Goal: Answer question/provide support: Share knowledge or assist other users

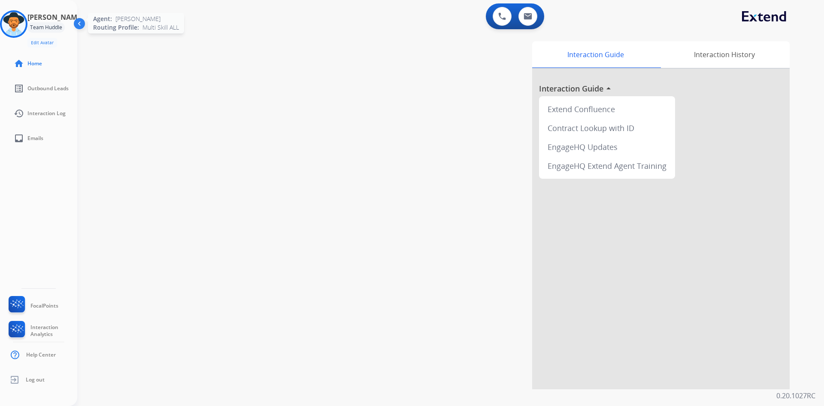
click at [15, 31] on img at bounding box center [14, 24] width 24 height 24
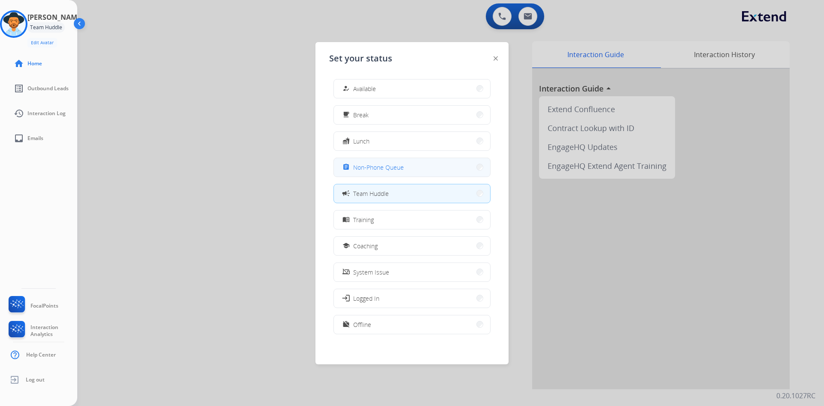
click at [409, 173] on button "assignment Non-Phone Queue" at bounding box center [412, 167] width 156 height 18
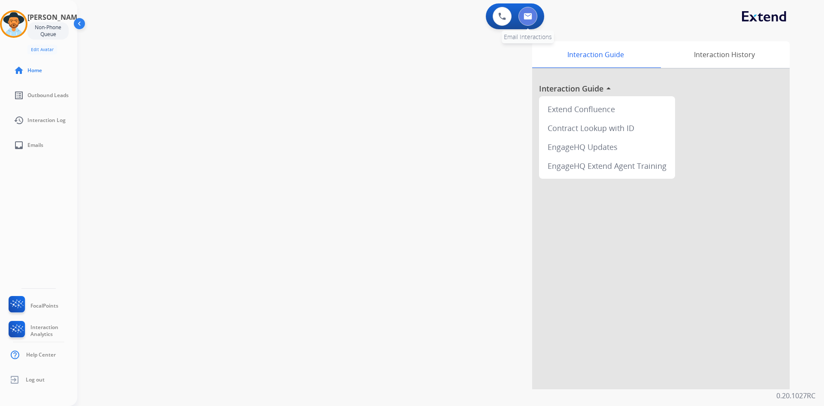
click at [530, 17] on img at bounding box center [528, 16] width 9 height 7
select select "**********"
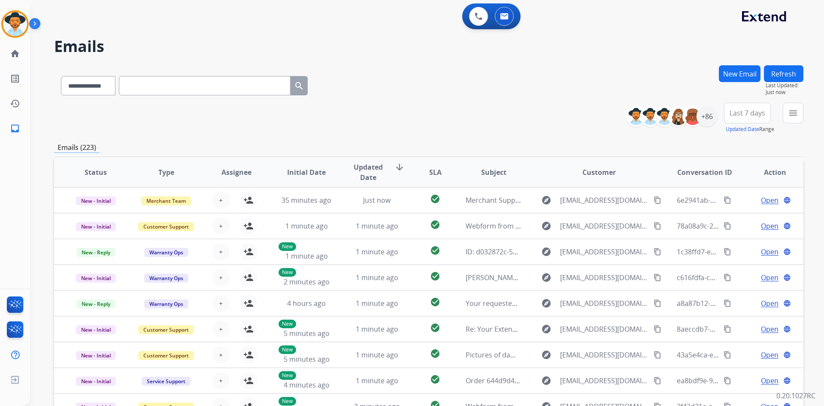
click at [169, 86] on input "text" at bounding box center [205, 85] width 172 height 19
paste input "**********"
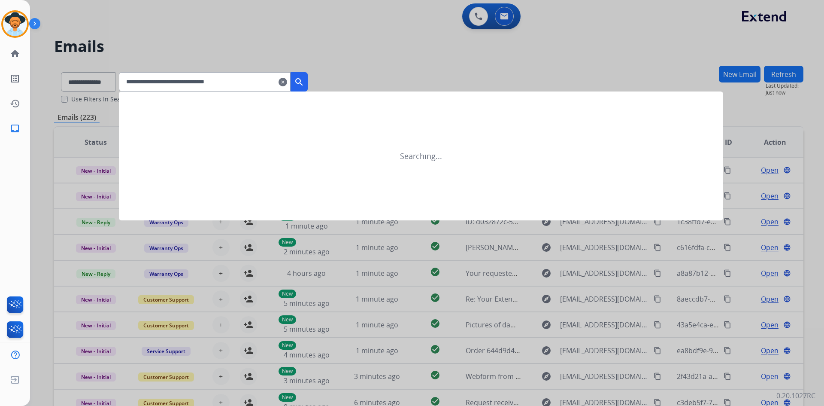
type input "**********"
click at [304, 83] on mat-icon "search" at bounding box center [299, 82] width 10 height 10
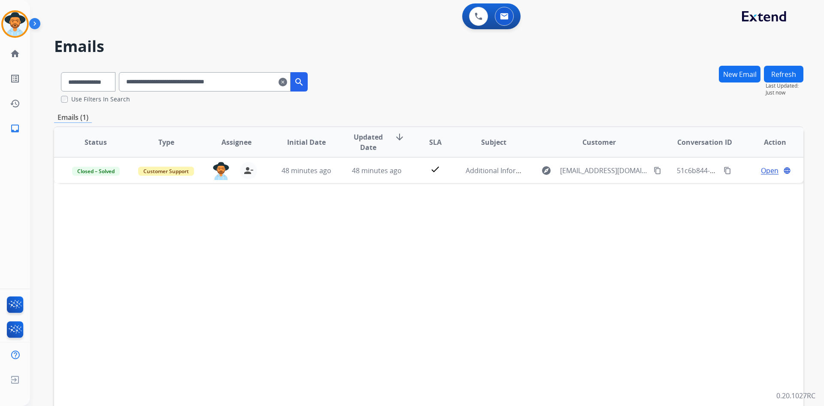
click at [287, 79] on mat-icon "clear" at bounding box center [283, 82] width 9 height 10
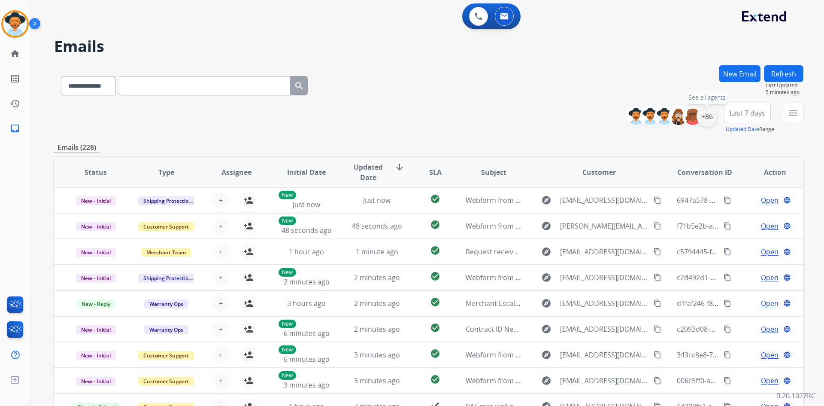
click at [712, 115] on div "+86" at bounding box center [707, 116] width 21 height 21
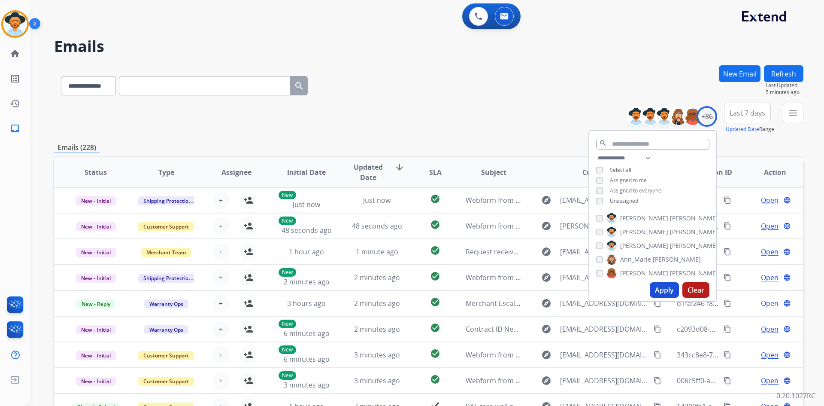
click at [626, 202] on span "Unassigned" at bounding box center [624, 200] width 28 height 7
click at [669, 292] on button "Apply" at bounding box center [664, 289] width 29 height 15
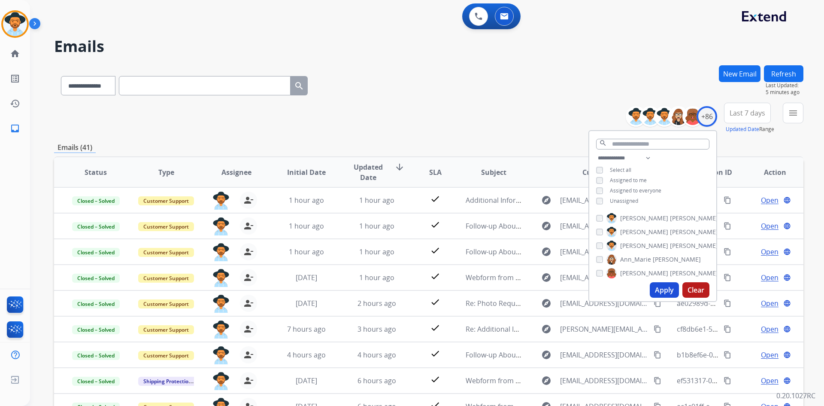
click at [551, 72] on div "**********" at bounding box center [429, 83] width 750 height 37
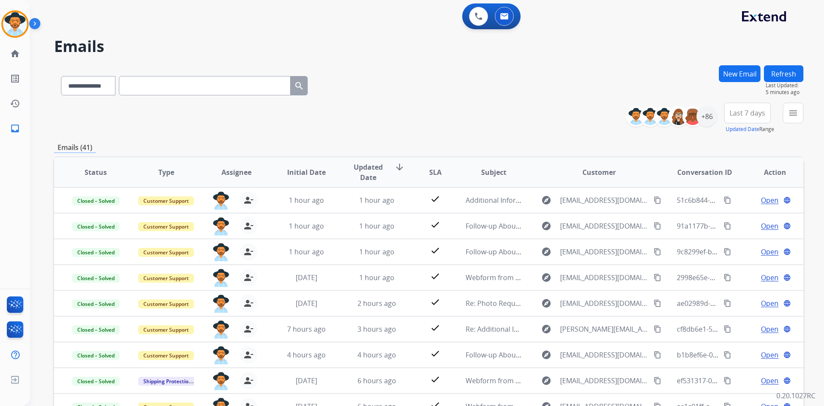
click at [782, 112] on div "**********" at bounding box center [717, 118] width 171 height 31
click at [793, 114] on mat-icon "menu" at bounding box center [793, 113] width 10 height 10
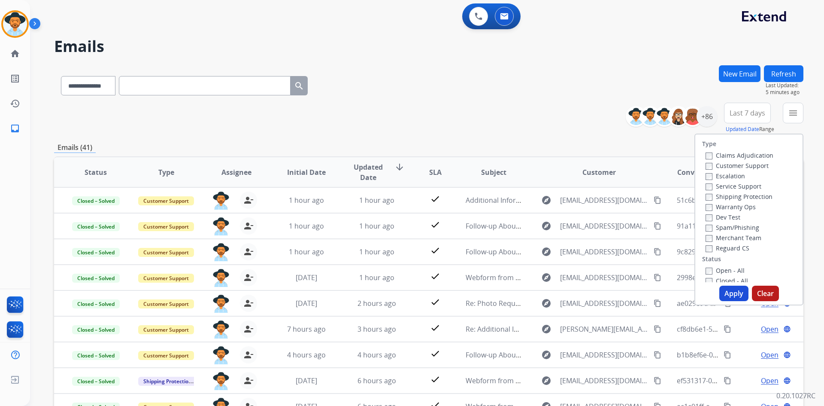
click at [729, 266] on label "Open - All" at bounding box center [725, 270] width 39 height 8
click at [735, 295] on button "Apply" at bounding box center [734, 292] width 29 height 15
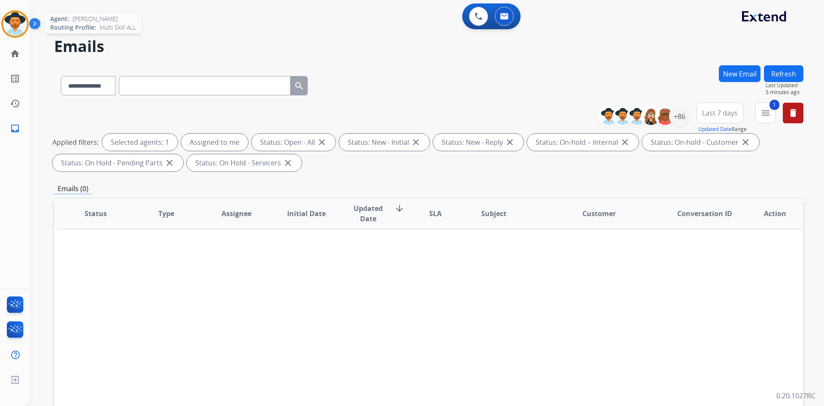
drag, startPoint x: 24, startPoint y: 27, endPoint x: 11, endPoint y: 27, distance: 12.5
click at [24, 27] on img at bounding box center [15, 24] width 24 height 24
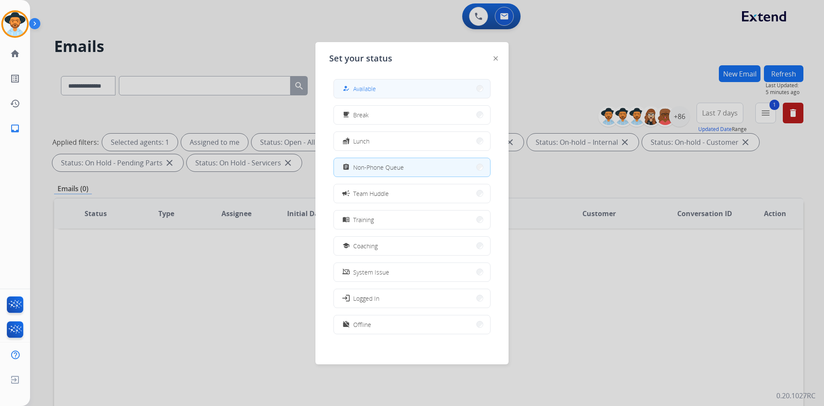
click at [374, 93] on span "Available" at bounding box center [364, 88] width 23 height 9
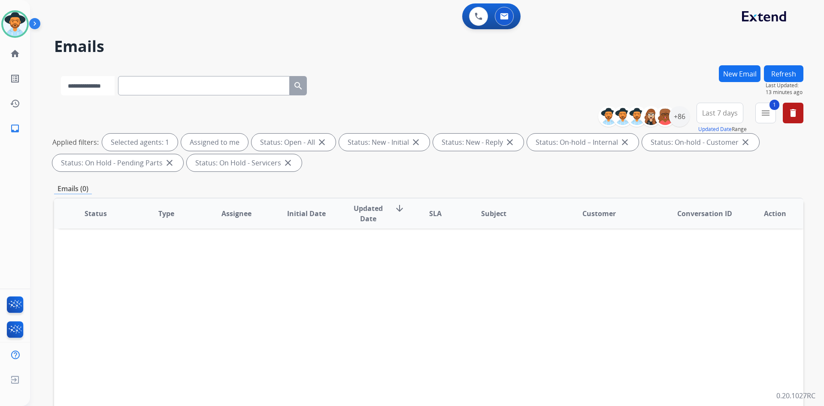
drag, startPoint x: 88, startPoint y: 86, endPoint x: 88, endPoint y: 94, distance: 8.2
click at [88, 86] on select "**********" at bounding box center [88, 85] width 54 height 19
select select "**********"
click at [61, 76] on select "**********" at bounding box center [88, 85] width 54 height 19
click at [158, 84] on input "text" at bounding box center [205, 85] width 172 height 19
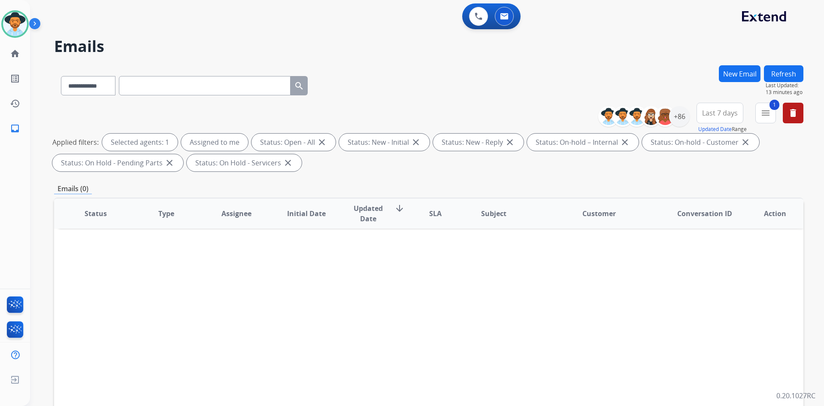
paste input "**********"
type input "**********"
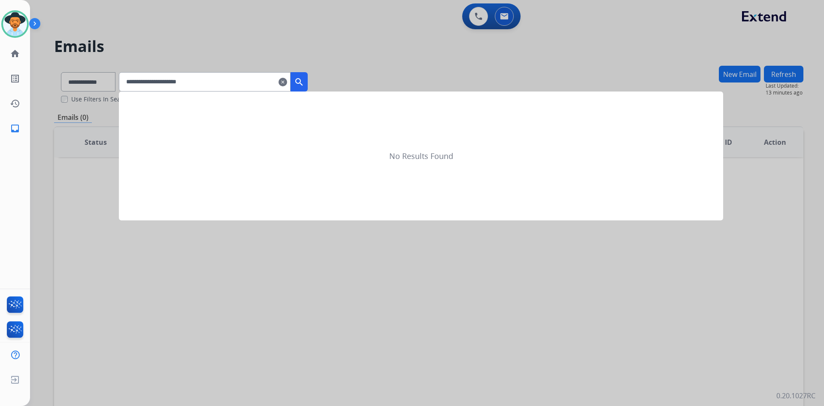
click at [304, 82] on mat-icon "search" at bounding box center [299, 82] width 10 height 10
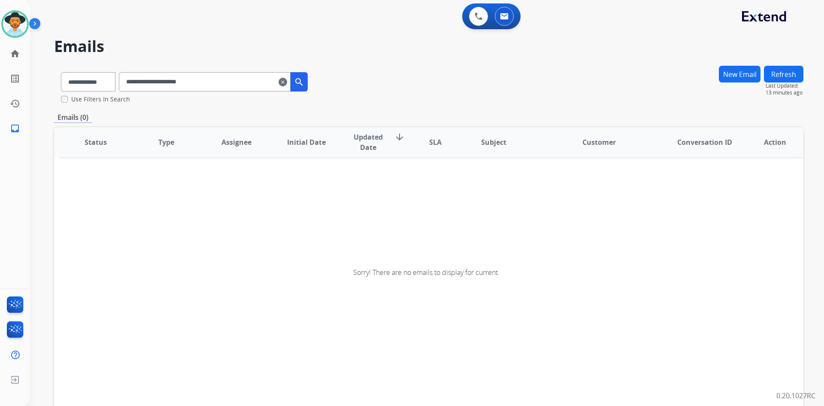
click at [730, 79] on button "New Email" at bounding box center [740, 74] width 42 height 17
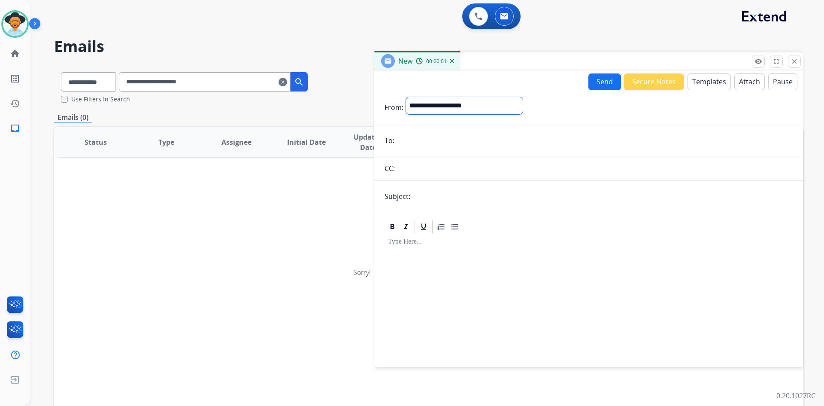
click at [436, 105] on select "**********" at bounding box center [464, 105] width 117 height 17
select select "**********"
click at [406, 97] on select "**********" at bounding box center [464, 105] width 117 height 17
click at [425, 149] on input "email" at bounding box center [595, 141] width 396 height 17
paste input "**********"
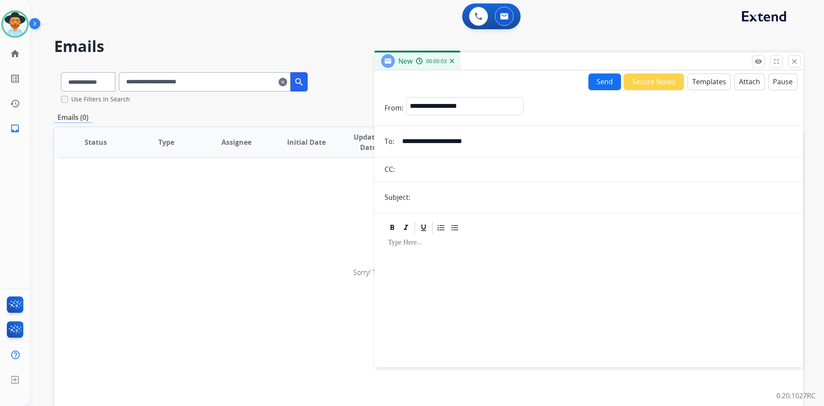
type input "**********"
click at [422, 197] on input "text" at bounding box center [603, 196] width 380 height 17
type input "**********"
click at [695, 81] on button "Templates" at bounding box center [709, 81] width 43 height 17
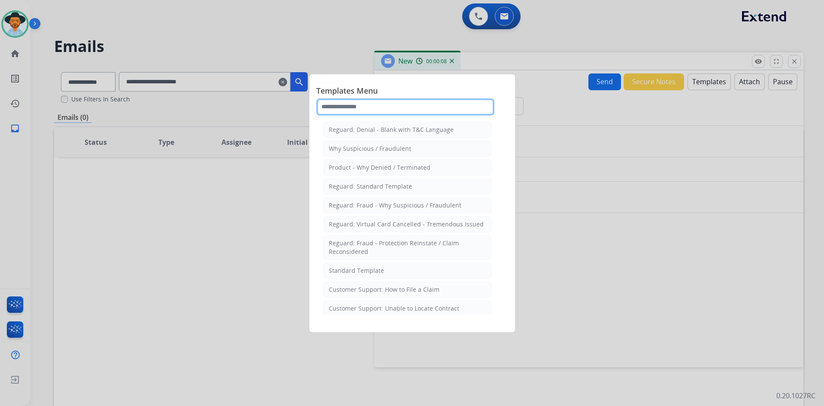
click at [374, 109] on input "text" at bounding box center [405, 106] width 178 height 17
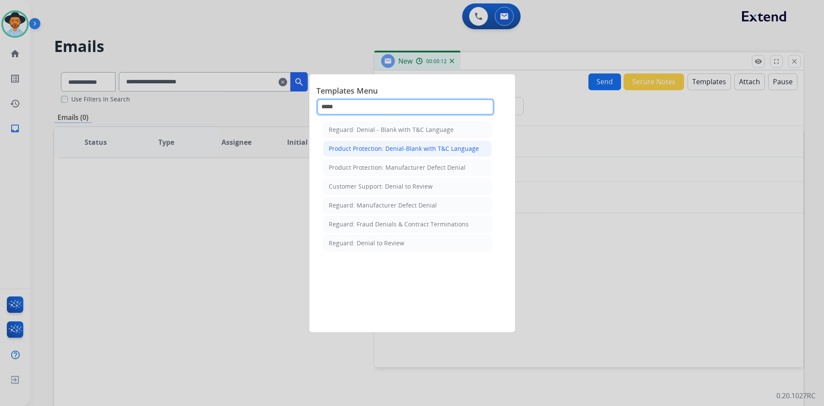
type input "*****"
click at [386, 142] on li "Product Protection: Denial-Blank with T&C Language" at bounding box center [407, 148] width 169 height 16
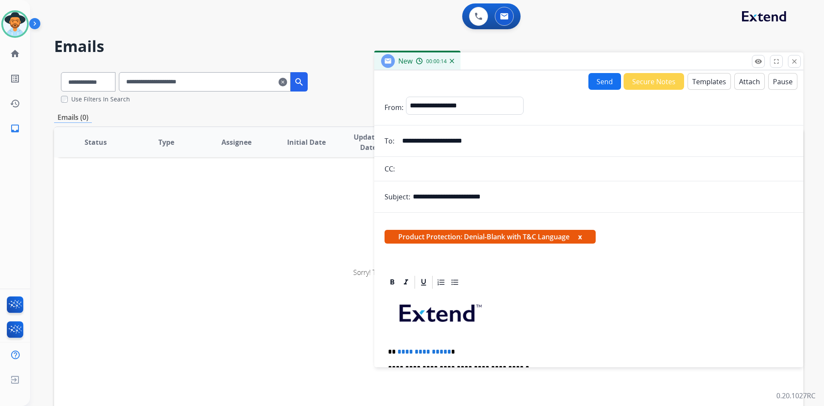
click at [743, 88] on button "Attach" at bounding box center [750, 81] width 30 height 17
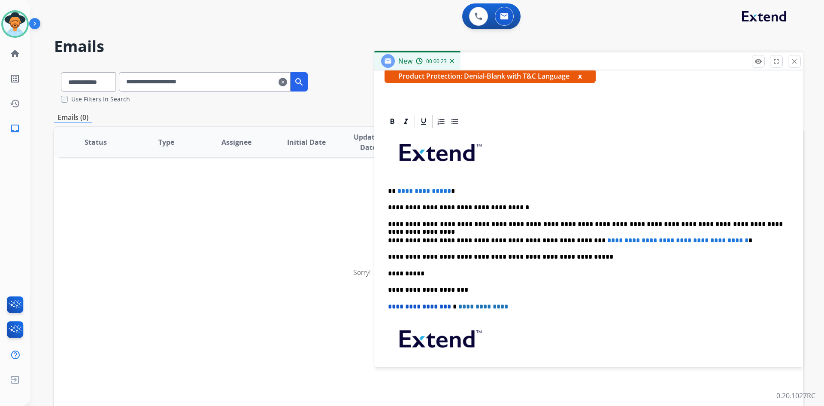
scroll to position [215, 0]
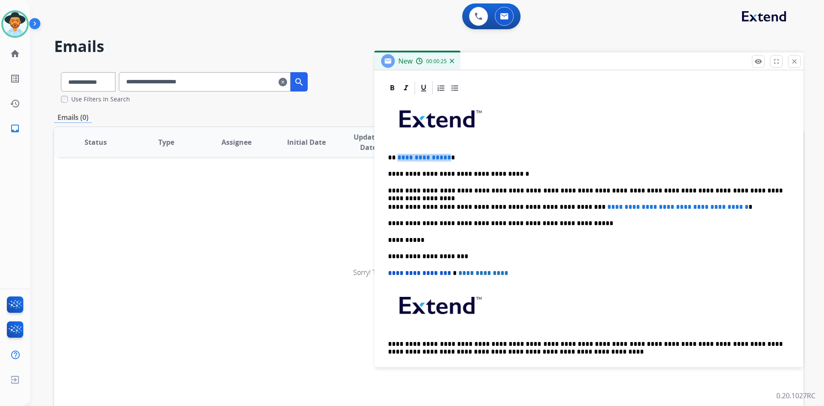
drag, startPoint x: 400, startPoint y: 157, endPoint x: 446, endPoint y: 158, distance: 46.4
click at [446, 158] on p "**********" at bounding box center [585, 158] width 395 height 8
drag, startPoint x: 564, startPoint y: 209, endPoint x: 732, endPoint y: 204, distance: 168.8
click at [732, 204] on p "**********" at bounding box center [585, 207] width 395 height 8
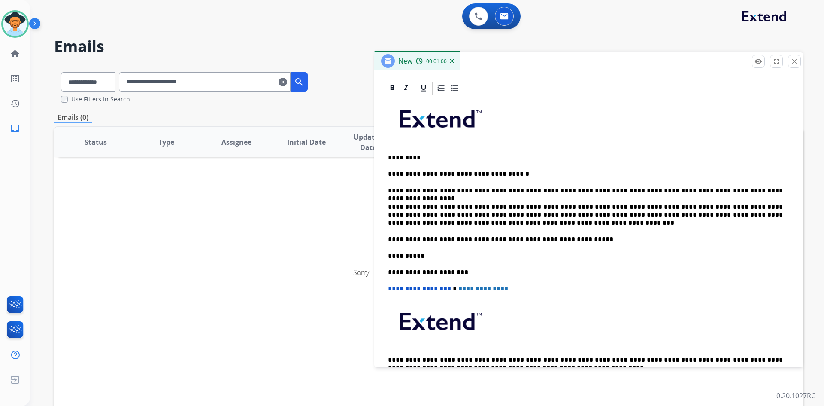
click at [446, 218] on p "**********" at bounding box center [585, 215] width 395 height 24
click at [449, 225] on p "**********" at bounding box center [585, 215] width 395 height 24
click at [567, 207] on p "**********" at bounding box center [585, 215] width 395 height 24
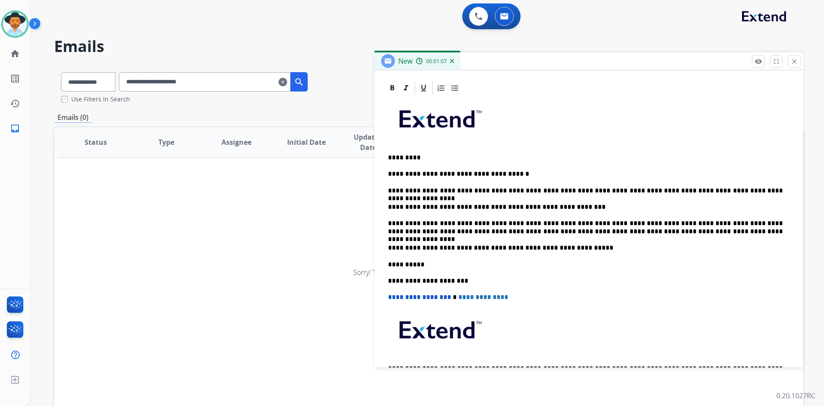
click at [723, 222] on p "**********" at bounding box center [585, 227] width 395 height 16
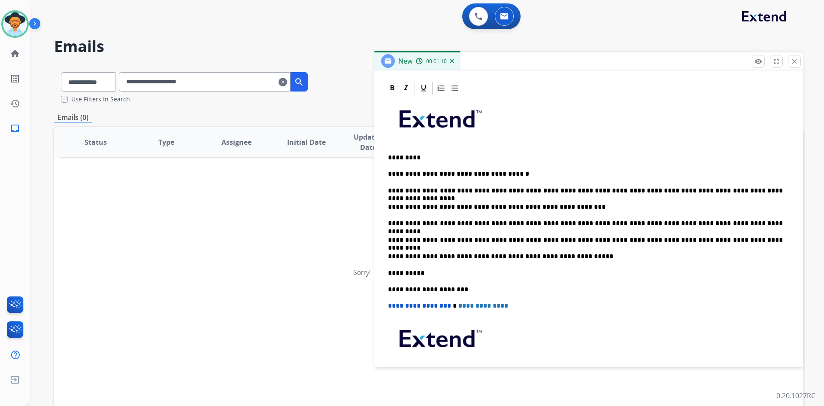
click at [740, 241] on p "**********" at bounding box center [585, 240] width 395 height 8
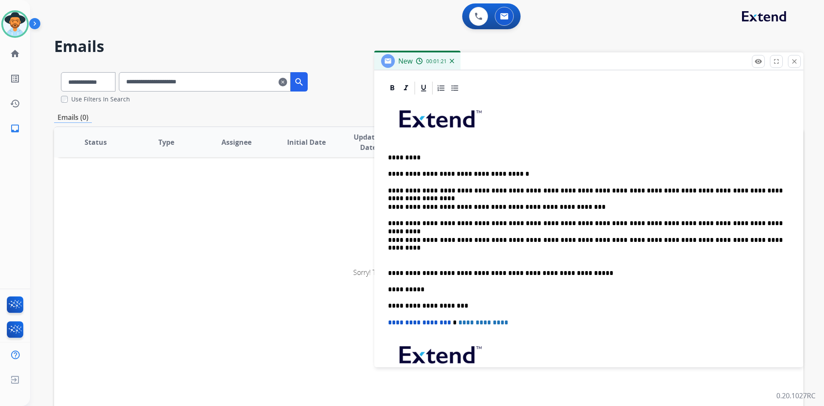
drag, startPoint x: 398, startPoint y: 256, endPoint x: 406, endPoint y: 254, distance: 8.3
click at [398, 256] on p at bounding box center [589, 256] width 402 height 8
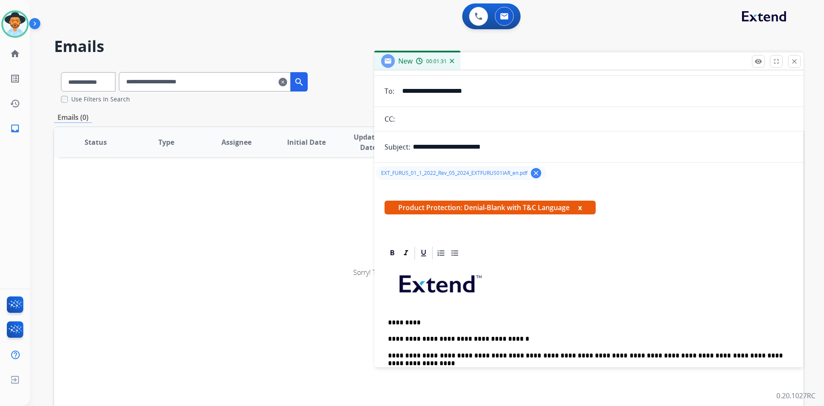
scroll to position [0, 0]
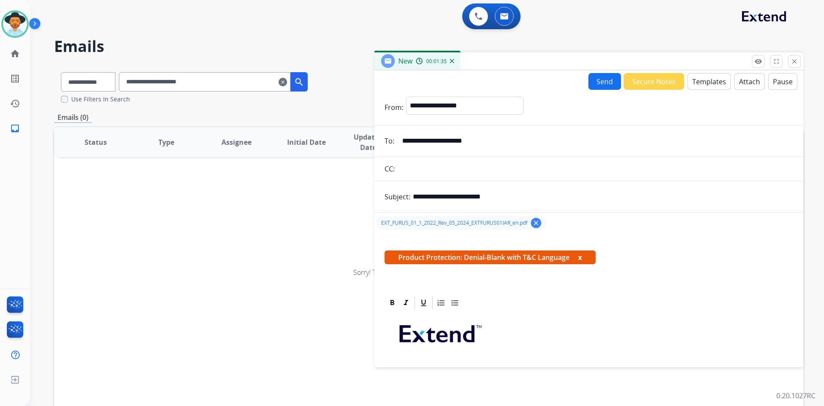
click at [599, 81] on button "Send" at bounding box center [605, 81] width 33 height 17
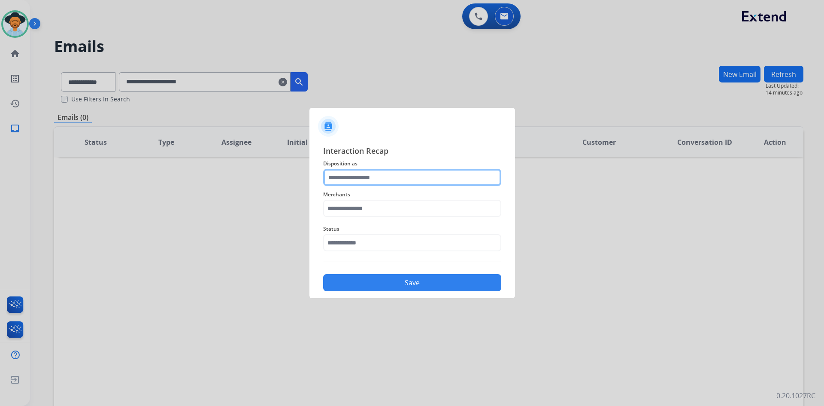
click at [377, 182] on input "text" at bounding box center [412, 177] width 178 height 17
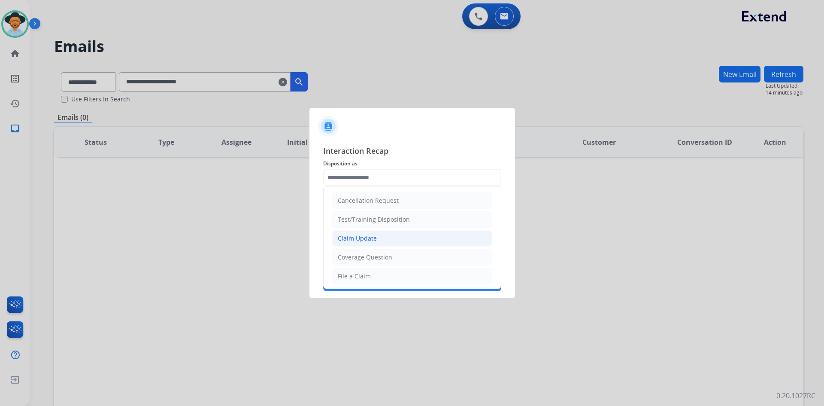
click at [398, 236] on li "Claim Update" at bounding box center [412, 238] width 160 height 16
type input "**********"
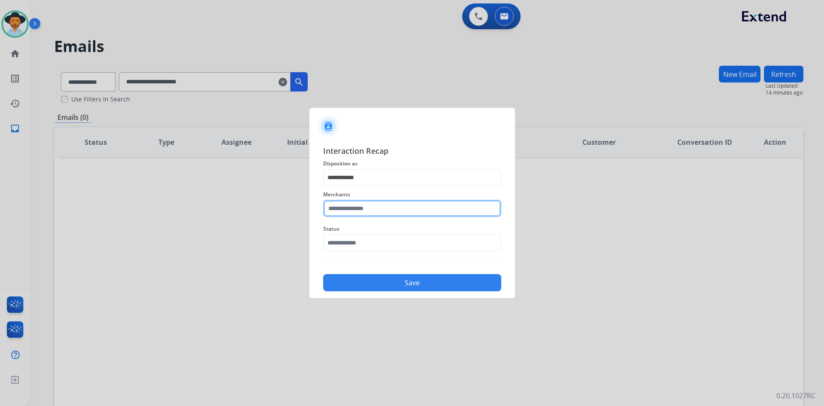
click at [370, 207] on input "text" at bounding box center [412, 208] width 178 height 17
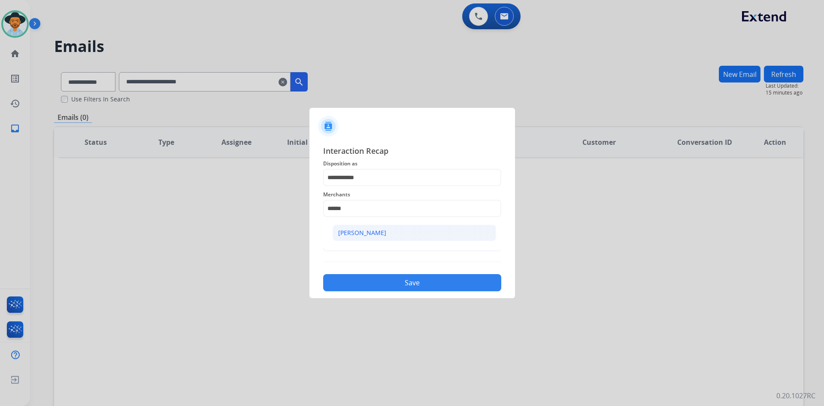
click at [375, 236] on li "[PERSON_NAME]" at bounding box center [415, 233] width 164 height 16
type input "********"
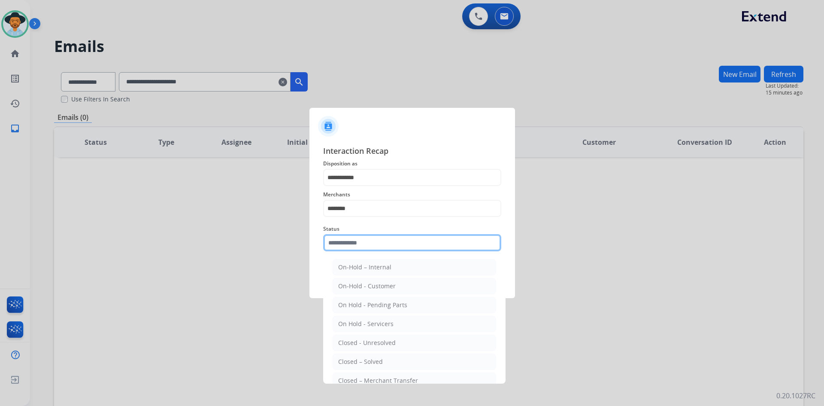
click at [383, 249] on input "text" at bounding box center [412, 242] width 178 height 17
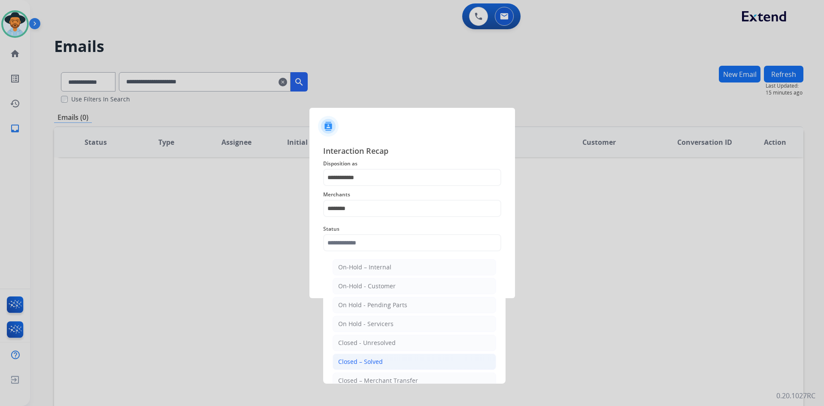
click at [399, 362] on li "Closed – Solved" at bounding box center [415, 361] width 164 height 16
type input "**********"
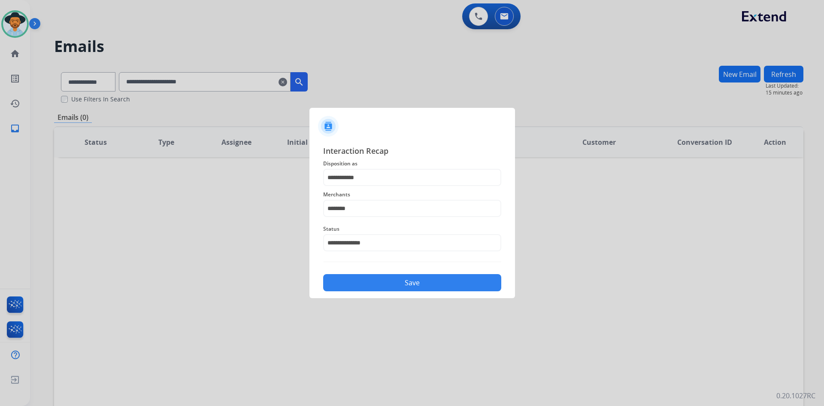
click at [398, 282] on button "Save" at bounding box center [412, 282] width 178 height 17
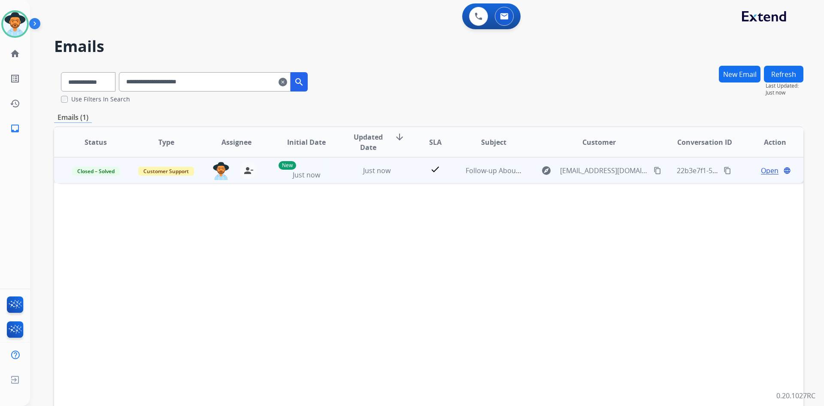
click at [724, 173] on mat-icon "content_copy" at bounding box center [728, 171] width 8 height 8
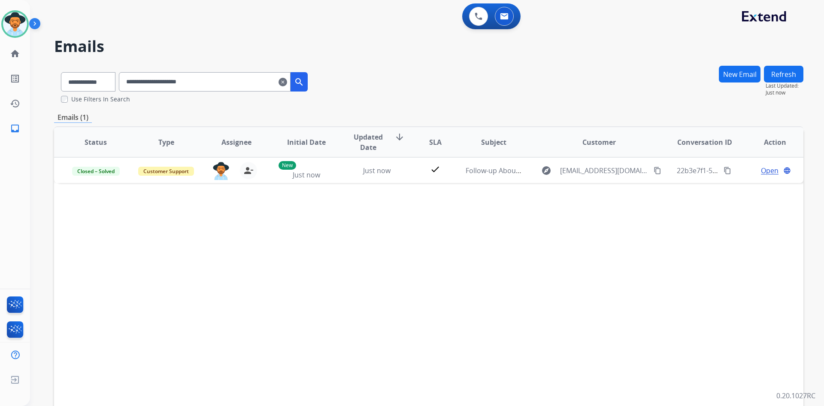
drag, startPoint x: 295, startPoint y: 82, endPoint x: 253, endPoint y: 78, distance: 41.5
click at [287, 82] on mat-icon "clear" at bounding box center [283, 82] width 9 height 10
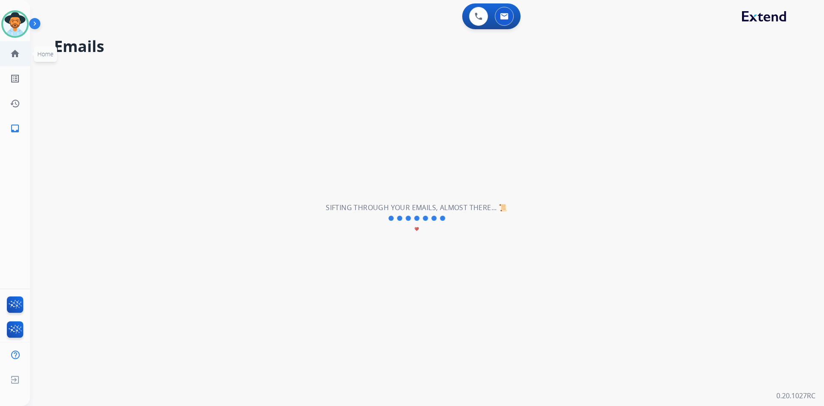
select select "**********"
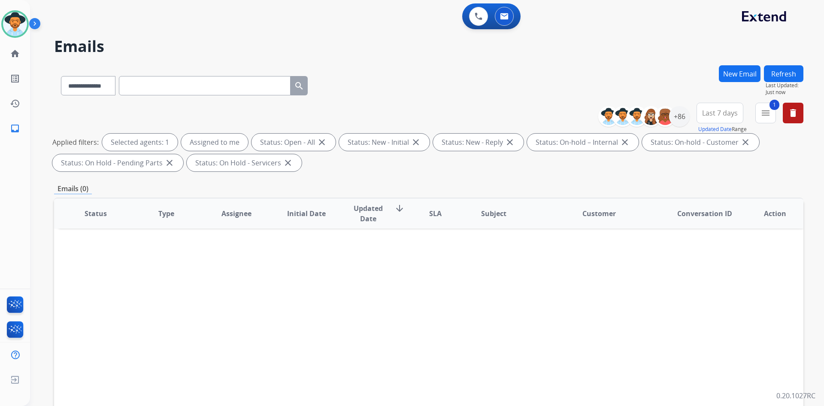
click at [729, 112] on span "Last 7 days" at bounding box center [720, 112] width 36 height 3
click at [714, 204] on div "Last 30 days" at bounding box center [717, 202] width 47 height 13
click at [682, 114] on div "+112" at bounding box center [679, 116] width 21 height 21
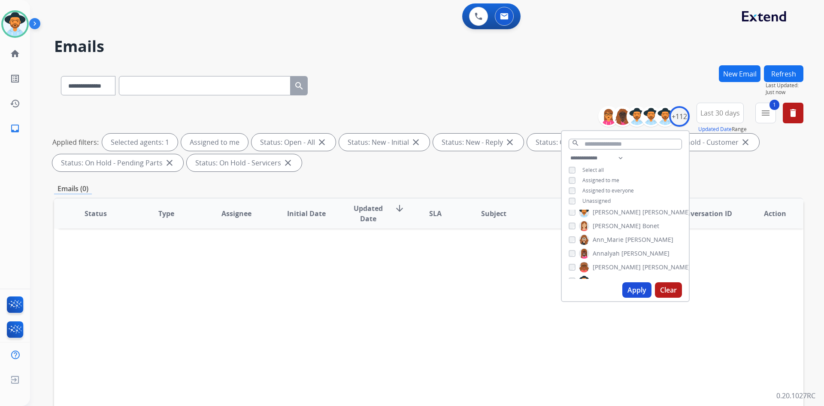
scroll to position [86, 0]
click at [676, 119] on div "+112" at bounding box center [679, 116] width 21 height 21
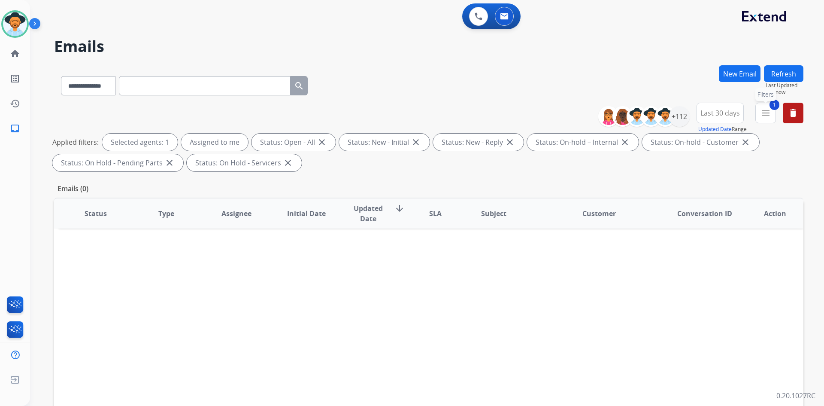
click at [762, 117] on mat-icon "menu" at bounding box center [766, 113] width 10 height 10
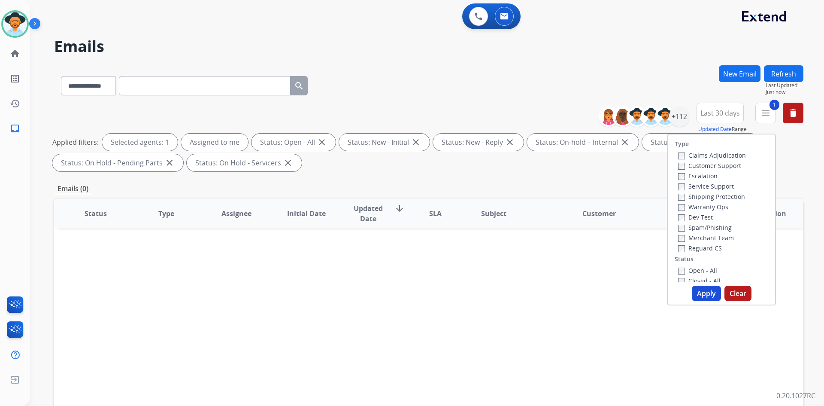
click at [718, 165] on label "Customer Support" at bounding box center [709, 165] width 63 height 8
click at [716, 197] on label "Shipping Protection" at bounding box center [711, 196] width 67 height 8
click at [702, 246] on label "Reguard CS" at bounding box center [700, 248] width 44 height 8
click at [704, 184] on label "Open - All" at bounding box center [697, 184] width 39 height 8
click at [705, 212] on label "New - Reply" at bounding box center [700, 215] width 45 height 8
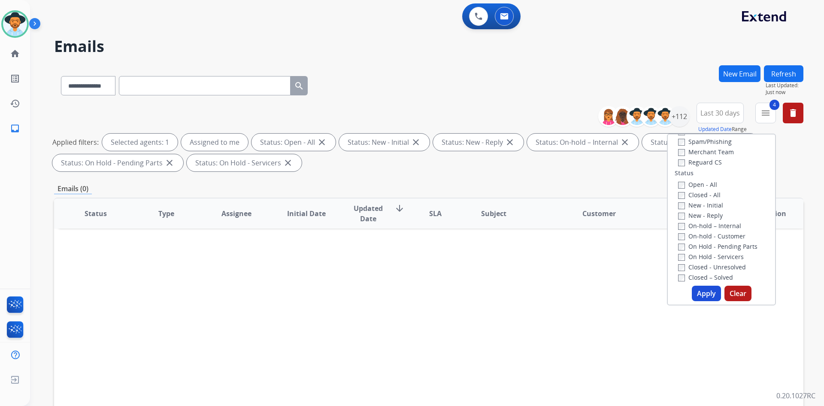
click at [702, 298] on button "Apply" at bounding box center [706, 292] width 29 height 15
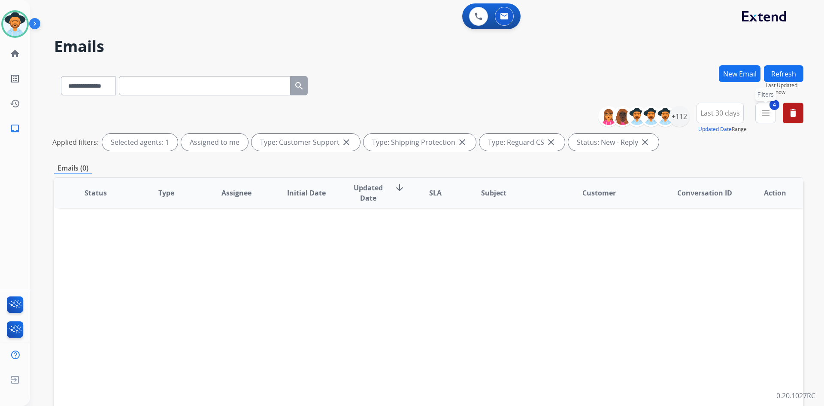
click at [761, 114] on mat-icon "menu" at bounding box center [766, 113] width 10 height 10
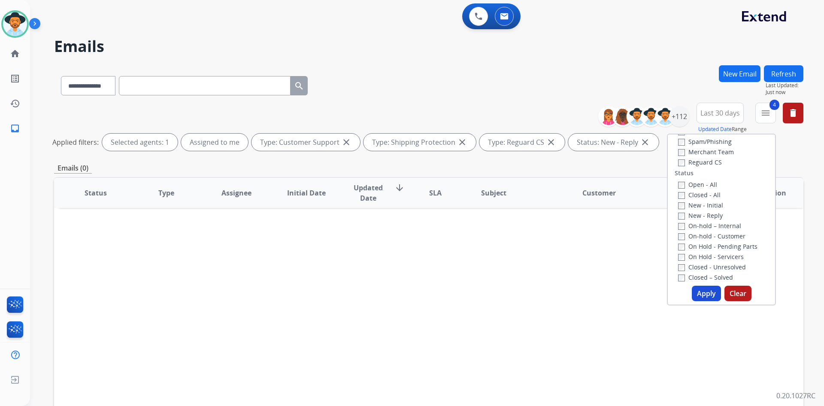
click at [701, 205] on label "New - Initial" at bounding box center [700, 205] width 45 height 8
click at [696, 296] on button "Apply" at bounding box center [706, 292] width 29 height 15
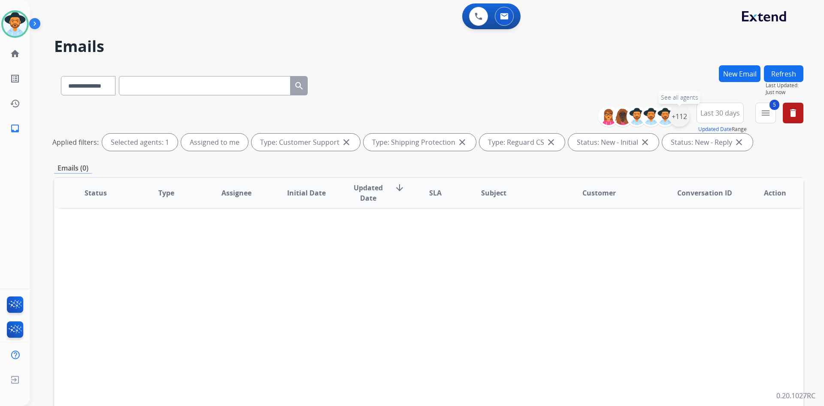
click at [682, 109] on div "+112" at bounding box center [679, 116] width 21 height 21
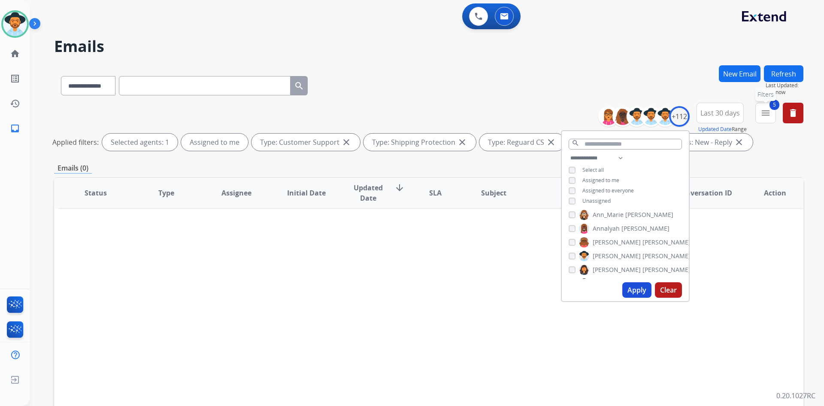
click at [770, 117] on mat-icon "menu" at bounding box center [766, 113] width 10 height 10
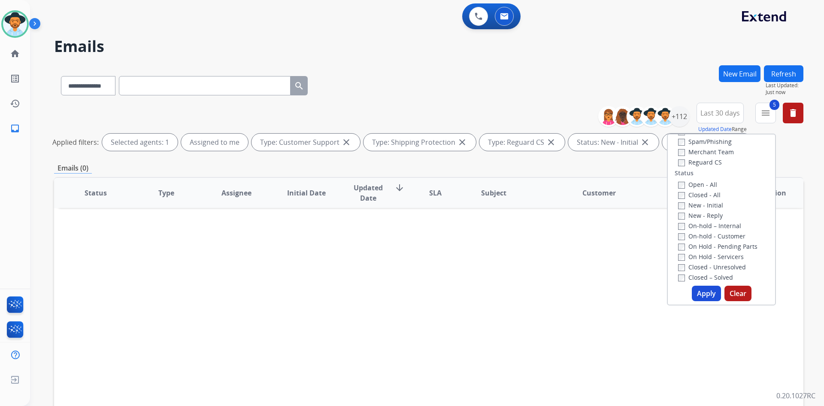
click at [704, 201] on label "New - Initial" at bounding box center [700, 205] width 45 height 8
click at [705, 292] on button "Apply" at bounding box center [706, 292] width 29 height 15
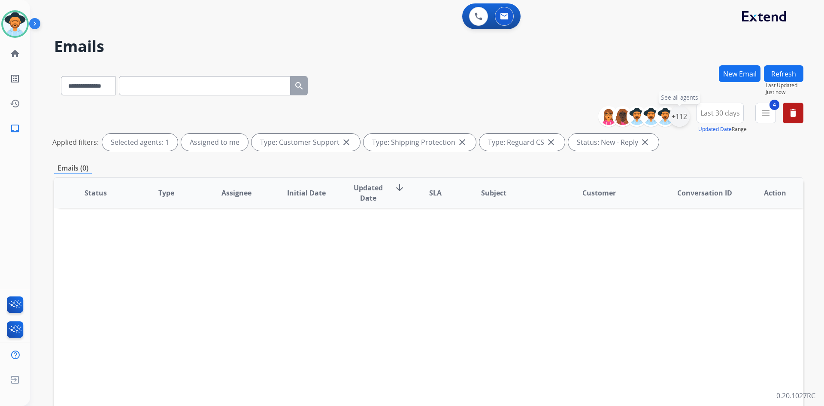
click at [683, 120] on div "+112" at bounding box center [679, 116] width 21 height 21
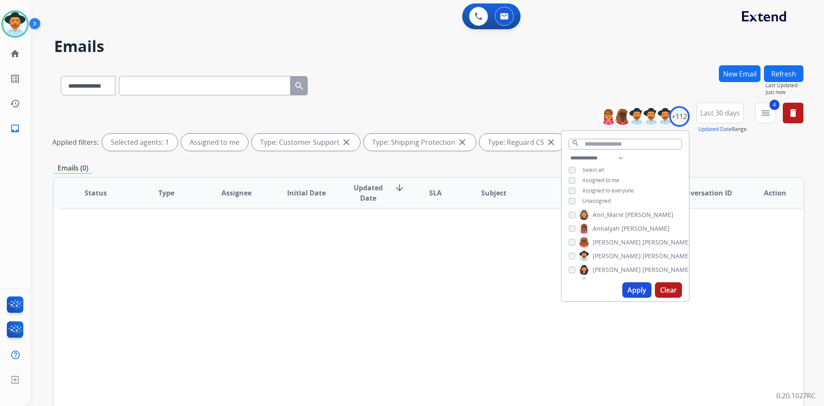
click at [601, 198] on span "Unassigned" at bounding box center [597, 200] width 28 height 7
click at [635, 295] on button "Apply" at bounding box center [637, 289] width 29 height 15
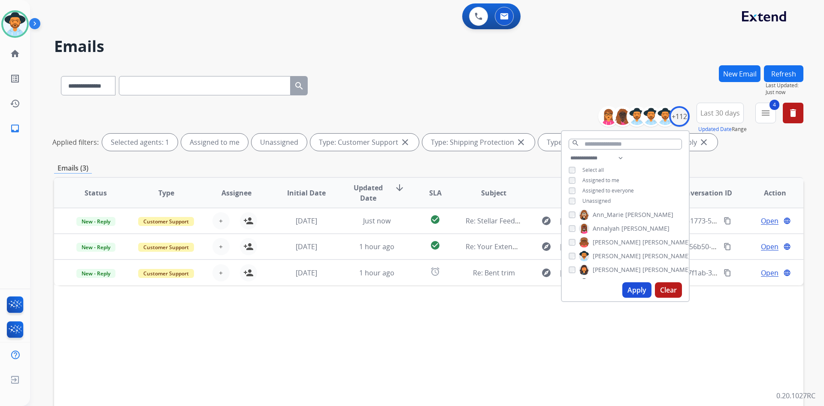
click at [483, 337] on div "Status Type Assignee Initial Date Updated Date arrow_downward SLA Subject Custo…" at bounding box center [429, 321] width 750 height 288
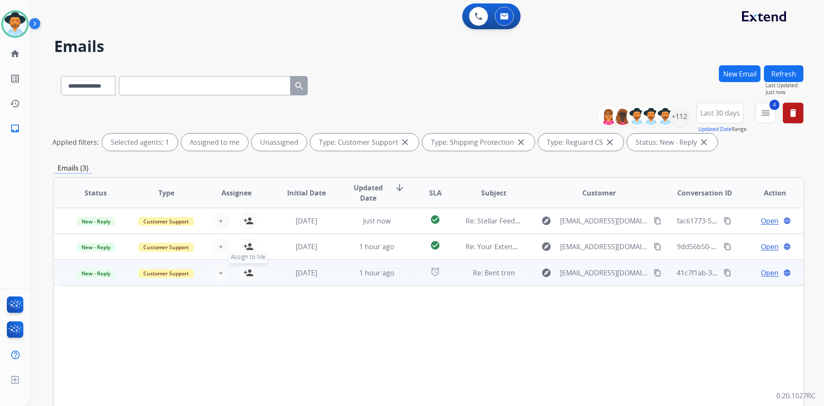
click at [246, 275] on mat-icon "person_add" at bounding box center [248, 272] width 10 height 10
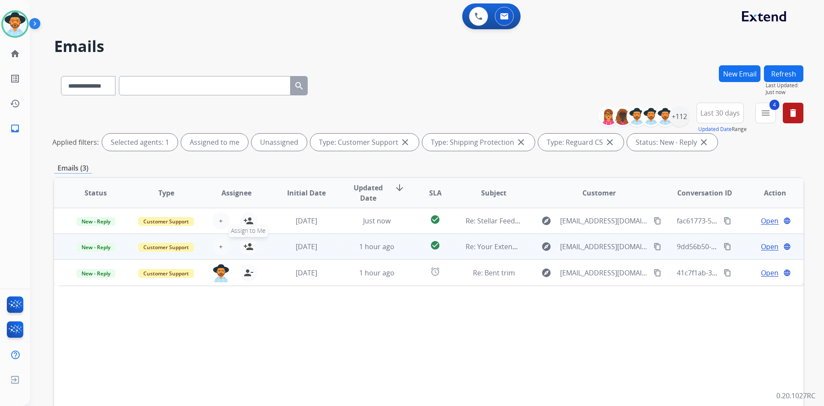
click at [246, 248] on mat-icon "person_add" at bounding box center [248, 246] width 10 height 10
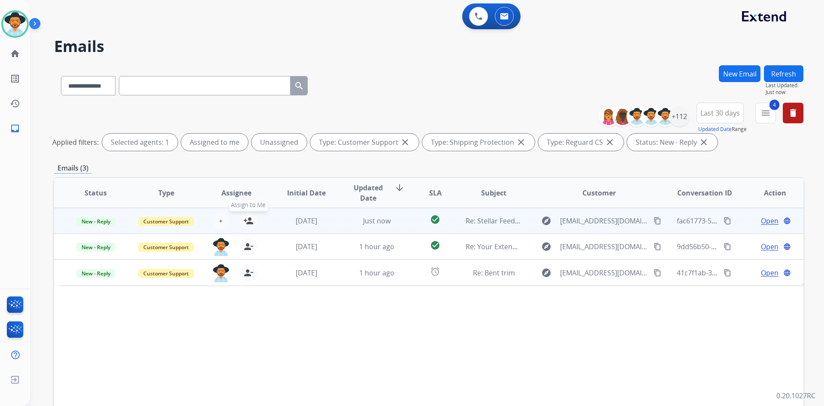
click at [249, 220] on mat-icon "person_add" at bounding box center [248, 221] width 10 height 10
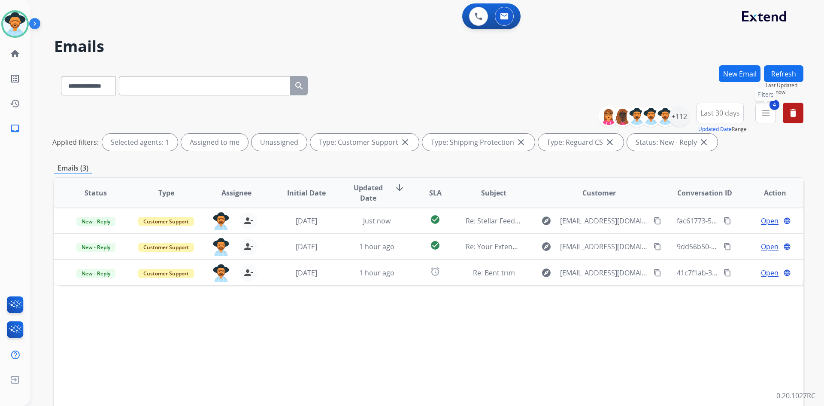
click at [762, 114] on mat-icon "menu" at bounding box center [766, 113] width 10 height 10
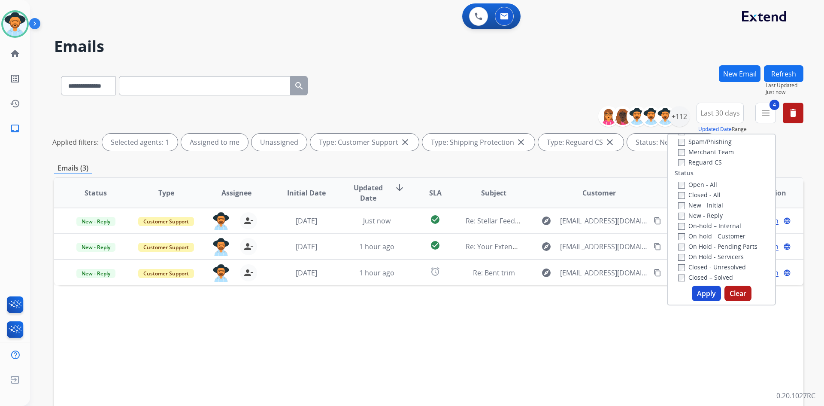
click at [703, 203] on label "New - Initial" at bounding box center [700, 205] width 45 height 8
click at [696, 288] on button "Apply" at bounding box center [706, 292] width 29 height 15
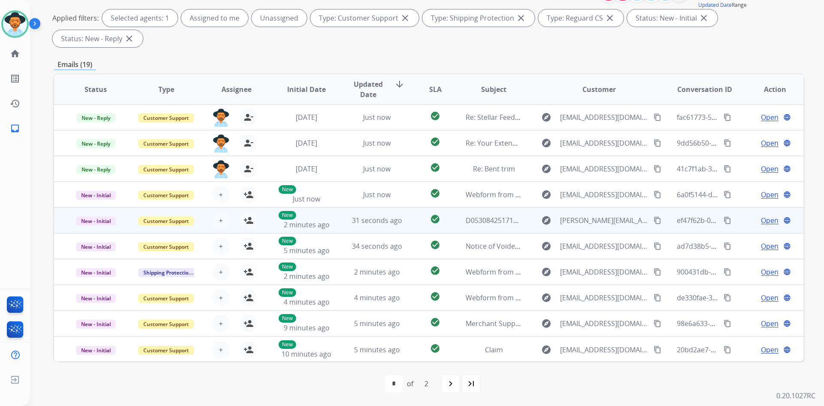
scroll to position [1, 0]
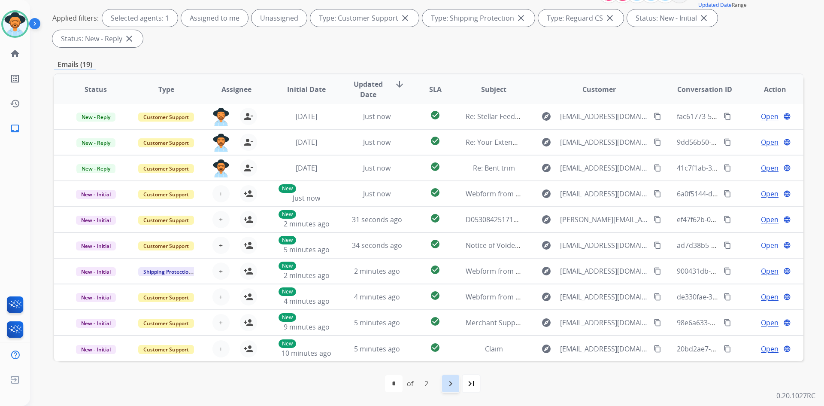
click at [452, 385] on mat-icon "navigate_next" at bounding box center [451, 383] width 10 height 10
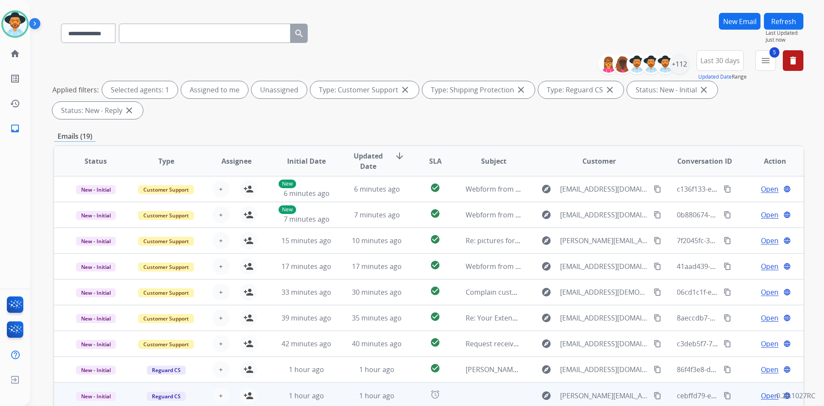
scroll to position [124, 0]
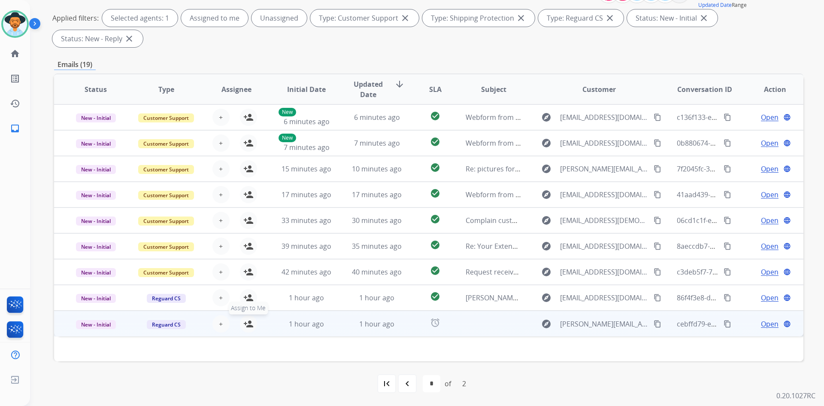
click at [249, 324] on mat-icon "person_add" at bounding box center [248, 324] width 10 height 10
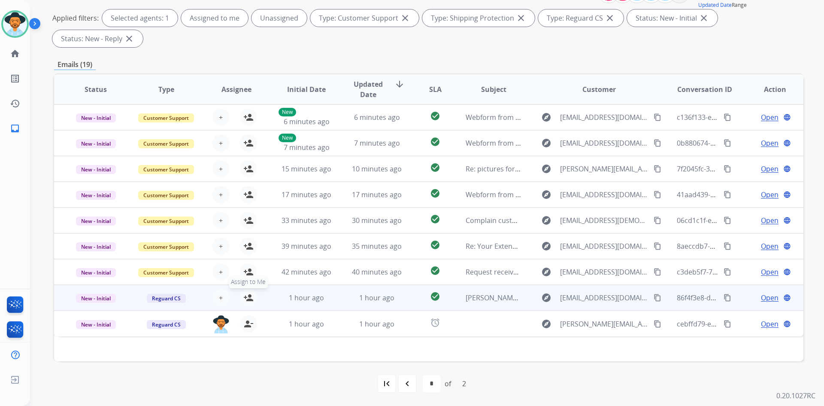
click at [246, 298] on mat-icon "person_add" at bounding box center [248, 297] width 10 height 10
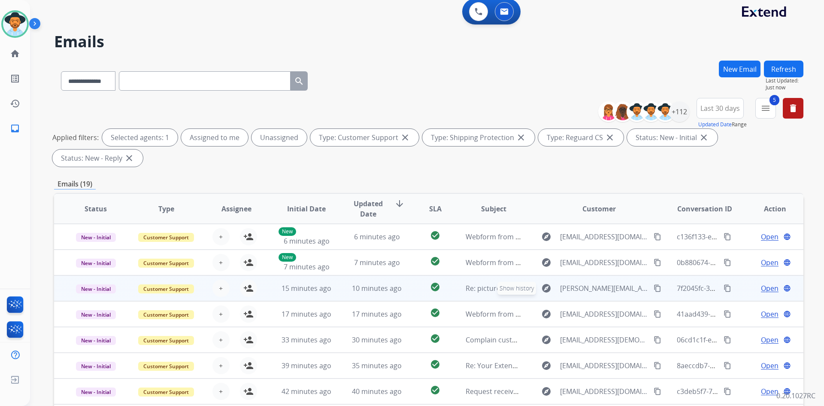
scroll to position [0, 0]
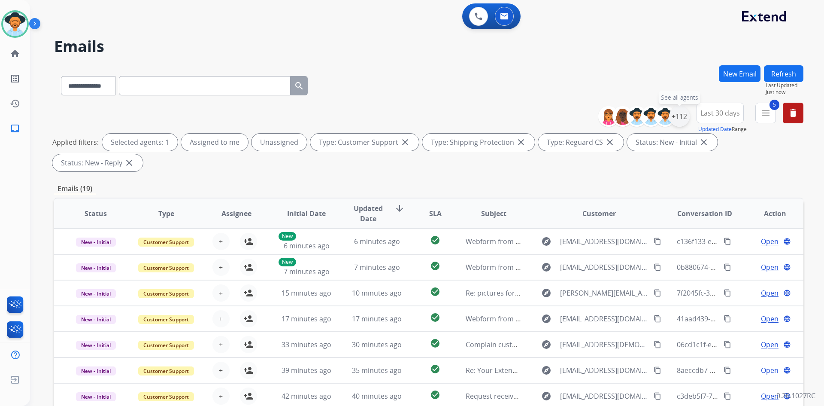
click at [685, 117] on div "+112" at bounding box center [679, 116] width 21 height 21
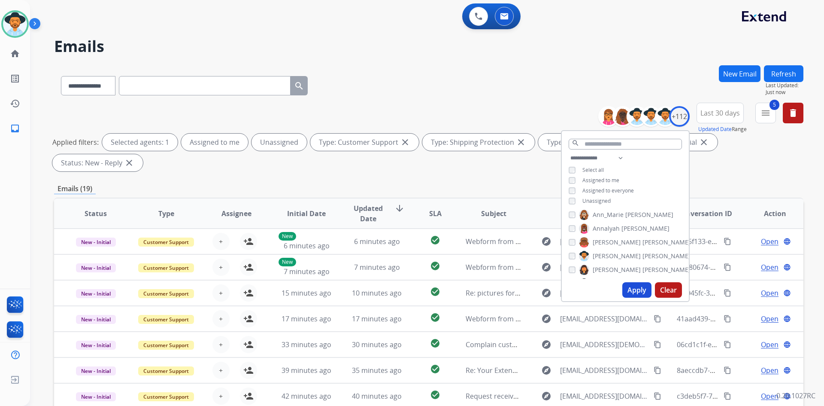
click at [604, 202] on span "Unassigned" at bounding box center [597, 200] width 28 height 7
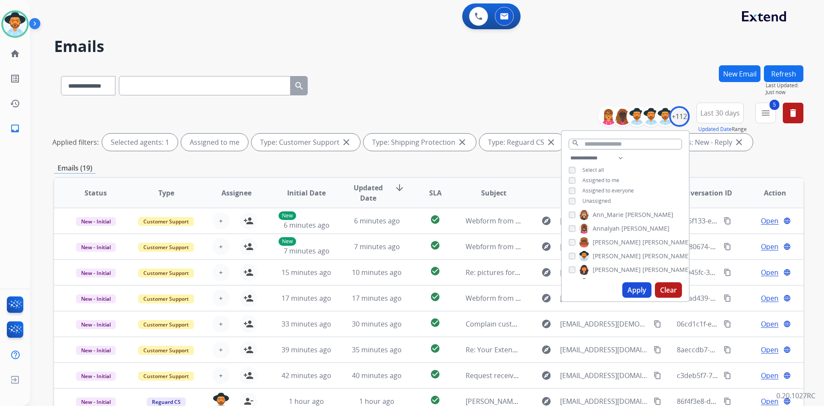
click at [633, 290] on button "Apply" at bounding box center [637, 289] width 29 height 15
select select "*"
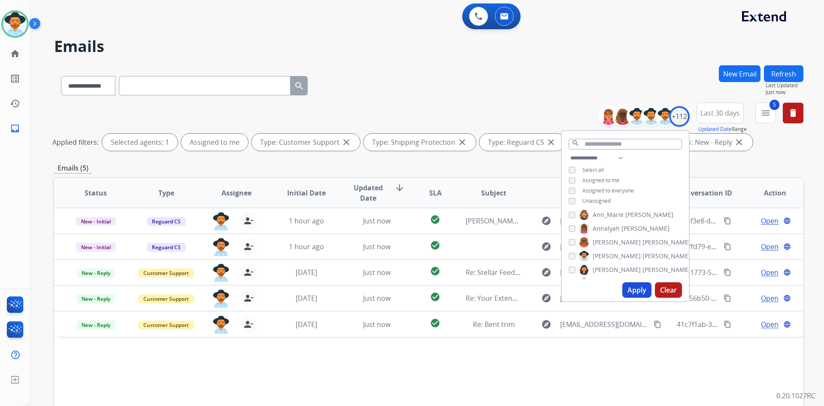
click at [399, 170] on div "Emails (5)" at bounding box center [429, 168] width 750 height 11
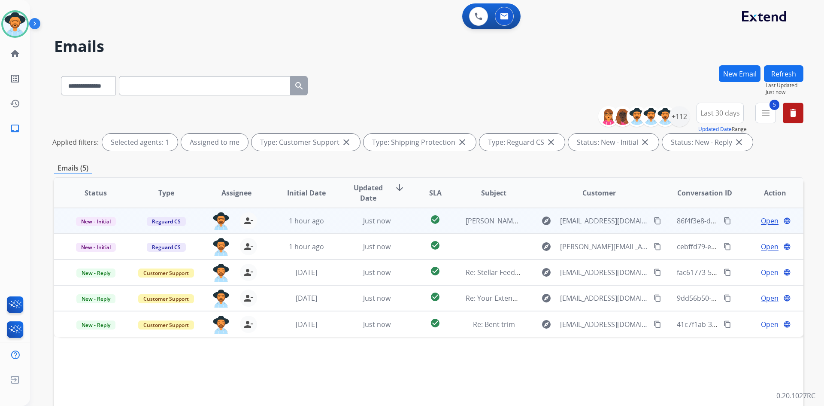
click at [653, 222] on button "content_copy" at bounding box center [658, 221] width 10 height 10
click at [761, 222] on span "Open" at bounding box center [770, 221] width 18 height 10
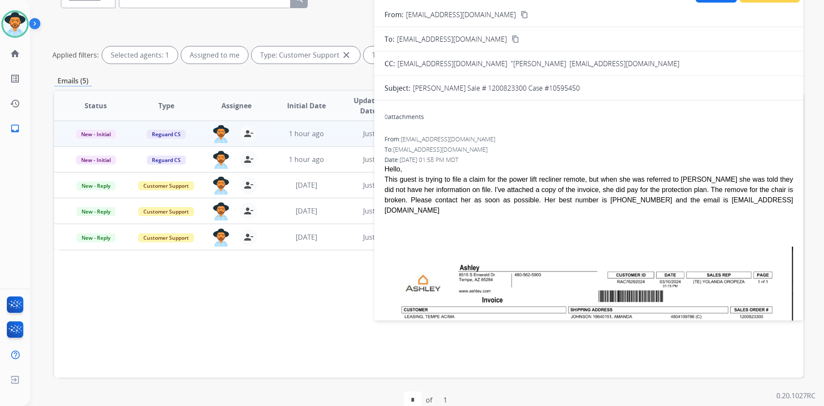
scroll to position [18, 0]
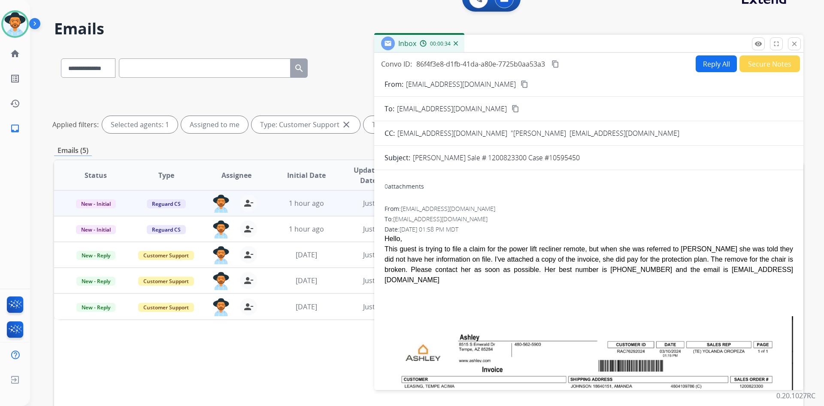
click at [762, 64] on button "Secure Notes" at bounding box center [770, 63] width 61 height 17
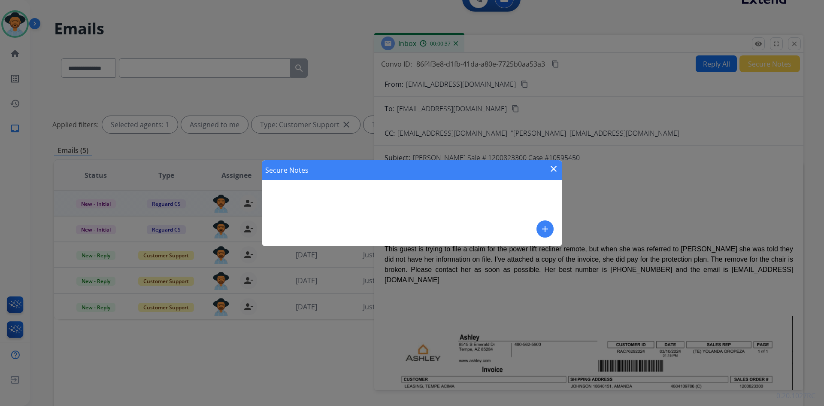
click at [555, 170] on mat-icon "close" at bounding box center [554, 169] width 10 height 10
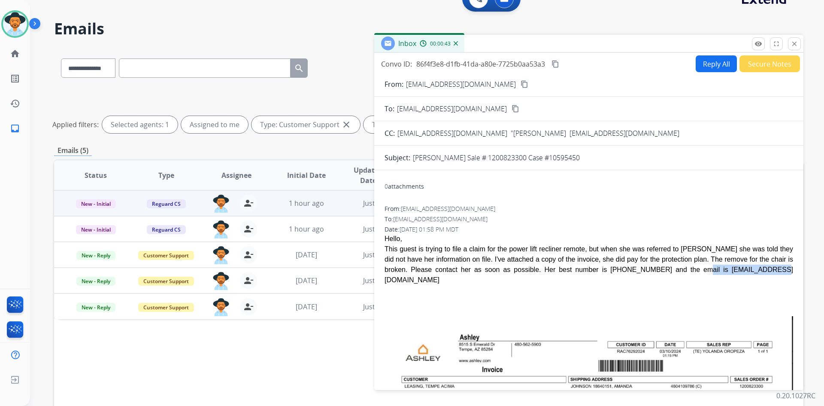
drag, startPoint x: 581, startPoint y: 271, endPoint x: 650, endPoint y: 269, distance: 69.6
click at [650, 269] on div "This guest is trying to file a claim for the power lift recliner remote, but wh…" at bounding box center [589, 264] width 409 height 41
copy div "[EMAIL_ADDRESS][DOMAIN_NAME]"
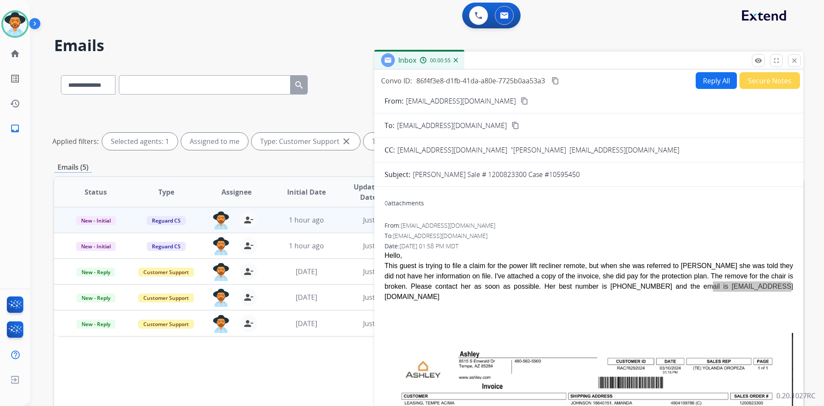
scroll to position [0, 0]
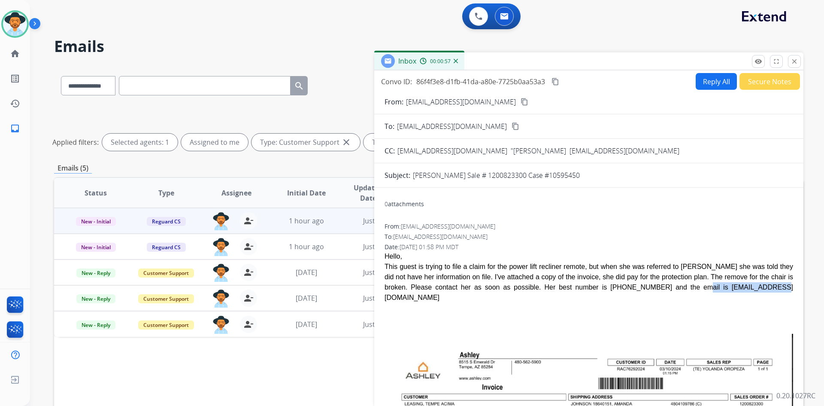
drag, startPoint x: 408, startPoint y: 209, endPoint x: 406, endPoint y: 245, distance: 36.5
click at [408, 209] on div "0 attachments" at bounding box center [589, 204] width 409 height 21
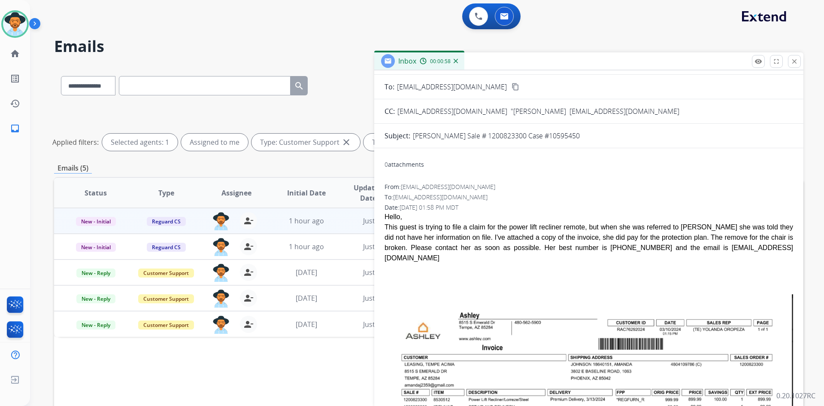
scroll to position [100, 0]
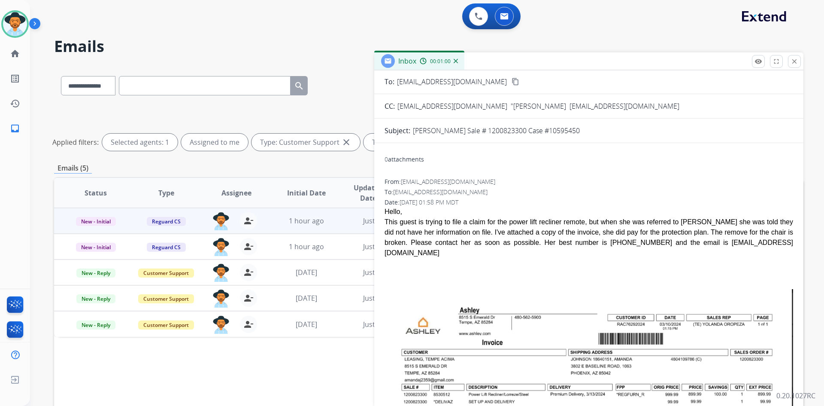
scroll to position [0, 0]
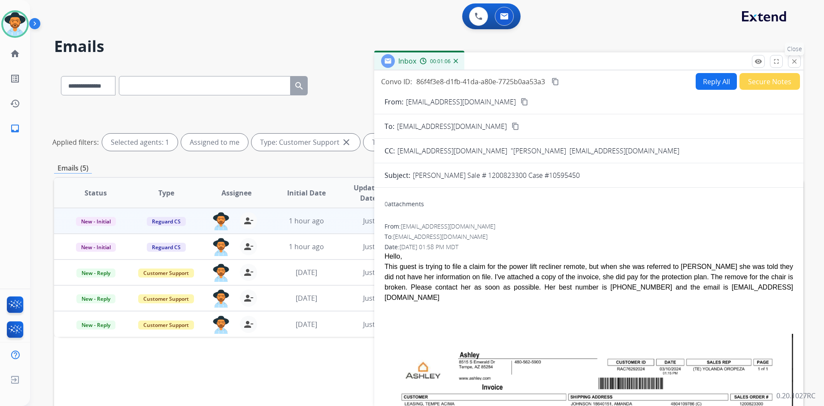
click at [792, 61] on mat-icon "close" at bounding box center [795, 62] width 8 height 8
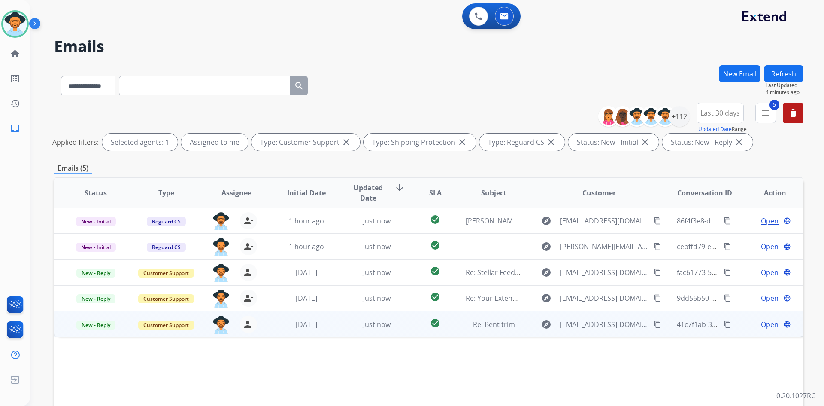
click at [654, 325] on mat-icon "content_copy" at bounding box center [658, 324] width 8 height 8
click at [766, 325] on span "Open" at bounding box center [770, 324] width 18 height 10
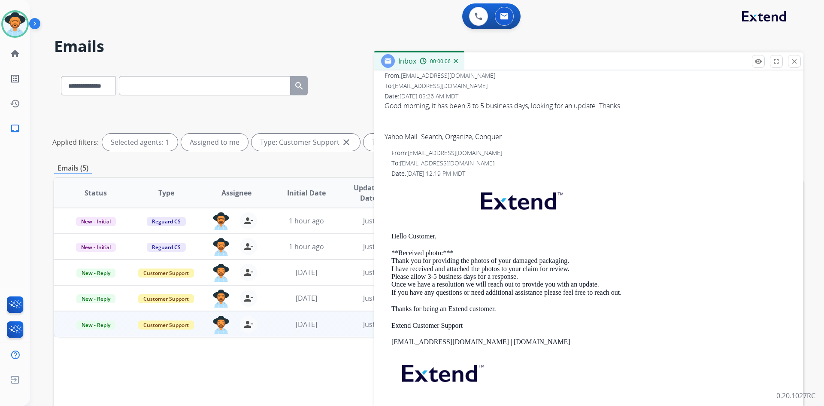
scroll to position [129, 0]
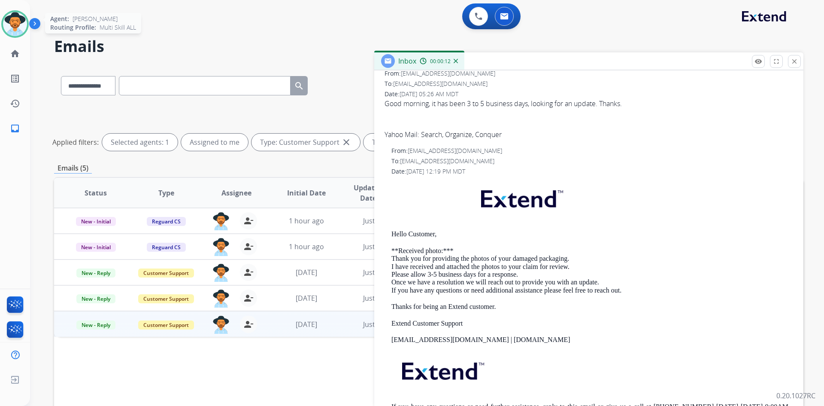
click at [14, 27] on img at bounding box center [15, 24] width 24 height 24
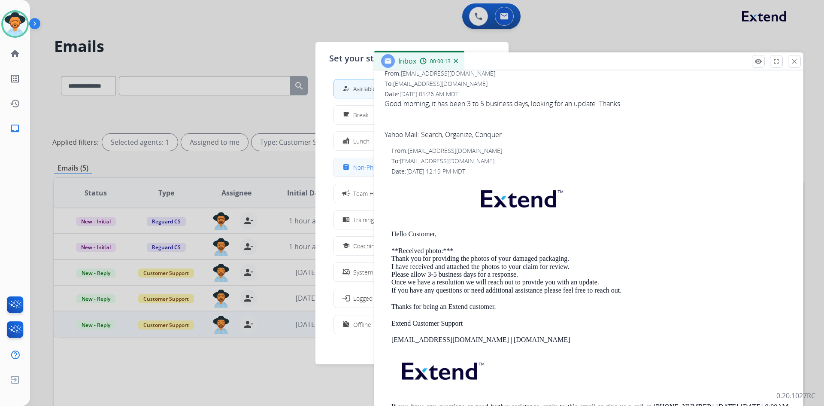
click at [361, 169] on span "Non-Phone Queue" at bounding box center [378, 167] width 51 height 9
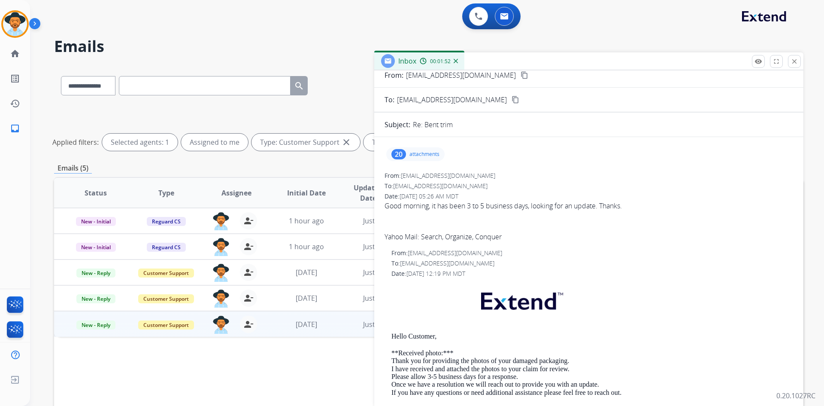
scroll to position [0, 0]
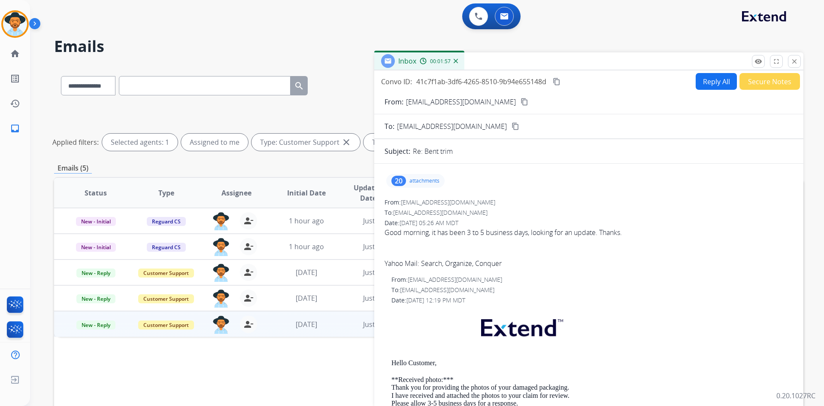
drag, startPoint x: 486, startPoint y: 101, endPoint x: 428, endPoint y: 98, distance: 58.1
click at [521, 101] on mat-icon "content_copy" at bounding box center [525, 102] width 8 height 8
drag, startPoint x: 75, startPoint y: 85, endPoint x: 83, endPoint y: 90, distance: 9.4
click at [75, 85] on select "**********" at bounding box center [88, 85] width 54 height 19
select select "**********"
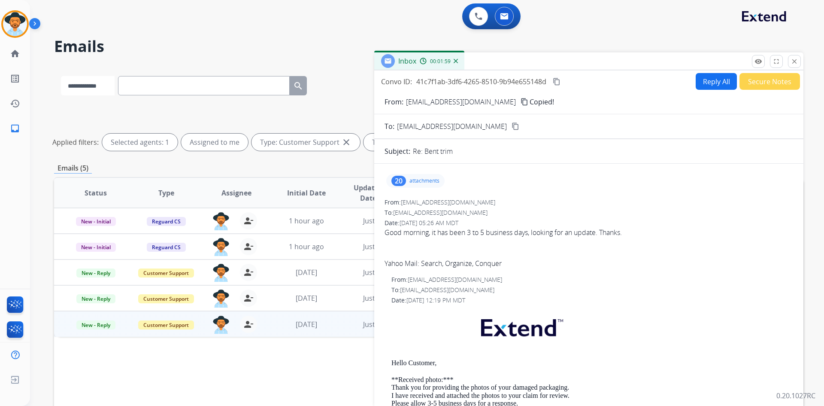
click at [61, 76] on select "**********" at bounding box center [88, 85] width 54 height 19
click at [196, 81] on input "text" at bounding box center [205, 85] width 172 height 19
paste input "**********"
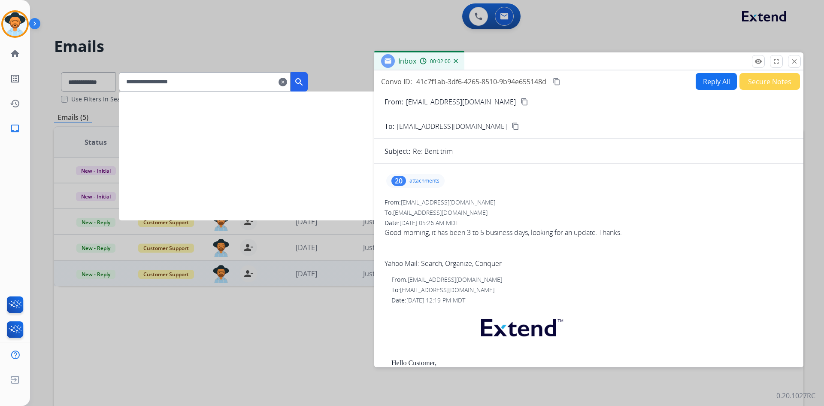
type input "**********"
click at [304, 82] on mat-icon "search" at bounding box center [299, 82] width 10 height 10
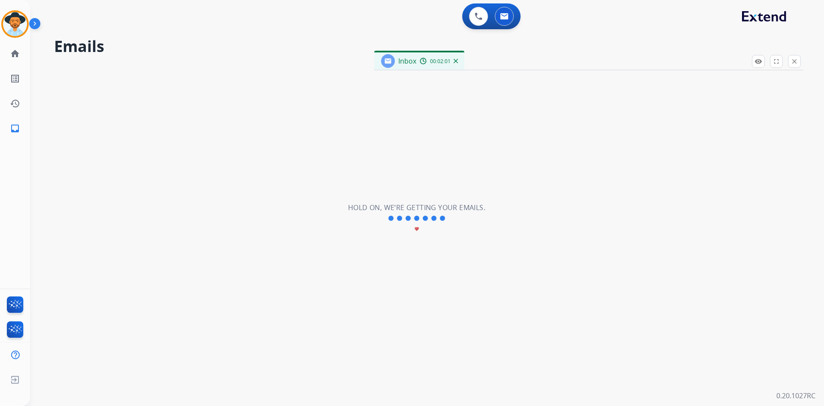
drag, startPoint x: 21, startPoint y: 24, endPoint x: 32, endPoint y: 25, distance: 11.7
click at [20, 24] on img at bounding box center [15, 24] width 24 height 24
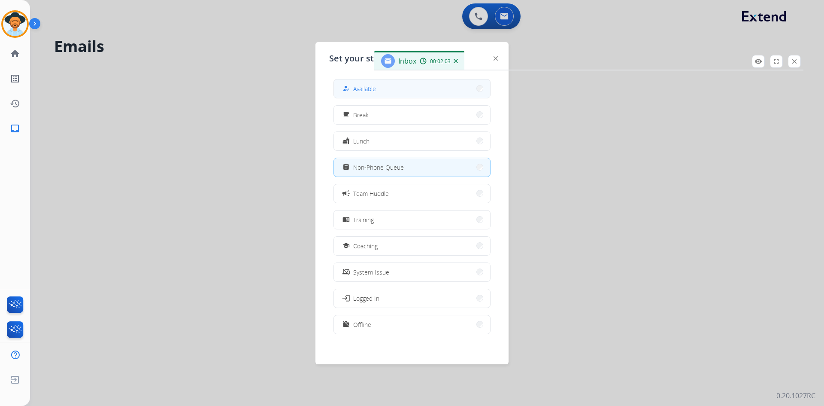
click at [352, 86] on div "how_to_reg" at bounding box center [347, 88] width 12 height 10
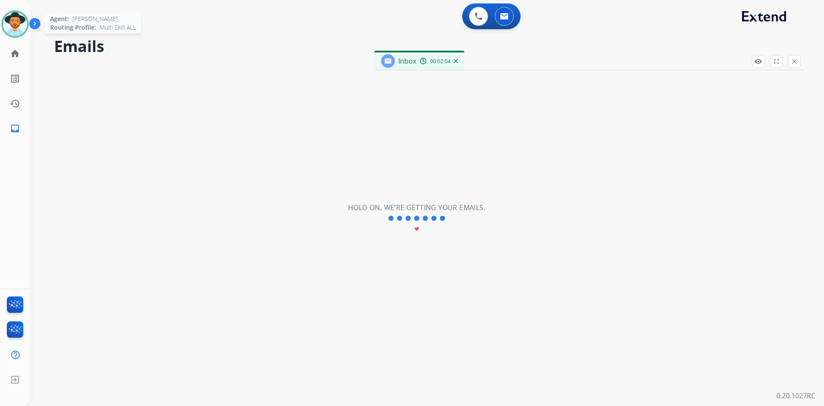
click at [17, 24] on img at bounding box center [15, 24] width 24 height 24
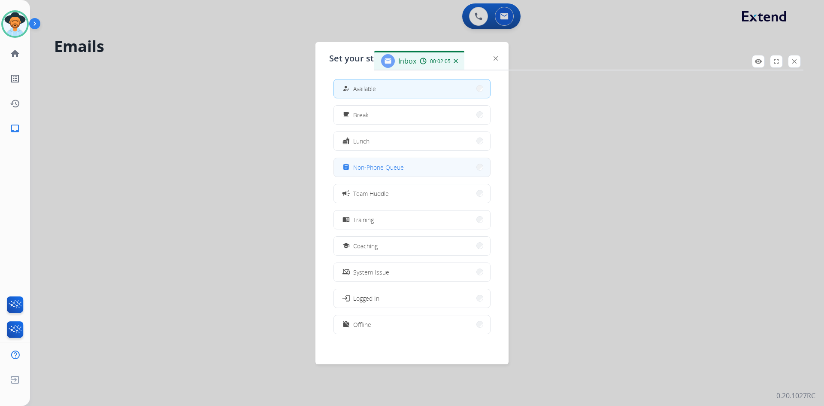
click at [361, 162] on div "assignment Non-Phone Queue" at bounding box center [372, 167] width 63 height 10
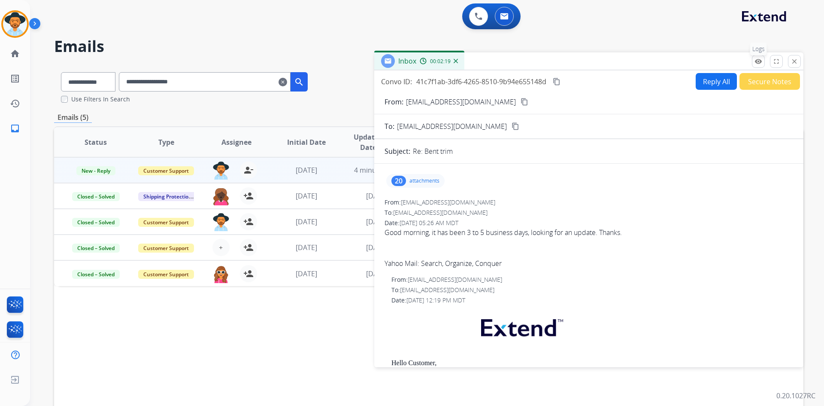
click at [756, 60] on mat-icon "remove_red_eye" at bounding box center [759, 62] width 8 height 8
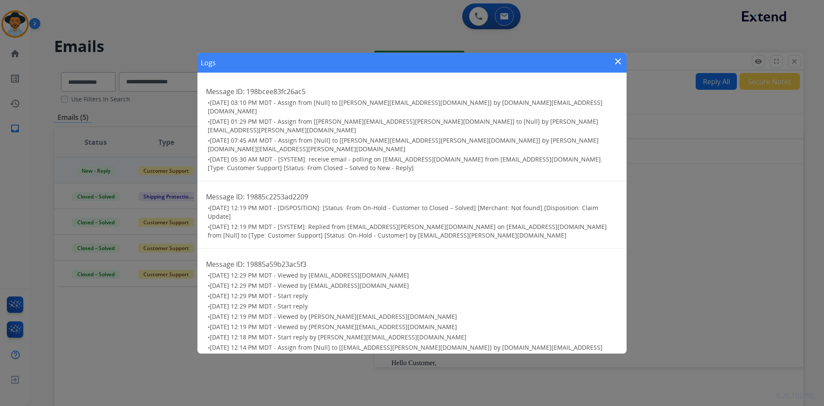
click at [617, 61] on mat-icon "close" at bounding box center [618, 61] width 10 height 10
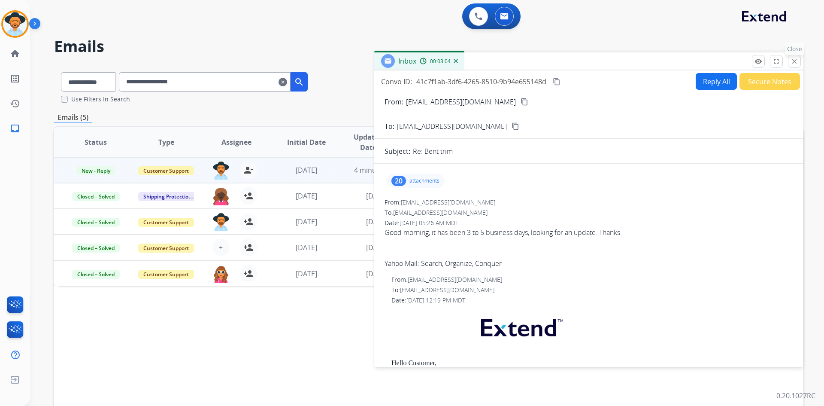
click at [793, 59] on mat-icon "close" at bounding box center [795, 62] width 8 height 8
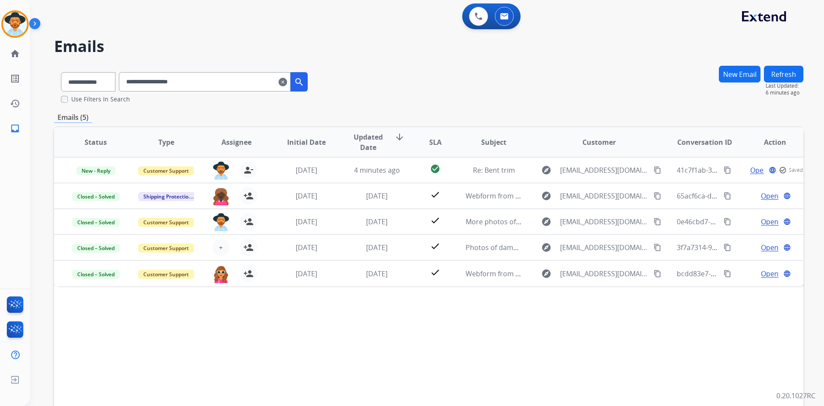
click at [287, 79] on mat-icon "clear" at bounding box center [283, 82] width 9 height 10
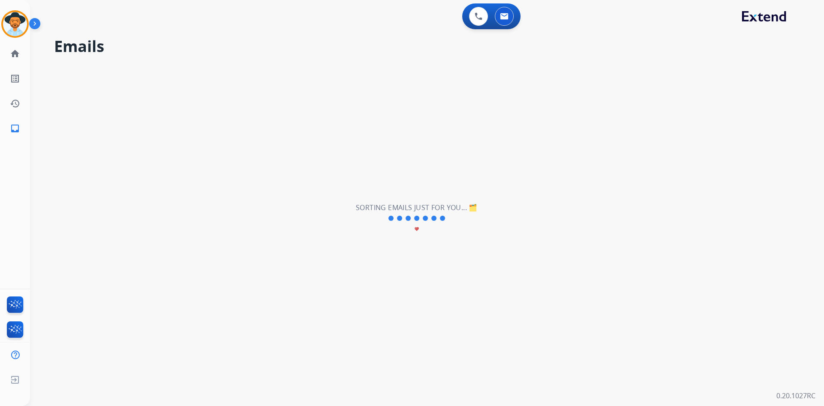
select select "**********"
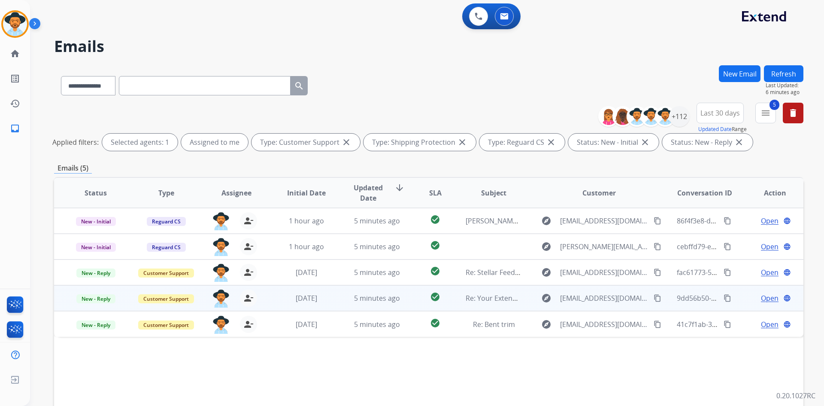
click at [766, 298] on span "Open" at bounding box center [770, 298] width 18 height 10
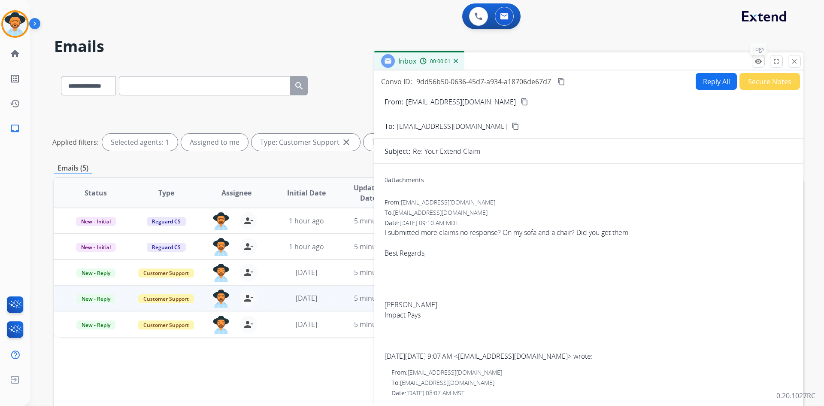
click at [759, 62] on mat-icon "remove_red_eye" at bounding box center [759, 62] width 8 height 8
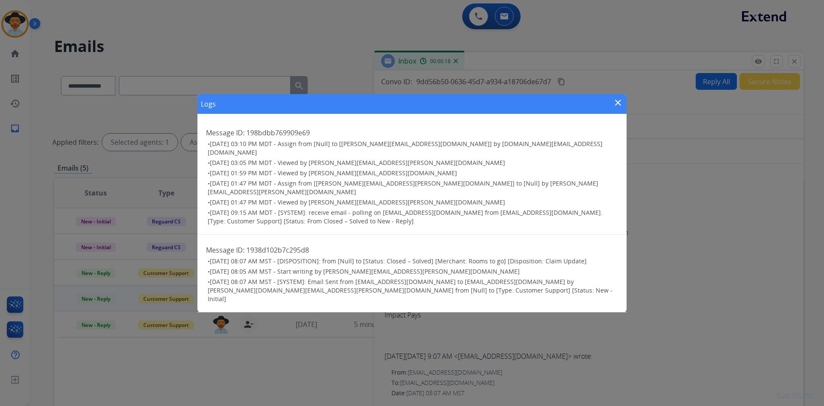
click at [617, 108] on mat-icon "close" at bounding box center [618, 102] width 10 height 10
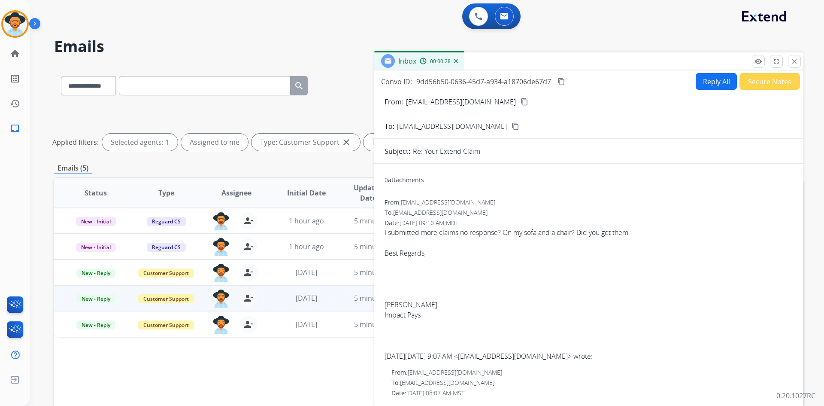
click at [796, 61] on mat-icon "close" at bounding box center [795, 62] width 8 height 8
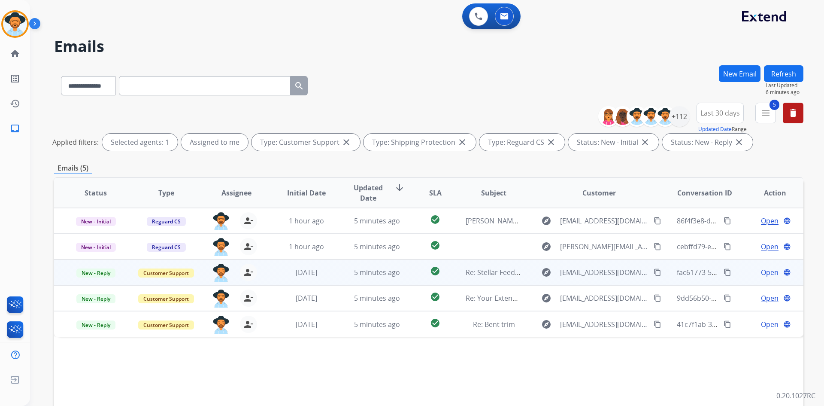
click at [764, 272] on span "Open" at bounding box center [770, 272] width 18 height 10
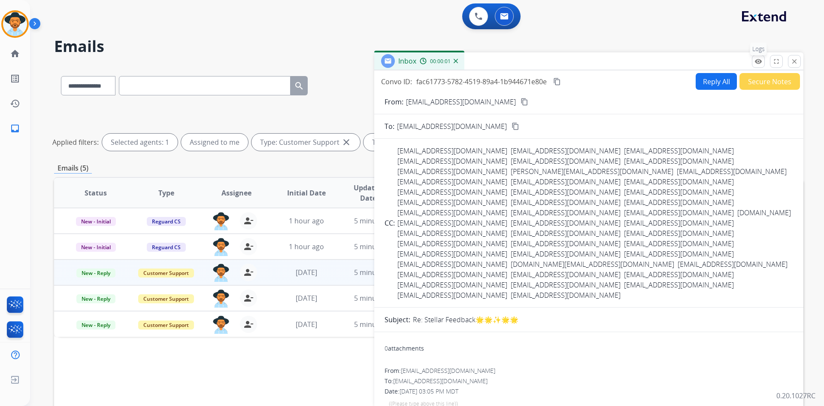
click at [758, 61] on mat-icon "remove_red_eye" at bounding box center [759, 62] width 8 height 8
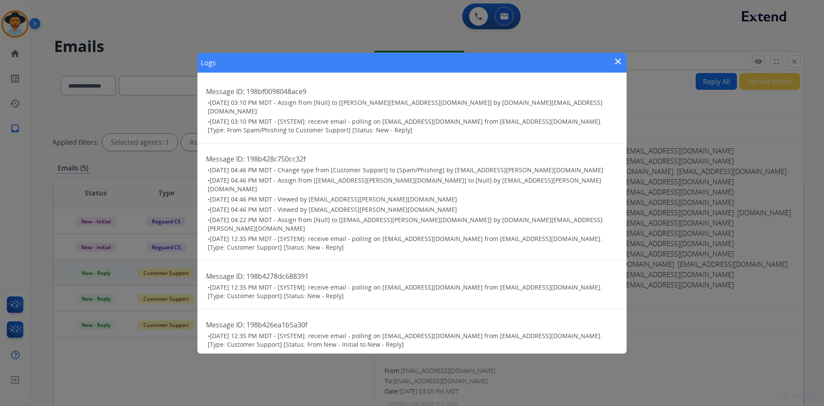
drag, startPoint x: 619, startPoint y: 64, endPoint x: 608, endPoint y: 58, distance: 11.7
click at [619, 64] on mat-icon "close" at bounding box center [618, 61] width 10 height 10
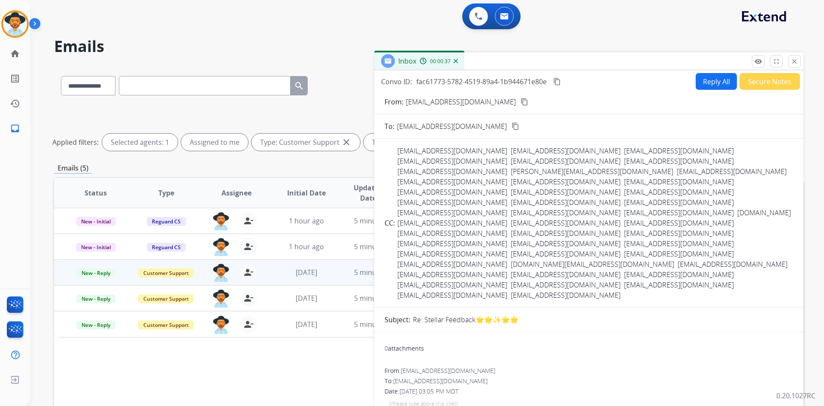
click at [559, 82] on mat-icon "content_copy" at bounding box center [557, 82] width 8 height 8
click at [792, 63] on mat-icon "close" at bounding box center [795, 62] width 8 height 8
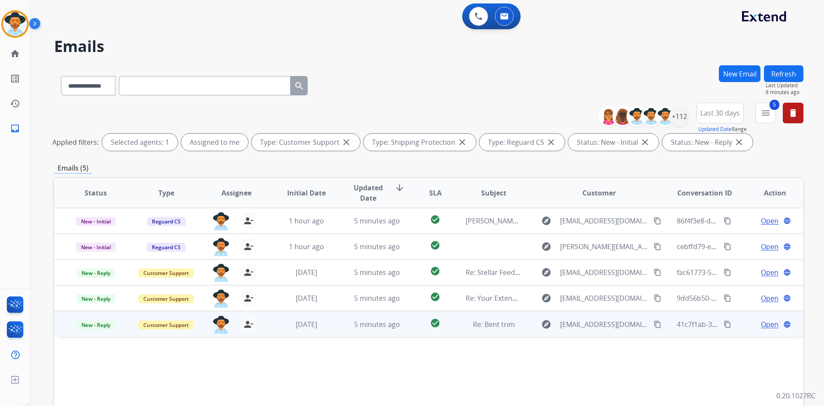
click at [723, 325] on button "content_copy" at bounding box center [728, 324] width 10 height 10
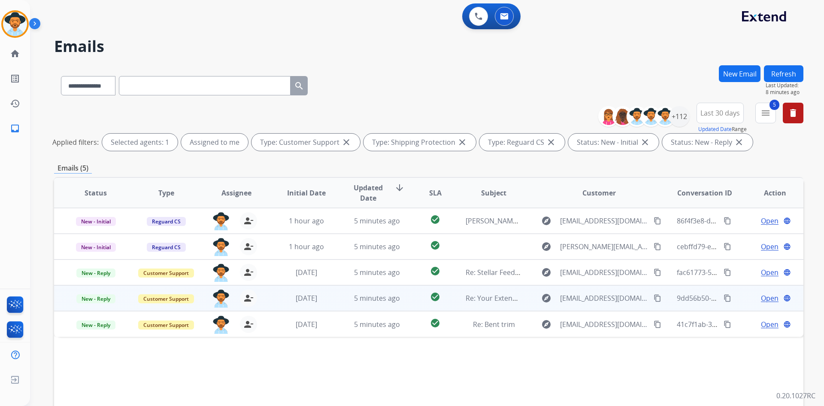
click at [724, 298] on mat-icon "content_copy" at bounding box center [728, 298] width 8 height 8
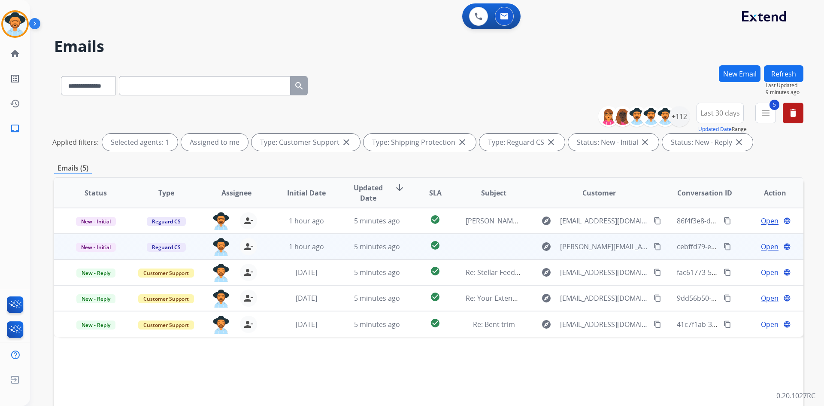
click at [765, 245] on span "Open" at bounding box center [770, 246] width 18 height 10
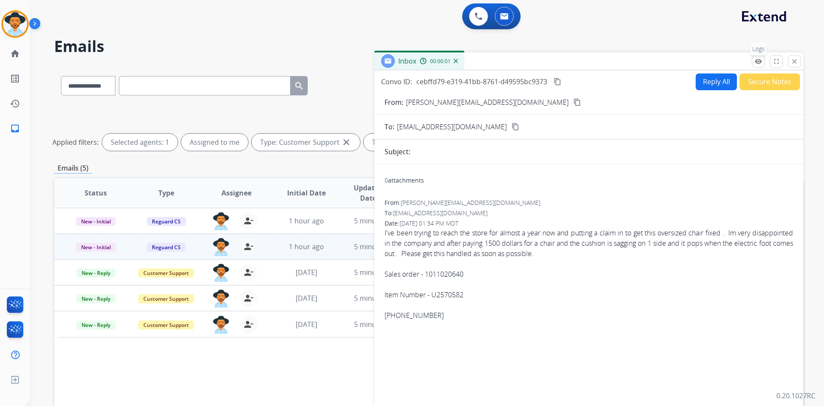
click at [758, 57] on button "remove_red_eye Logs" at bounding box center [758, 61] width 13 height 13
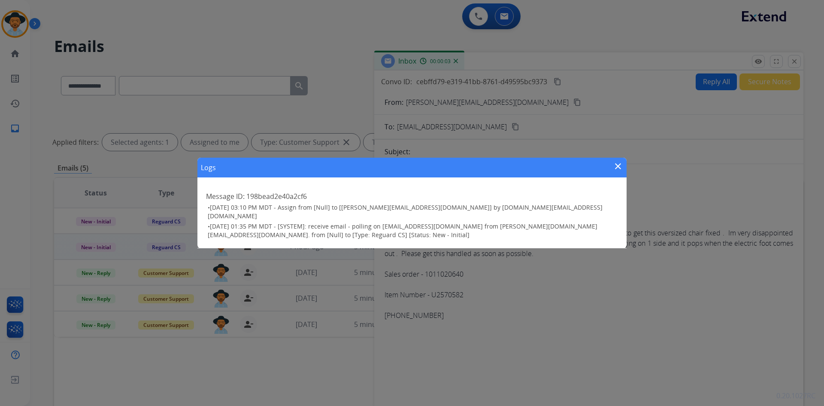
click at [616, 167] on mat-icon "close" at bounding box center [618, 166] width 10 height 10
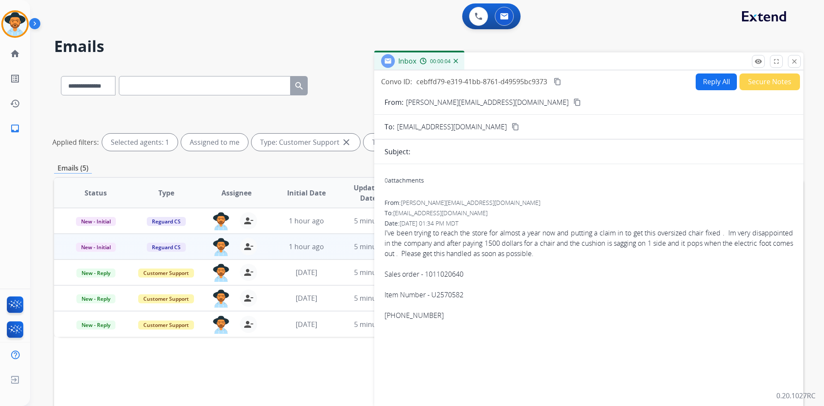
click at [796, 61] on mat-icon "close" at bounding box center [795, 62] width 8 height 8
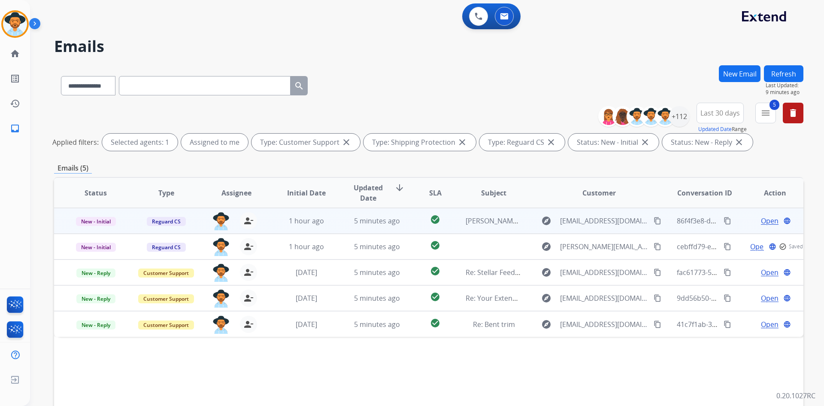
click at [767, 223] on span "Open" at bounding box center [770, 221] width 18 height 10
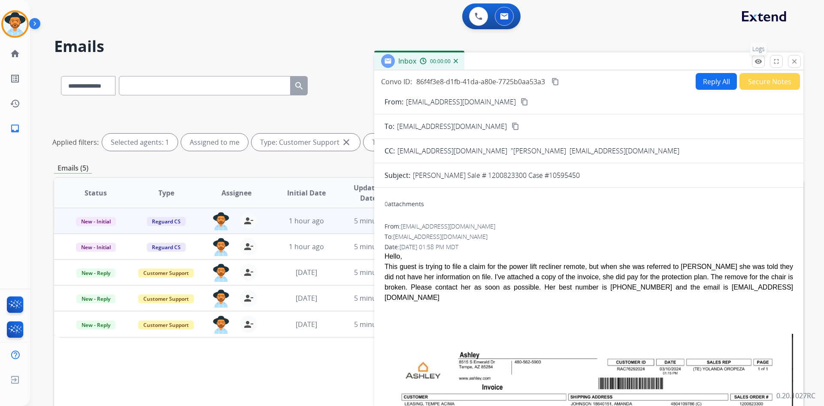
click at [753, 61] on button "remove_red_eye Logs" at bounding box center [758, 61] width 13 height 13
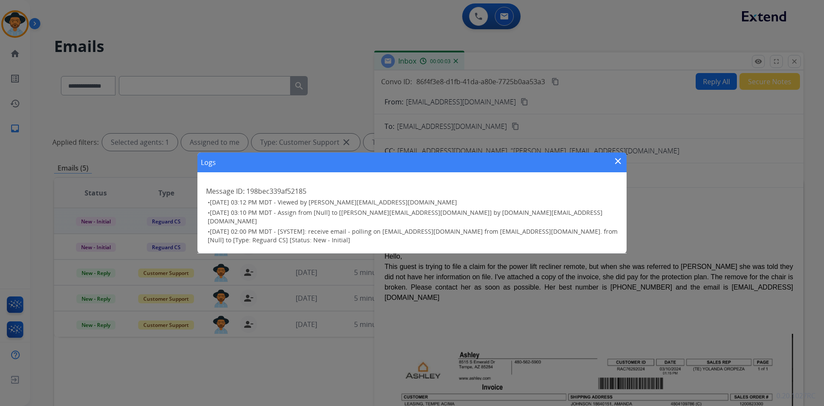
click at [614, 164] on mat-icon "close" at bounding box center [618, 161] width 10 height 10
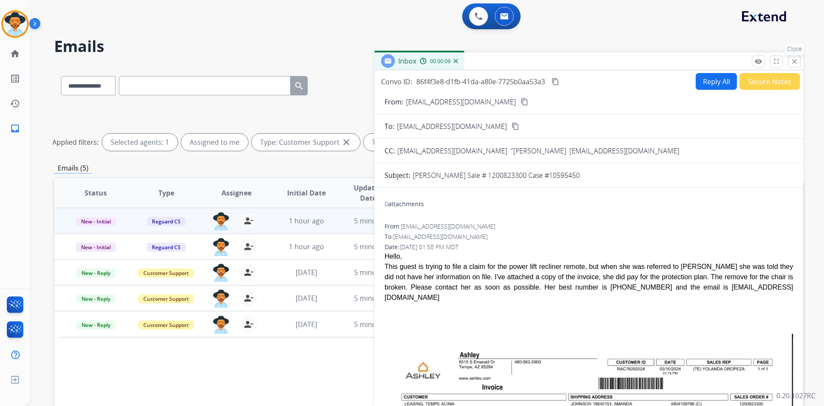
click at [794, 59] on mat-icon "close" at bounding box center [795, 62] width 8 height 8
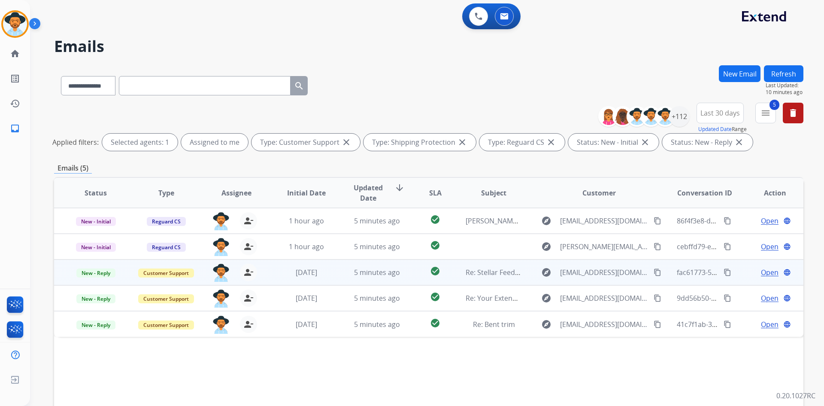
click at [768, 272] on span "Open" at bounding box center [770, 272] width 18 height 10
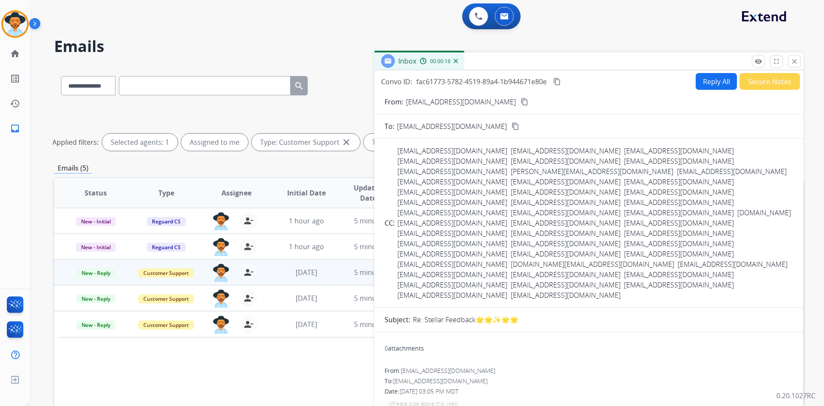
click at [754, 82] on button "Secure Notes" at bounding box center [770, 81] width 61 height 17
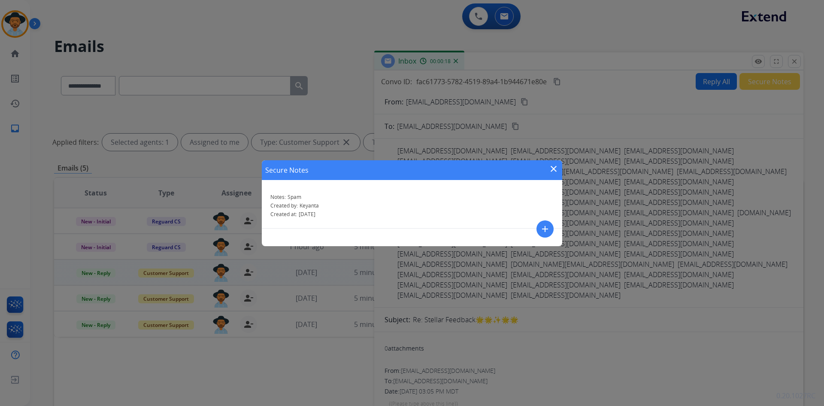
click at [555, 168] on mat-icon "close" at bounding box center [554, 169] width 10 height 10
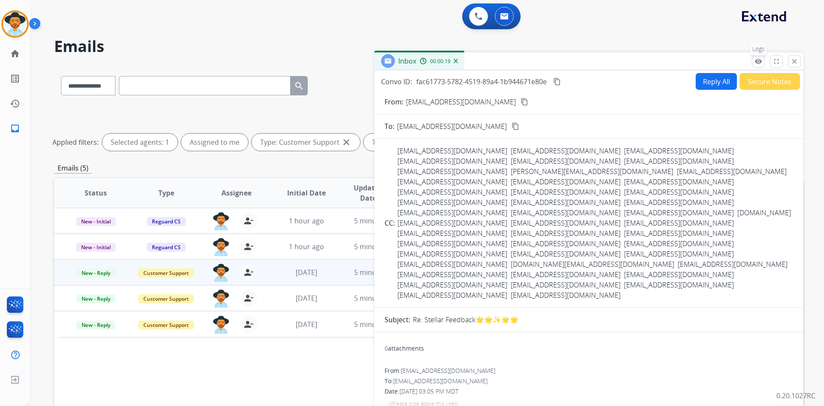
click at [762, 59] on mat-icon "remove_red_eye" at bounding box center [759, 62] width 8 height 8
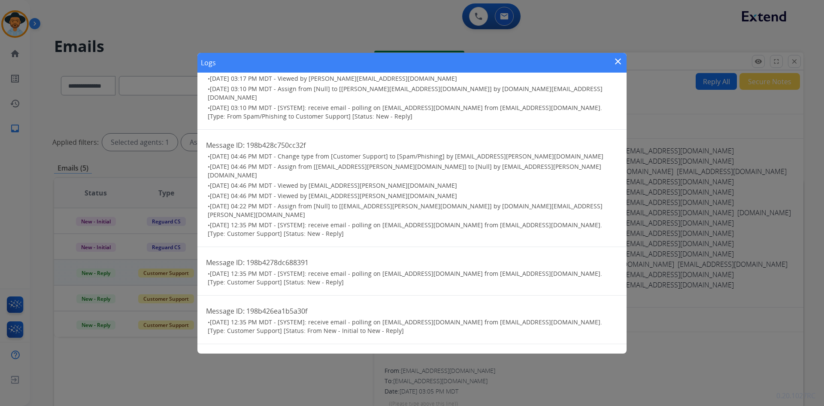
scroll to position [37, 0]
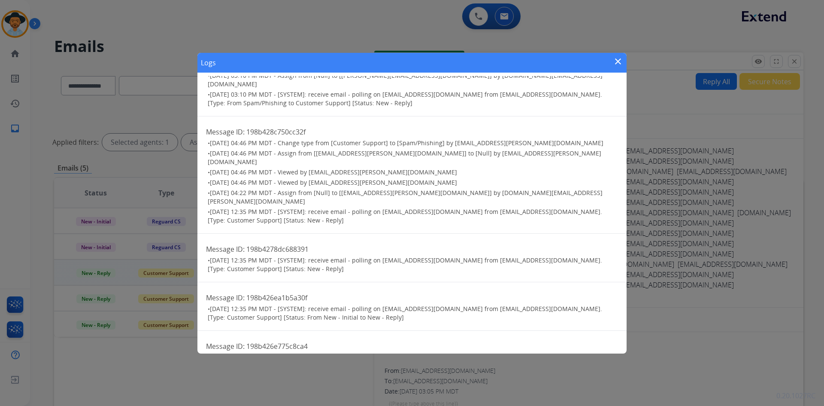
click at [618, 62] on mat-icon "close" at bounding box center [618, 61] width 10 height 10
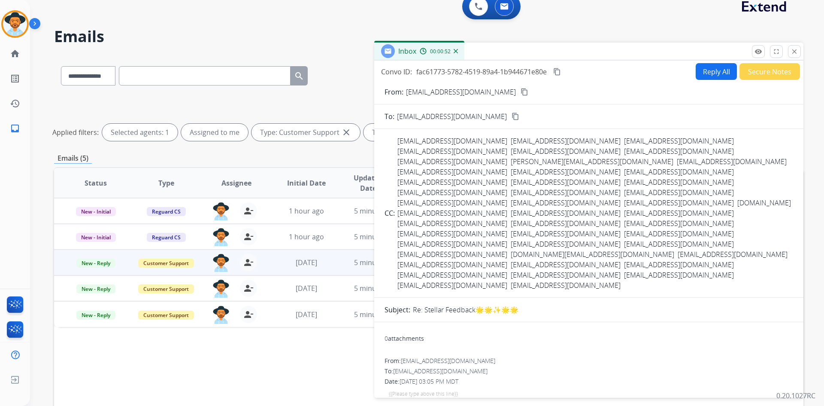
scroll to position [0, 0]
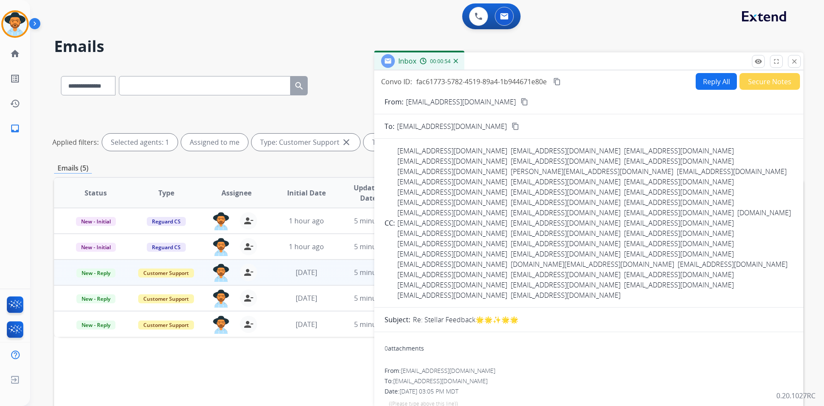
click at [756, 80] on button "Secure Notes" at bounding box center [770, 81] width 61 height 17
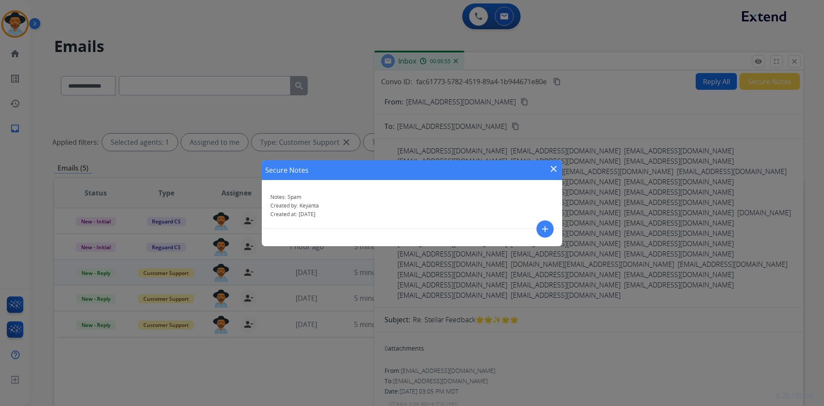
click at [544, 227] on mat-icon "add" at bounding box center [545, 229] width 10 height 10
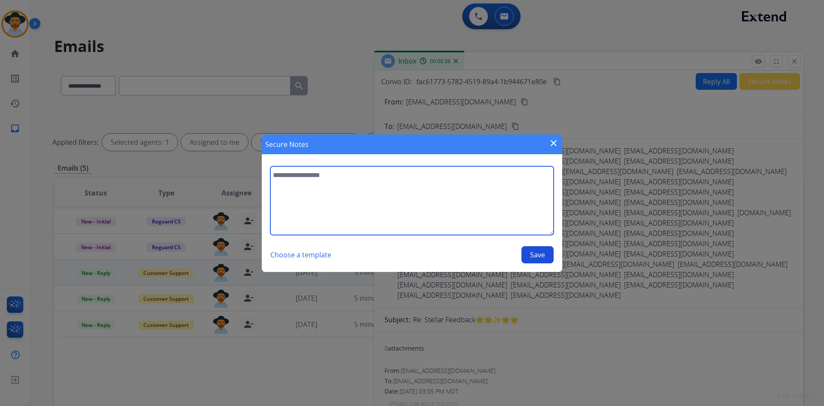
click at [319, 192] on textarea at bounding box center [411, 200] width 283 height 69
type textarea "**********"
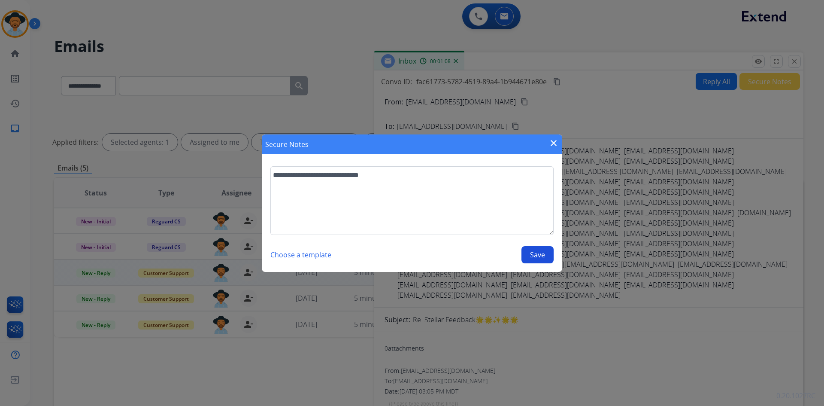
click at [546, 255] on button "Save" at bounding box center [538, 254] width 32 height 17
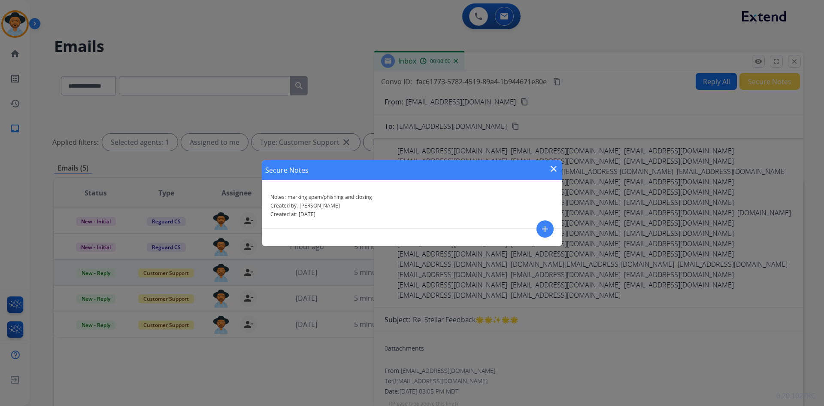
click at [552, 171] on mat-icon "close" at bounding box center [554, 169] width 10 height 10
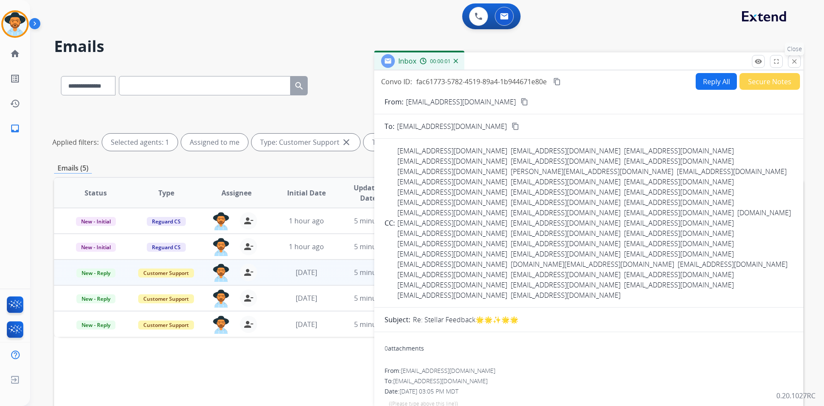
click at [796, 57] on button "close Close" at bounding box center [794, 61] width 13 height 13
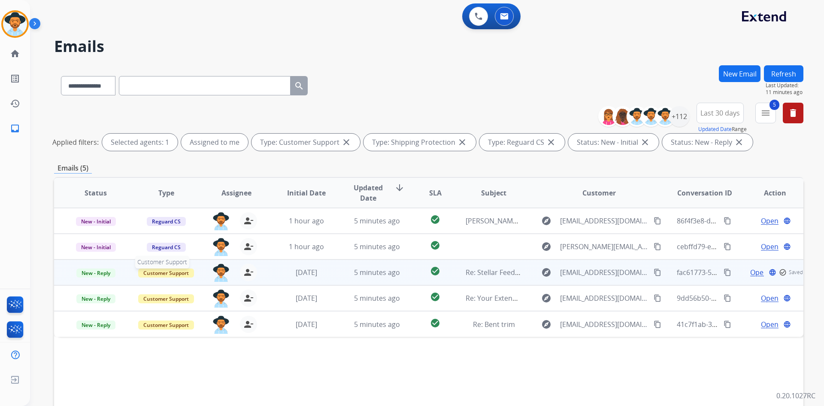
click at [157, 273] on span "Customer Support" at bounding box center [166, 272] width 56 height 9
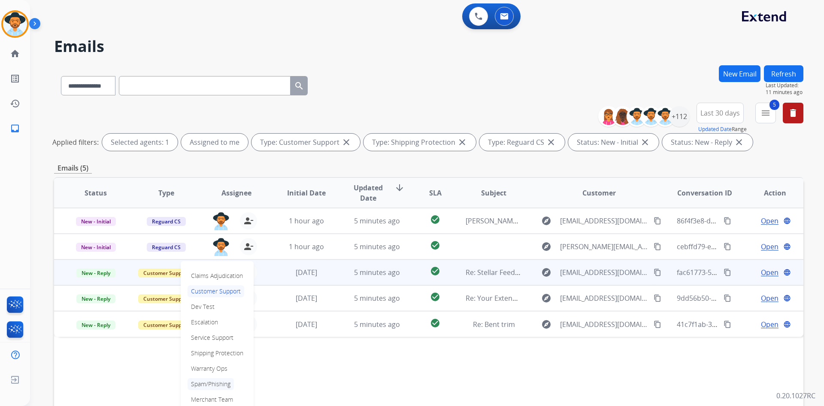
click at [212, 379] on p "Spam/Phishing" at bounding box center [211, 384] width 46 height 12
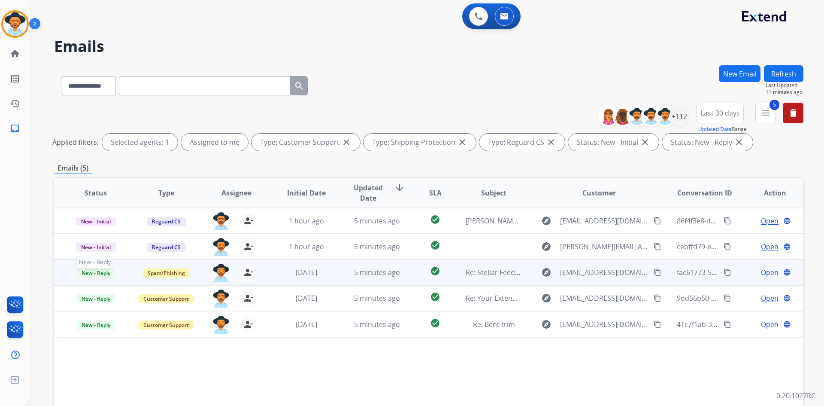
click at [101, 270] on span "New - Reply" at bounding box center [95, 272] width 39 height 9
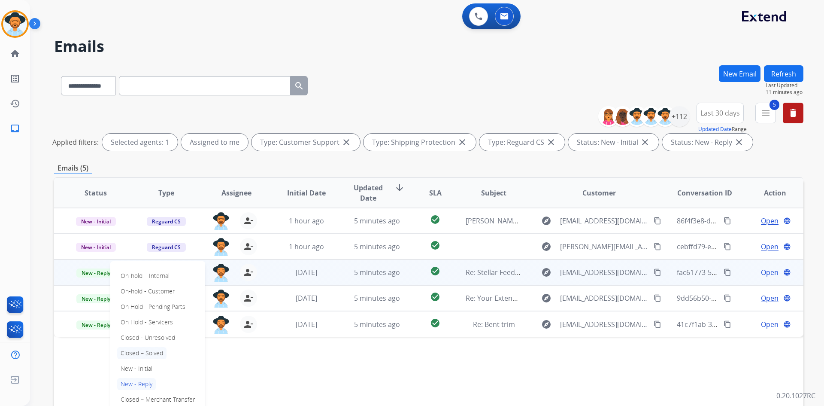
click at [153, 353] on p "Closed – Solved" at bounding box center [141, 353] width 49 height 12
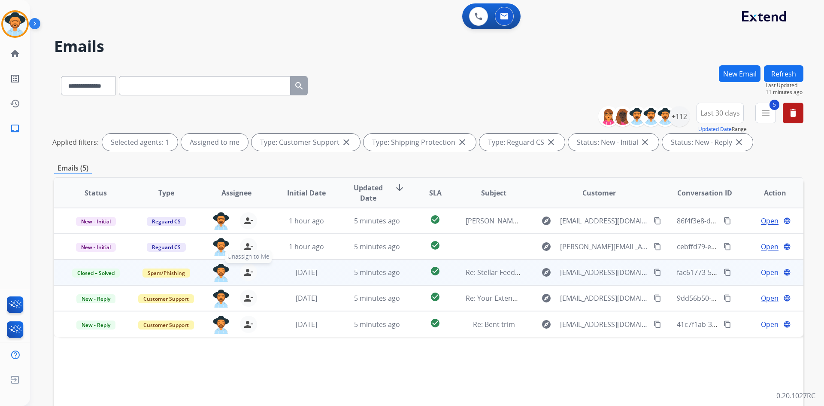
click at [246, 272] on mat-icon "person_remove" at bounding box center [248, 272] width 10 height 10
click at [6, 29] on img at bounding box center [15, 24] width 24 height 24
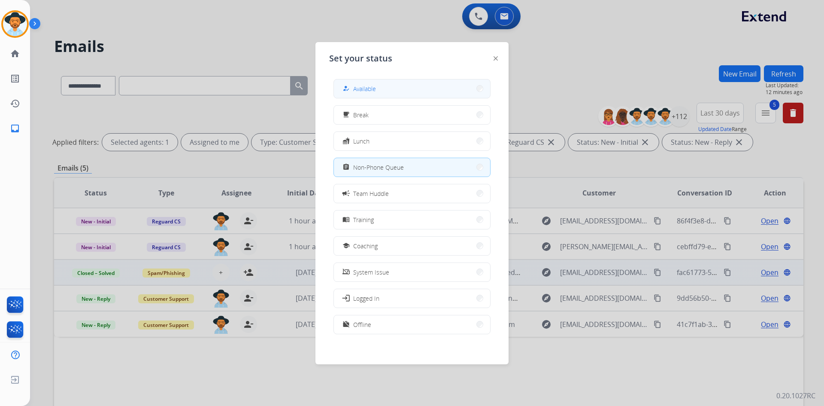
click at [399, 88] on button "how_to_reg Available" at bounding box center [412, 88] width 156 height 18
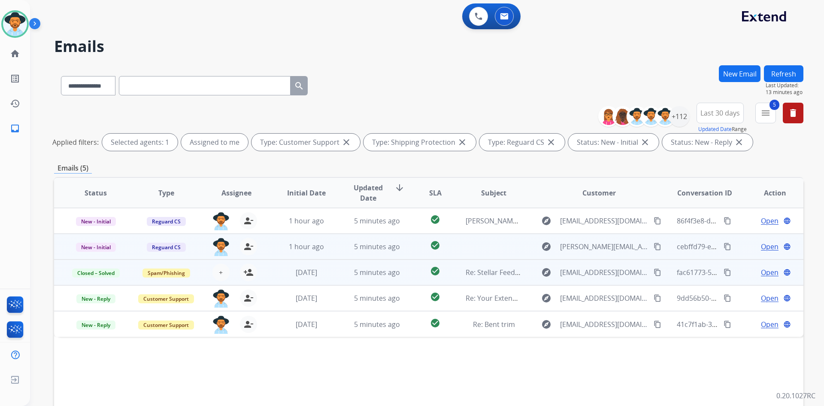
click at [761, 246] on span "Open" at bounding box center [770, 246] width 18 height 10
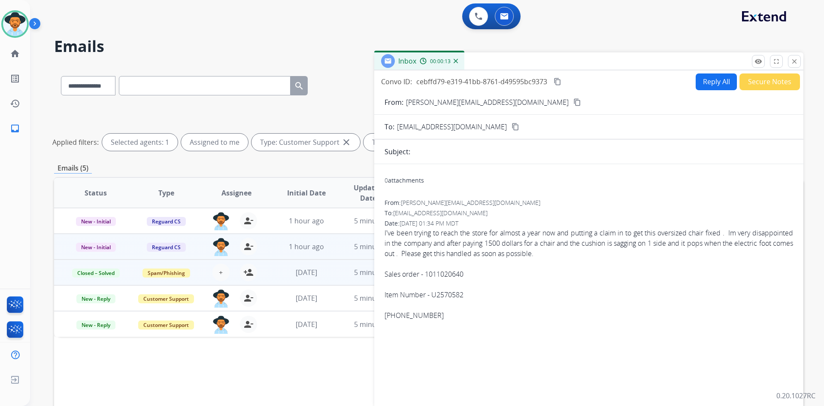
drag, startPoint x: 514, startPoint y: 102, endPoint x: 482, endPoint y: 110, distance: 33.5
click at [574, 102] on mat-icon "content_copy" at bounding box center [578, 102] width 8 height 8
drag, startPoint x: 558, startPoint y: 81, endPoint x: 550, endPoint y: 82, distance: 7.5
click at [558, 81] on mat-icon "content_copy" at bounding box center [558, 82] width 8 height 8
click at [702, 88] on button "Reply All" at bounding box center [716, 81] width 41 height 17
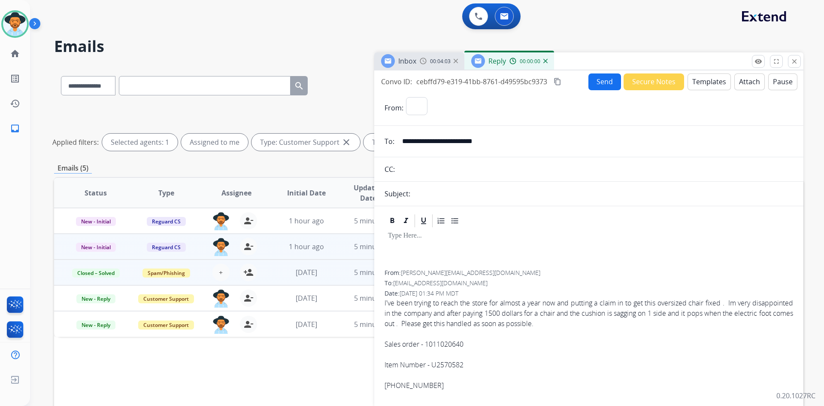
select select "**********"
click at [702, 88] on button "Templates" at bounding box center [709, 81] width 43 height 17
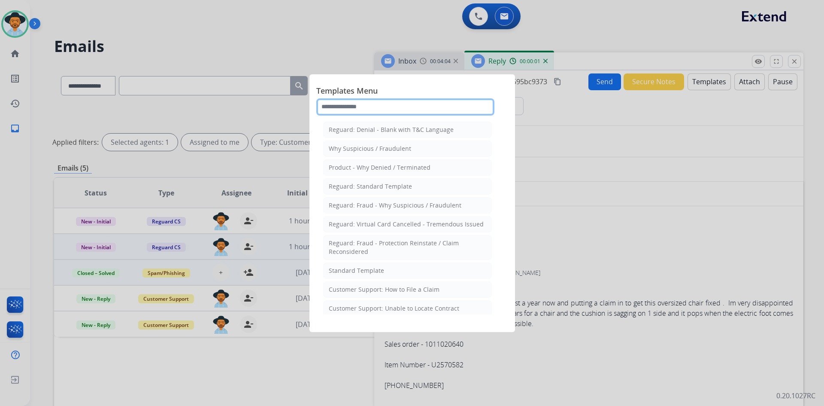
click at [422, 108] on input "text" at bounding box center [405, 106] width 178 height 17
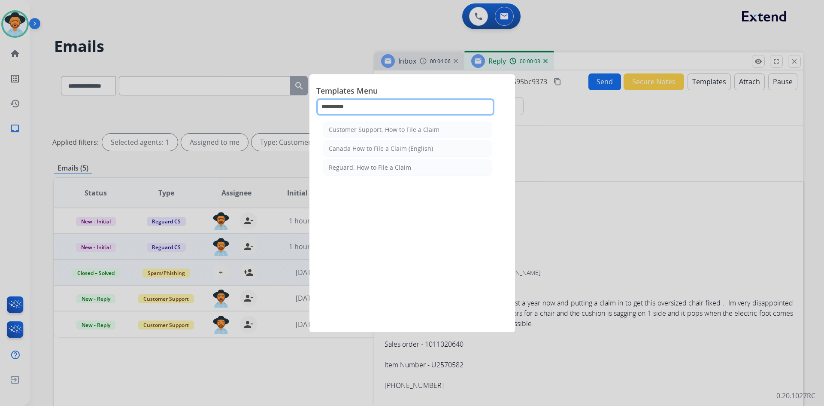
type input "**********"
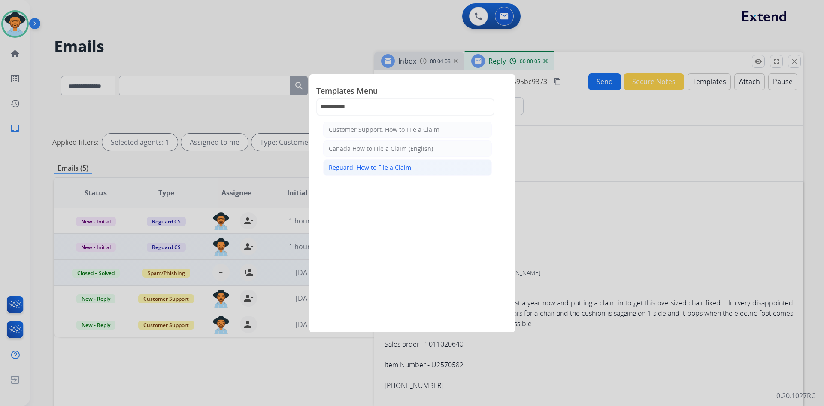
click at [416, 161] on li "Reguard: How to File a Claim" at bounding box center [407, 167] width 169 height 16
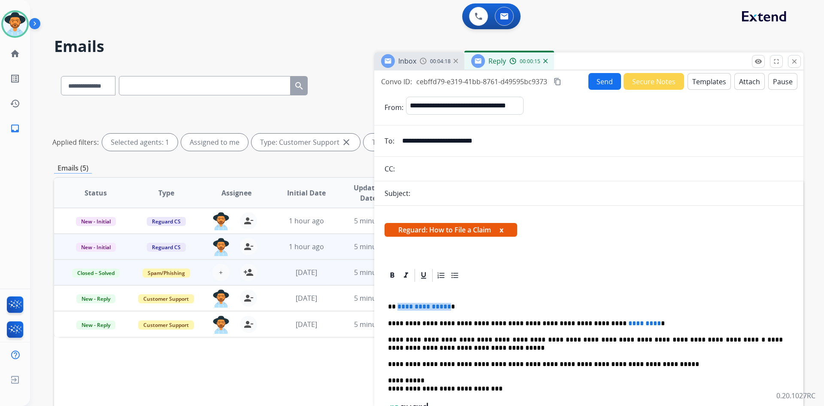
drag, startPoint x: 397, startPoint y: 308, endPoint x: 447, endPoint y: 306, distance: 50.3
click at [447, 306] on p "**********" at bounding box center [585, 307] width 395 height 8
drag, startPoint x: 586, startPoint y: 325, endPoint x: 623, endPoint y: 325, distance: 36.1
click at [629, 325] on span "*********" at bounding box center [645, 323] width 33 height 6
click at [558, 83] on mat-icon "content_copy" at bounding box center [558, 82] width 8 height 8
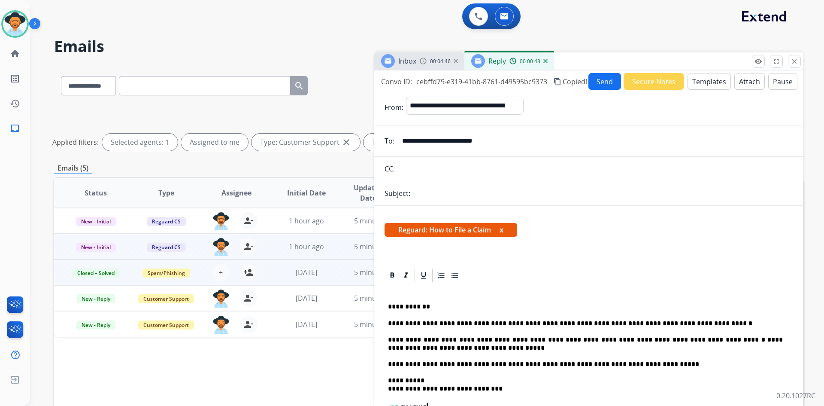
click at [600, 79] on button "Send" at bounding box center [605, 81] width 33 height 17
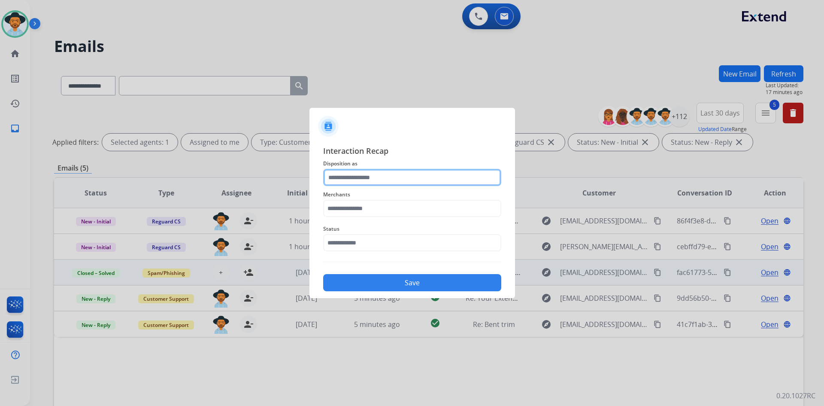
drag, startPoint x: 368, startPoint y: 176, endPoint x: 317, endPoint y: 173, distance: 51.2
click at [368, 176] on input "text" at bounding box center [412, 177] width 178 height 17
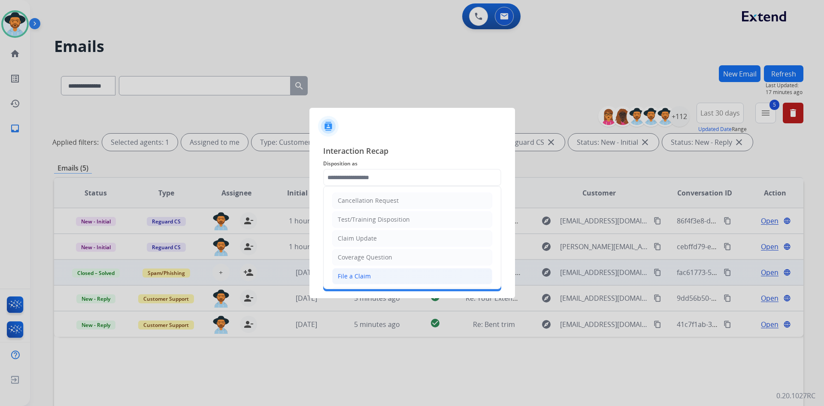
click at [394, 276] on li "File a Claim" at bounding box center [412, 276] width 160 height 16
type input "**********"
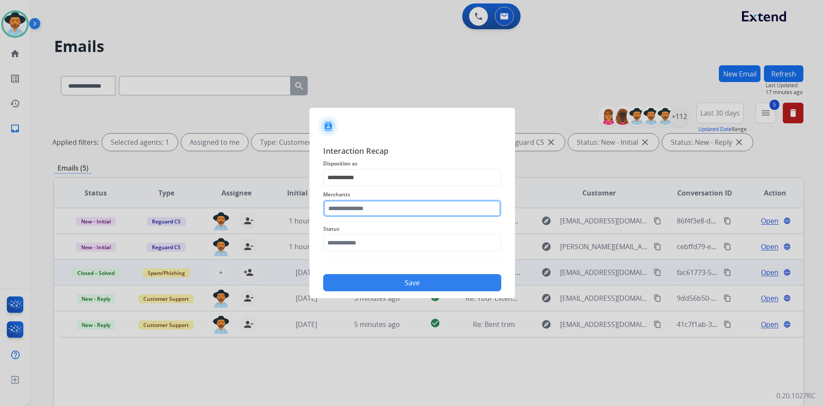
click at [378, 209] on input "text" at bounding box center [412, 208] width 178 height 17
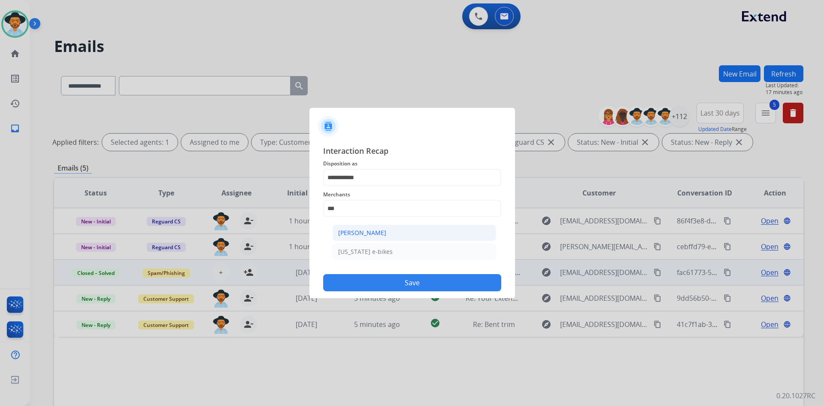
click at [391, 234] on li "[PERSON_NAME]" at bounding box center [415, 233] width 164 height 16
type input "**********"
click at [393, 247] on input "text" at bounding box center [412, 242] width 178 height 17
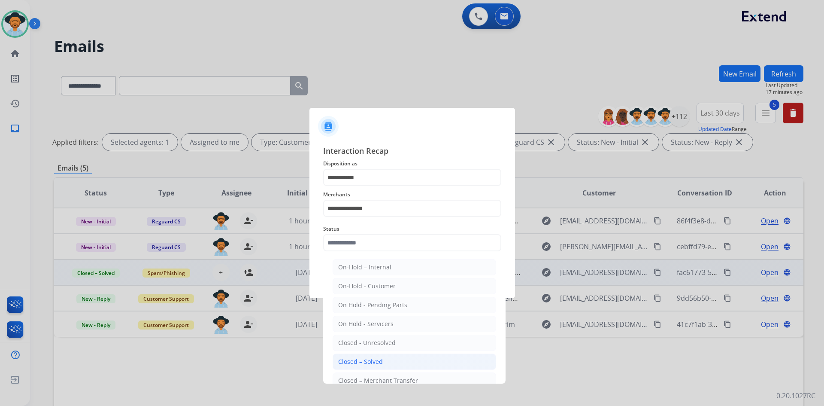
click at [387, 364] on li "Closed – Solved" at bounding box center [415, 361] width 164 height 16
type input "**********"
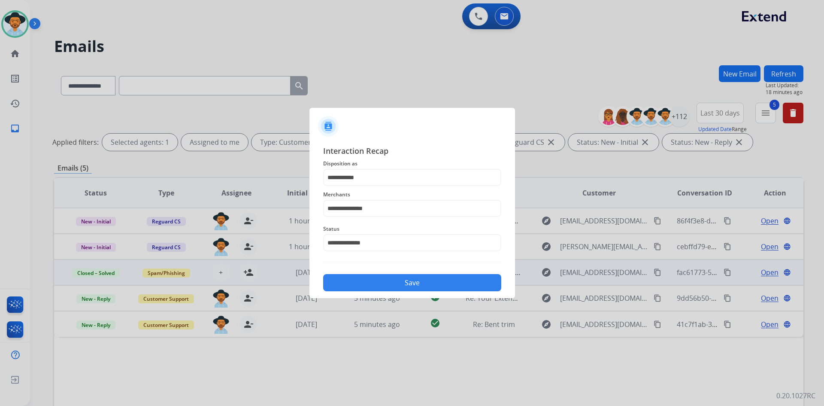
click at [402, 276] on button "Save" at bounding box center [412, 282] width 178 height 17
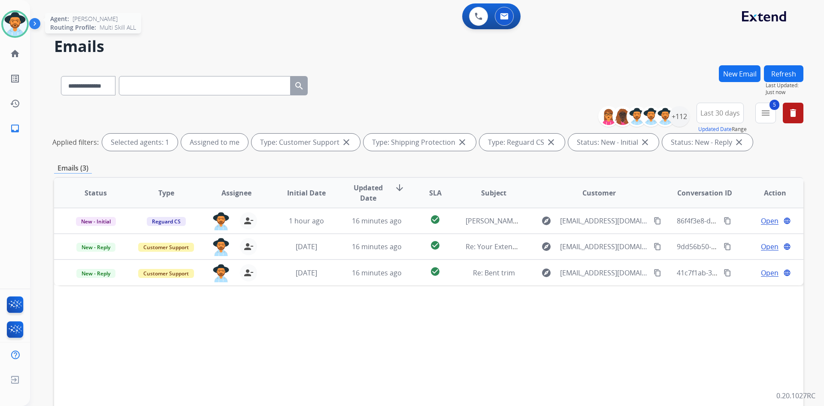
click at [15, 30] on img at bounding box center [15, 24] width 24 height 24
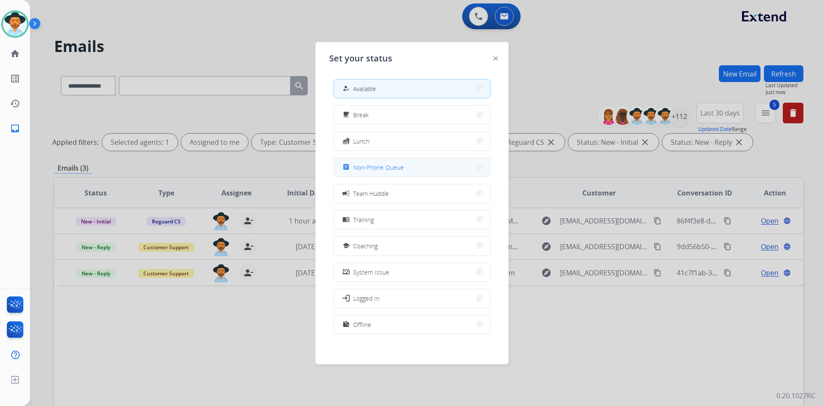
click at [425, 172] on button "assignment Non-Phone Queue" at bounding box center [412, 167] width 156 height 18
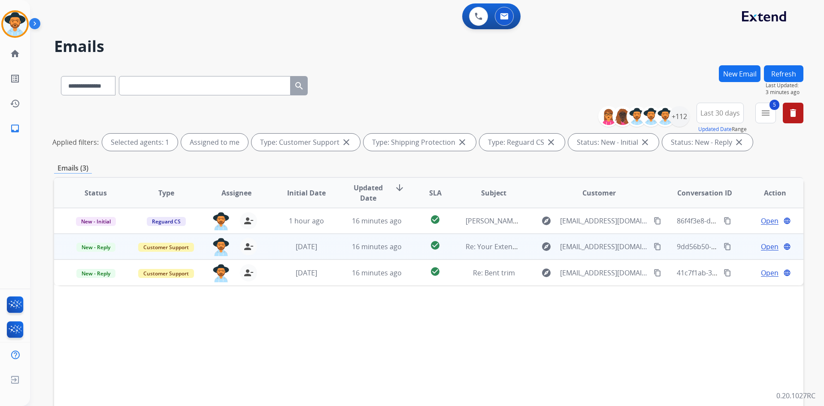
click at [766, 243] on span "Open" at bounding box center [770, 246] width 18 height 10
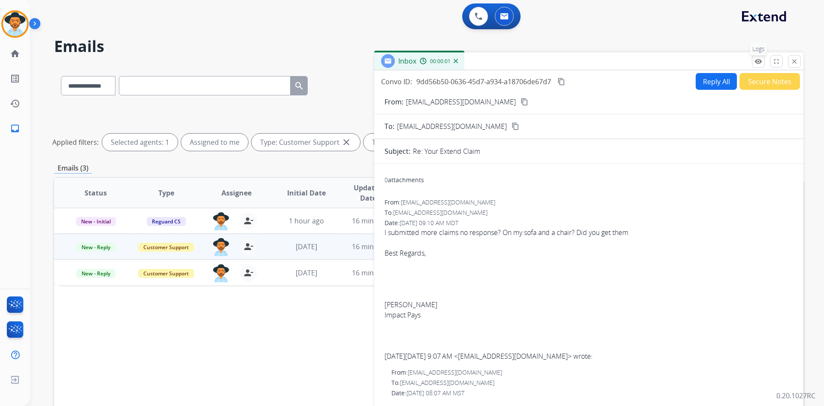
click at [758, 62] on mat-icon "remove_red_eye" at bounding box center [759, 62] width 8 height 8
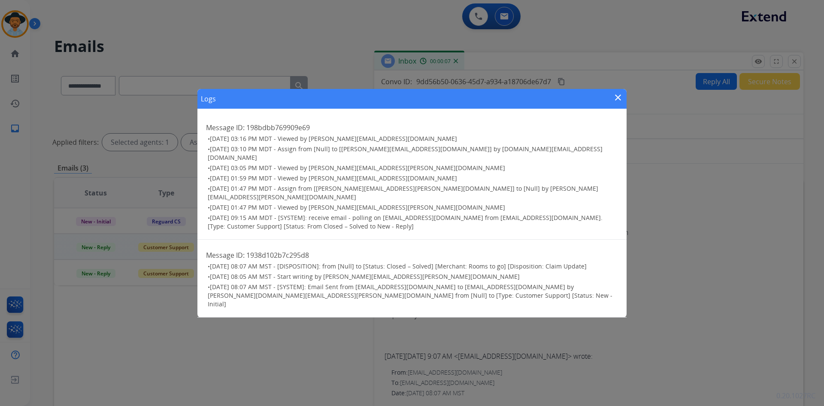
click at [617, 103] on mat-icon "close" at bounding box center [618, 97] width 10 height 10
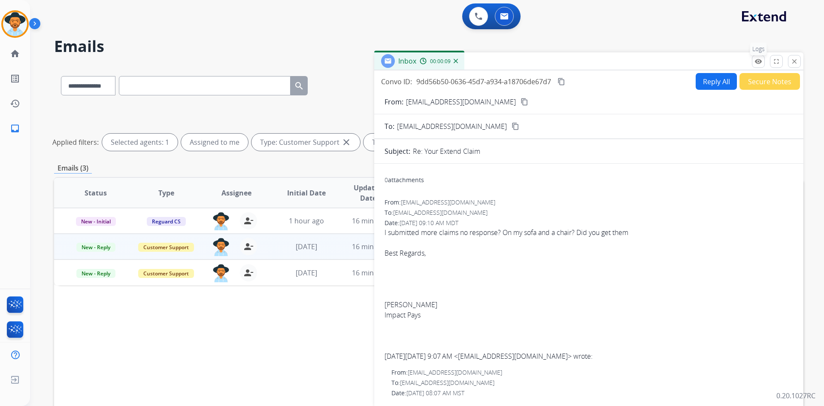
click at [759, 59] on mat-icon "remove_red_eye" at bounding box center [759, 62] width 8 height 8
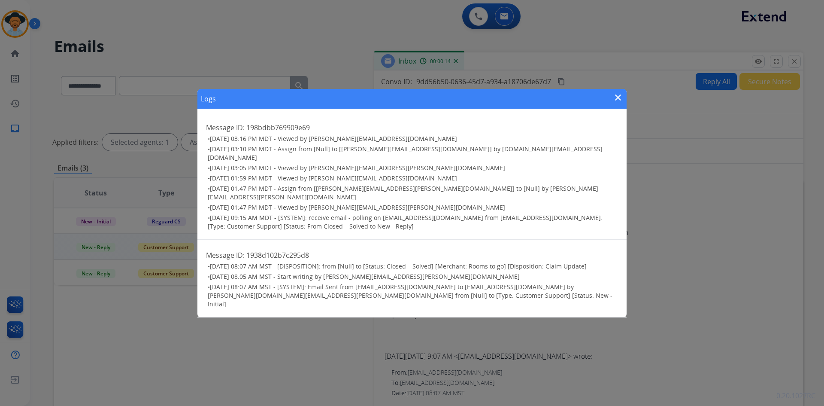
click at [622, 103] on mat-icon "close" at bounding box center [618, 97] width 10 height 10
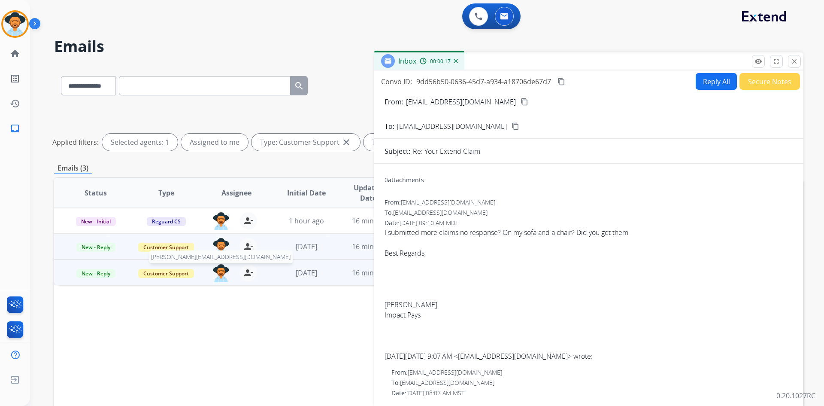
click at [216, 271] on img at bounding box center [221, 273] width 17 height 18
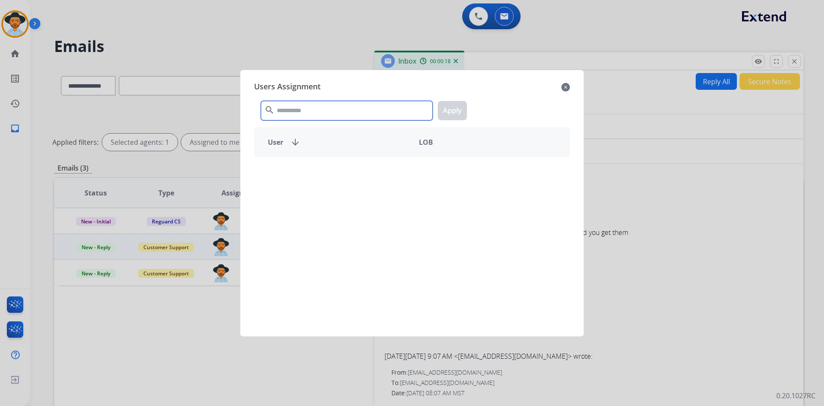
click at [332, 113] on input "text" at bounding box center [347, 110] width 172 height 19
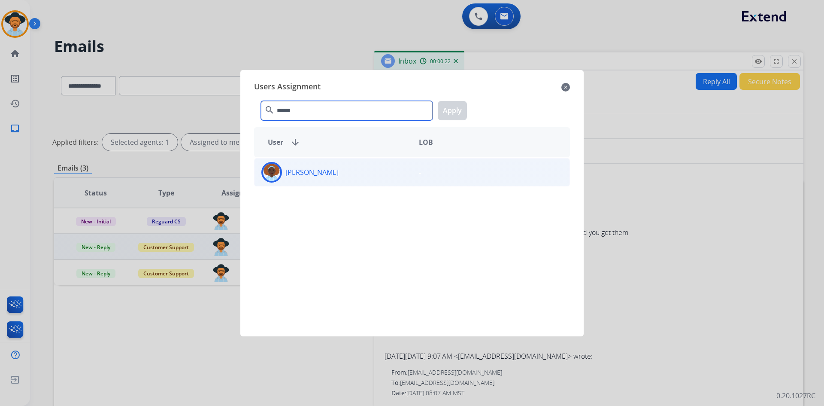
type input "******"
click at [369, 178] on div "[PERSON_NAME]" at bounding box center [334, 172] width 158 height 21
click at [441, 111] on button "Apply" at bounding box center [452, 110] width 29 height 19
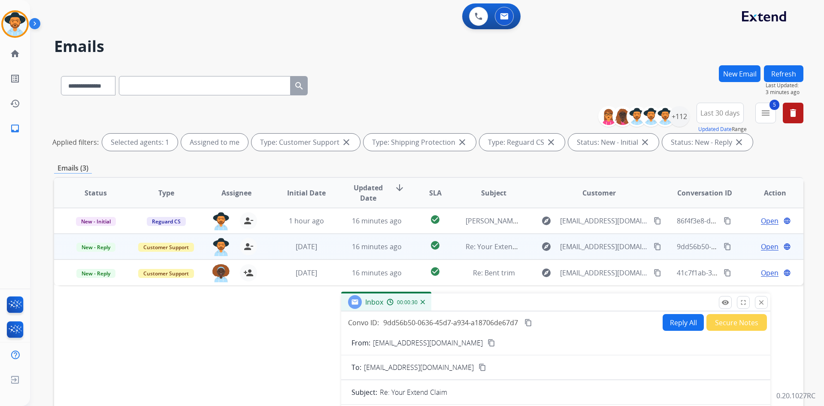
drag, startPoint x: 663, startPoint y: 58, endPoint x: 630, endPoint y: 299, distance: 243.1
click at [630, 299] on div "Inbox 00:00:30" at bounding box center [555, 302] width 429 height 18
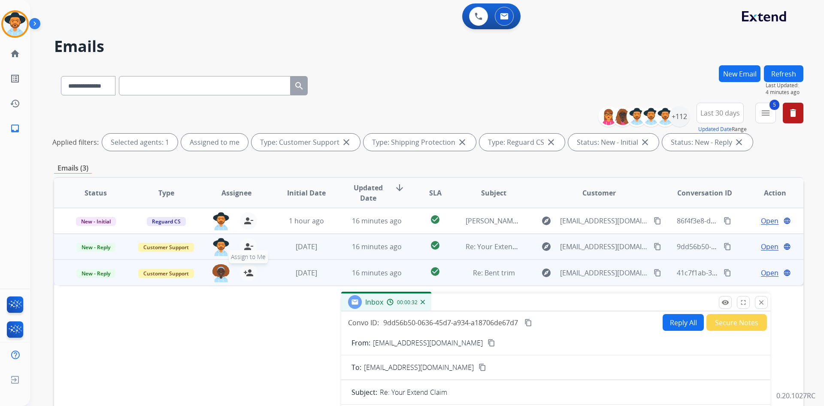
click at [248, 273] on mat-icon "person_add" at bounding box center [248, 272] width 10 height 10
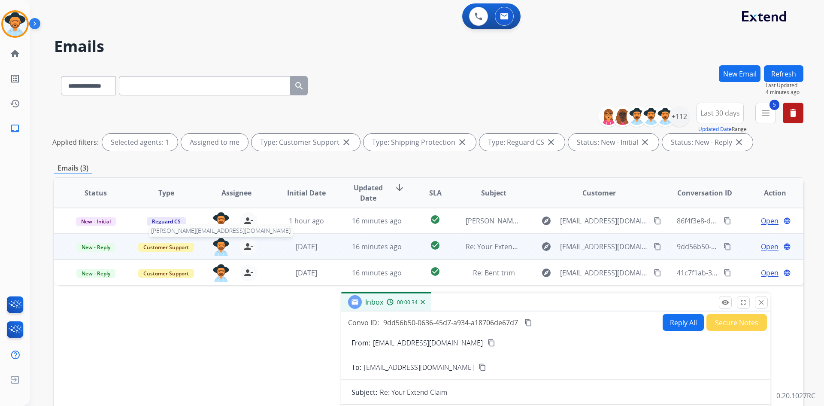
click at [219, 248] on img at bounding box center [221, 247] width 17 height 18
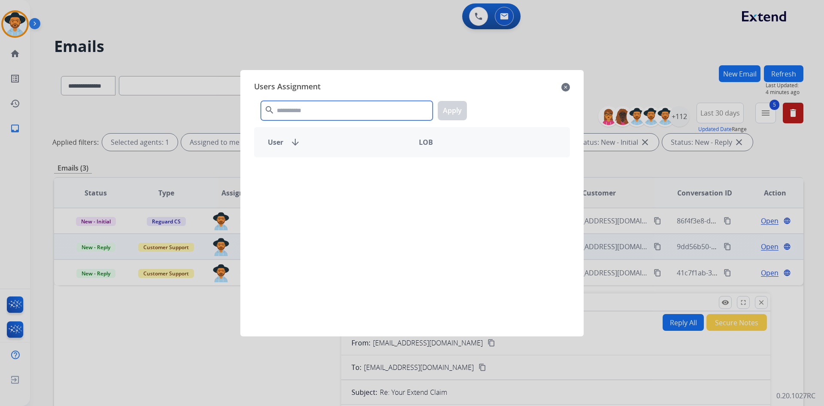
click at [355, 107] on input "text" at bounding box center [347, 110] width 172 height 19
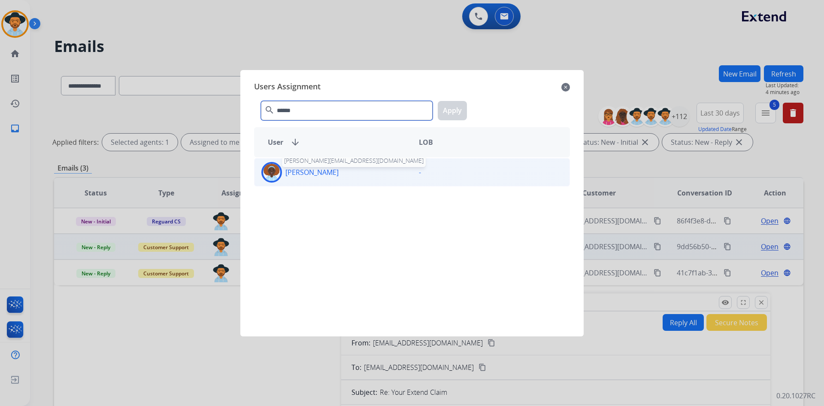
type input "******"
click at [334, 173] on p "[PERSON_NAME]" at bounding box center [311, 172] width 53 height 10
click at [457, 109] on button "Apply" at bounding box center [452, 110] width 29 height 19
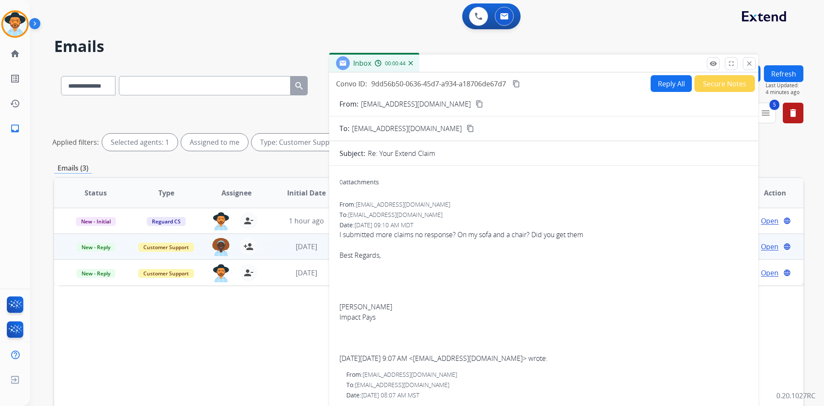
drag, startPoint x: 481, startPoint y: 303, endPoint x: 469, endPoint y: 64, distance: 239.0
click at [469, 64] on div "Inbox 00:00:44" at bounding box center [543, 64] width 429 height 18
click at [750, 65] on mat-icon "close" at bounding box center [750, 64] width 8 height 8
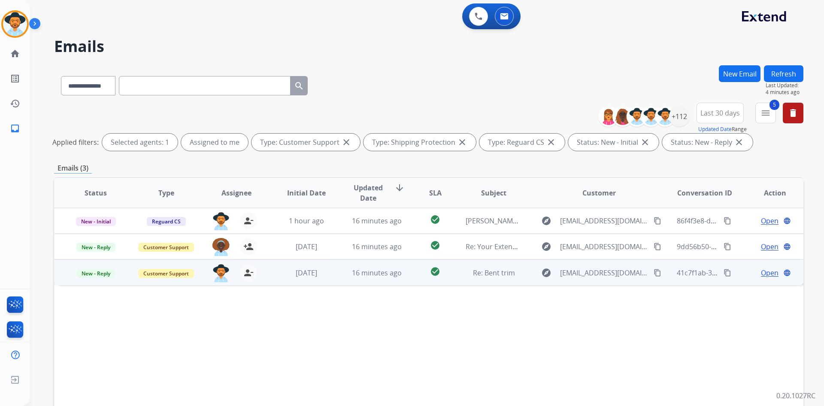
click at [762, 272] on span "Open" at bounding box center [770, 272] width 18 height 10
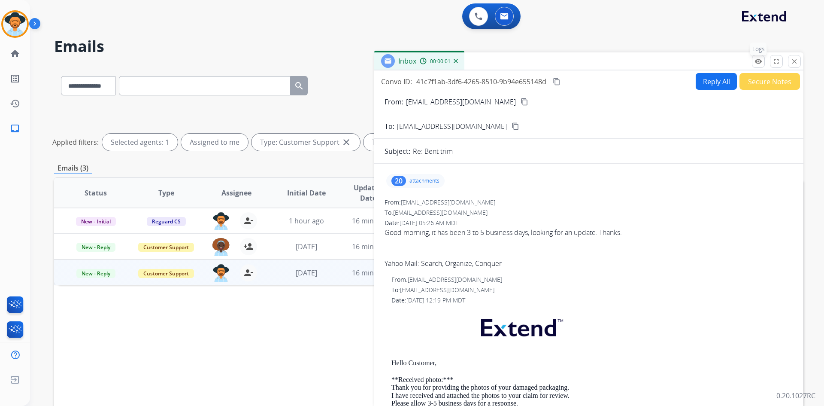
click at [762, 61] on mat-icon "remove_red_eye" at bounding box center [759, 62] width 8 height 8
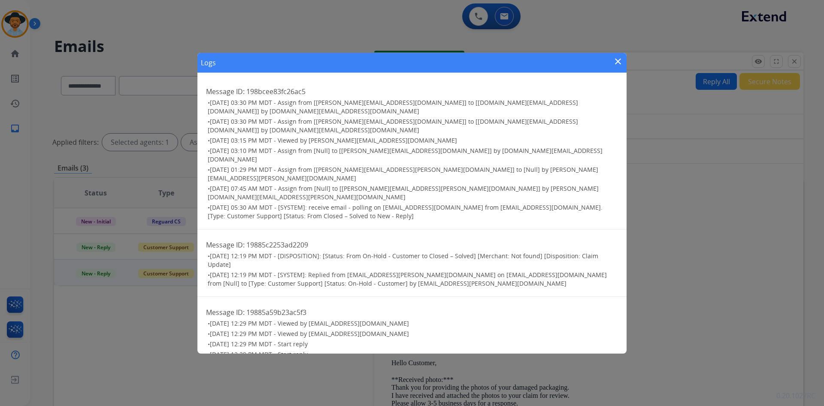
click at [620, 64] on mat-icon "close" at bounding box center [618, 61] width 10 height 10
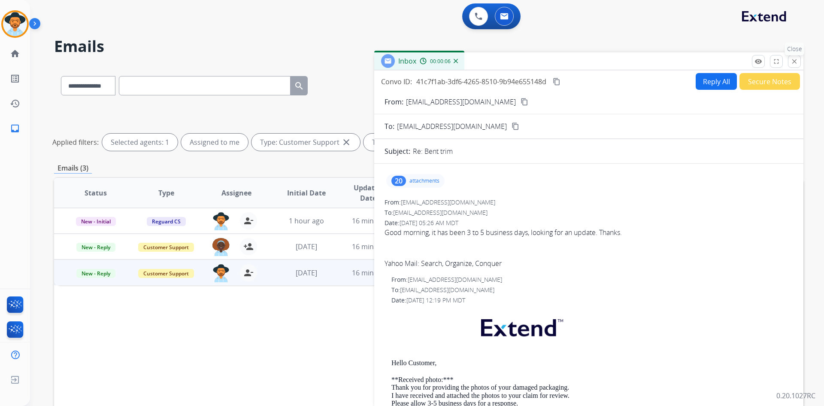
click at [797, 65] on button "close Close" at bounding box center [794, 61] width 13 height 13
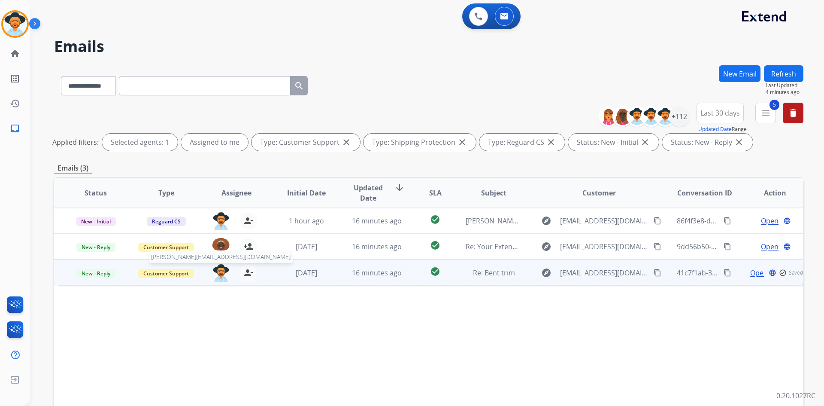
click at [215, 273] on img at bounding box center [221, 273] width 17 height 18
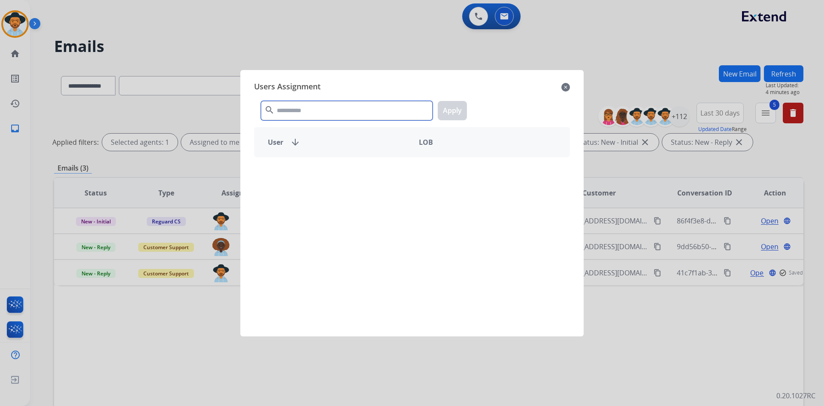
click at [334, 104] on input "text" at bounding box center [347, 110] width 172 height 19
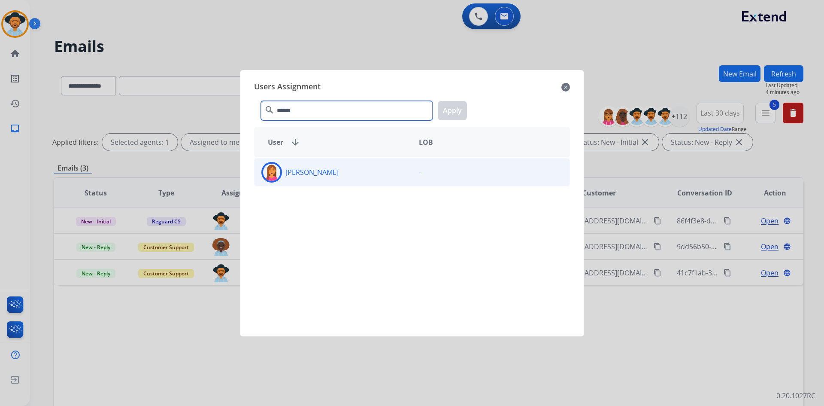
type input "******"
click at [317, 179] on div "[PERSON_NAME]" at bounding box center [334, 172] width 158 height 21
click at [442, 109] on button "Apply" at bounding box center [452, 110] width 29 height 19
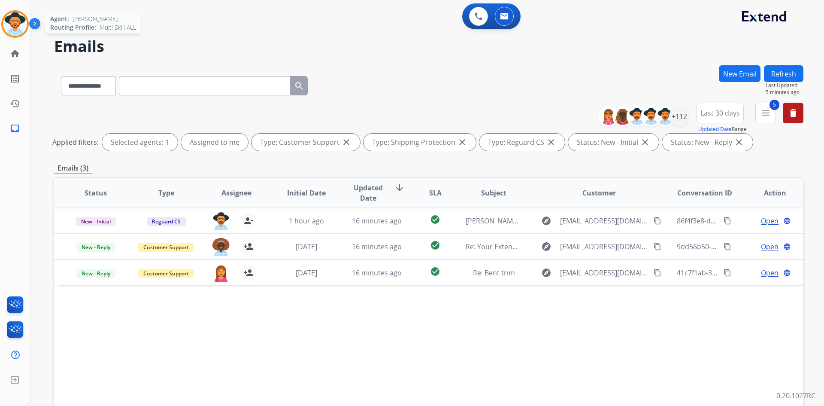
click at [6, 27] on img at bounding box center [15, 24] width 24 height 24
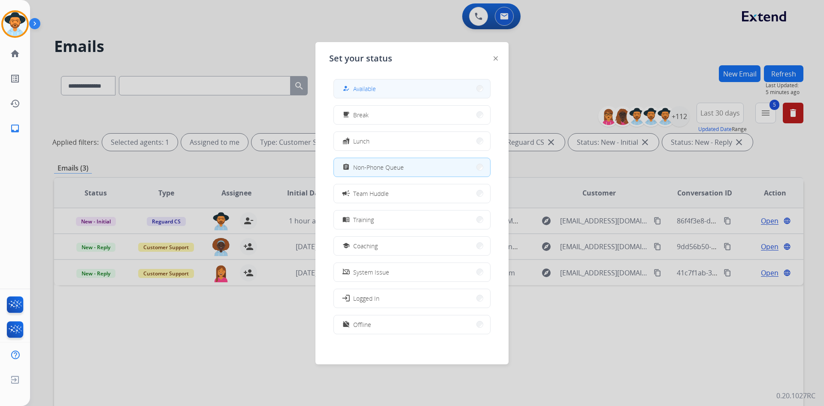
click at [405, 85] on button "how_to_reg Available" at bounding box center [412, 88] width 156 height 18
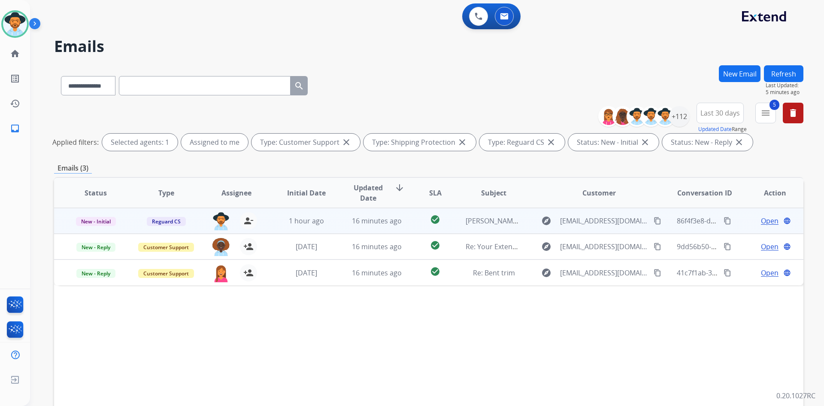
click at [769, 220] on span "Open" at bounding box center [770, 221] width 18 height 10
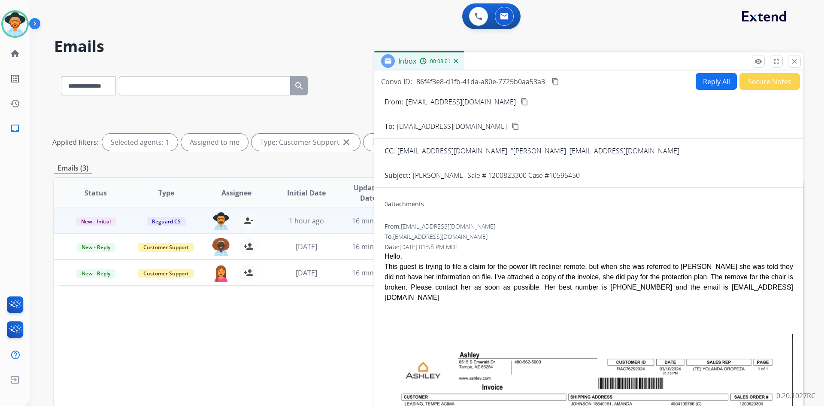
drag, startPoint x: 556, startPoint y: 82, endPoint x: 519, endPoint y: 82, distance: 36.9
click at [556, 82] on mat-icon "content_copy" at bounding box center [556, 82] width 8 height 8
drag, startPoint x: 18, startPoint y: 26, endPoint x: 23, endPoint y: 29, distance: 5.8
click at [18, 26] on img at bounding box center [15, 24] width 24 height 24
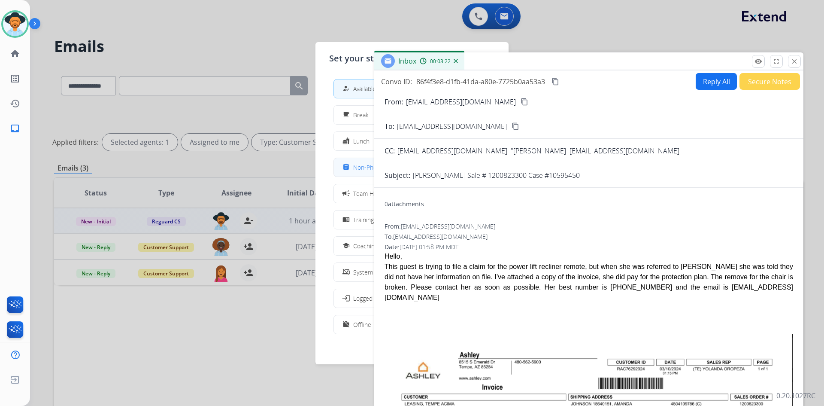
click at [362, 171] on span "Non-Phone Queue" at bounding box center [378, 167] width 51 height 9
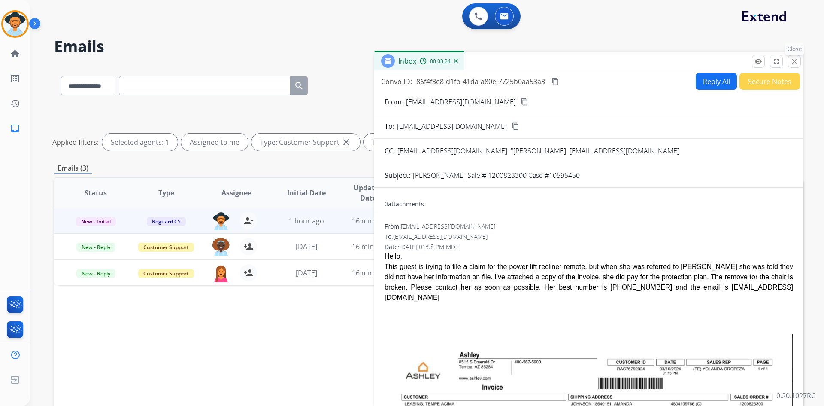
click at [797, 64] on mat-icon "close" at bounding box center [795, 62] width 8 height 8
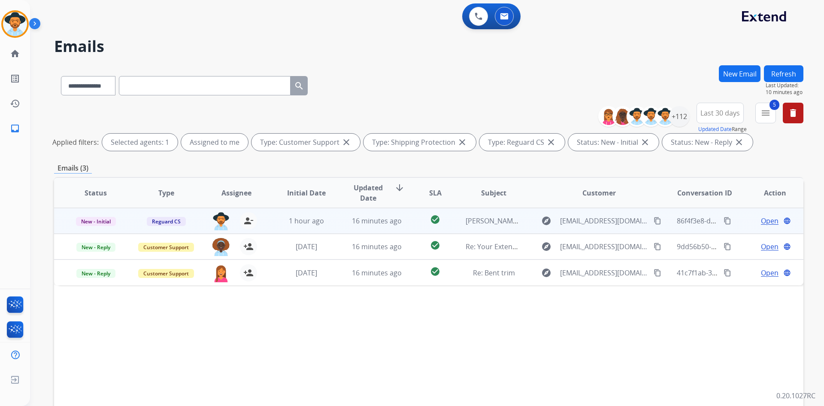
click at [761, 221] on span "Open" at bounding box center [770, 221] width 18 height 10
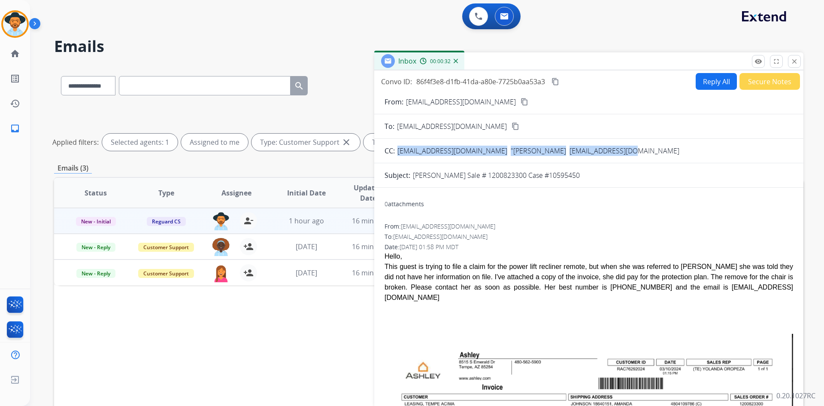
drag, startPoint x: 396, startPoint y: 151, endPoint x: 698, endPoint y: 158, distance: 302.3
click at [683, 155] on div "CC: [EMAIL_ADDRESS][DOMAIN_NAME] "[PERSON_NAME] [PERSON_NAME][EMAIL_ADDRESS][PE…" at bounding box center [588, 151] width 429 height 10
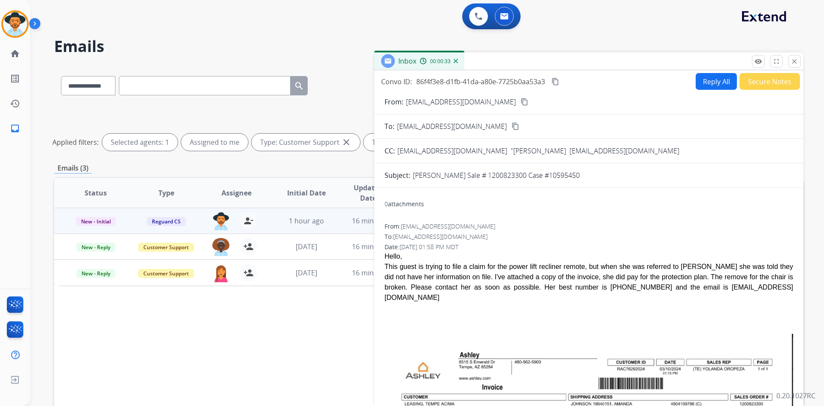
click at [763, 80] on button "Secure Notes" at bounding box center [770, 81] width 61 height 17
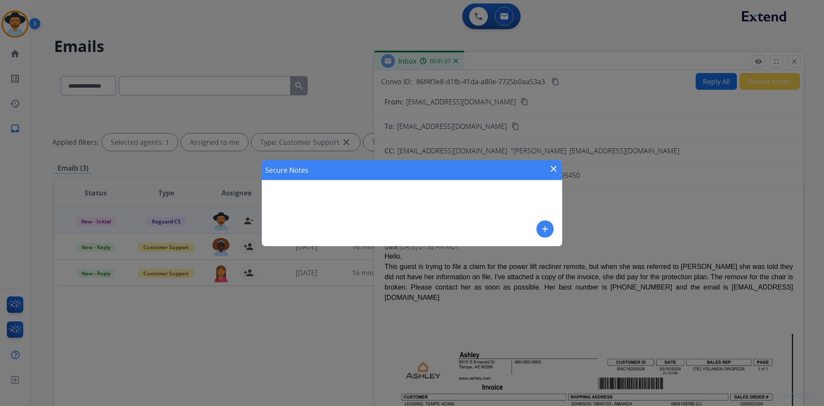
click at [547, 227] on mat-icon "add" at bounding box center [545, 229] width 10 height 10
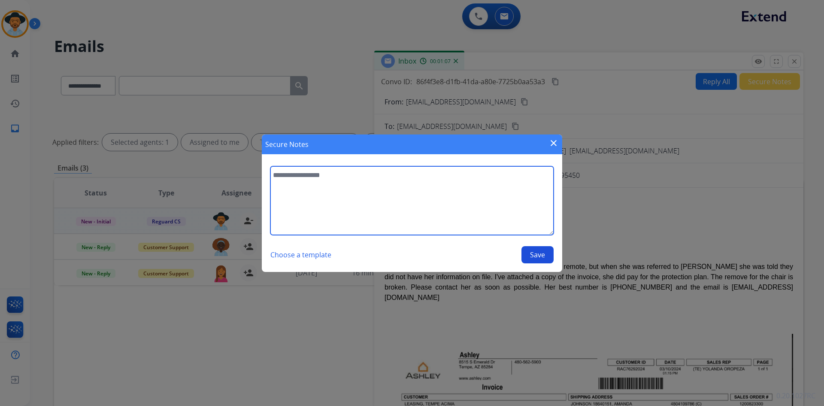
click at [355, 185] on textarea at bounding box center [411, 200] width 283 height 69
type textarea "**********"
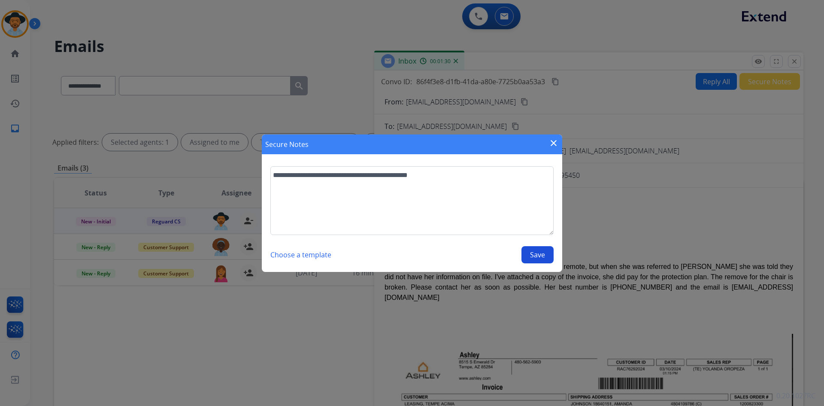
click at [530, 250] on button "Save" at bounding box center [538, 254] width 32 height 17
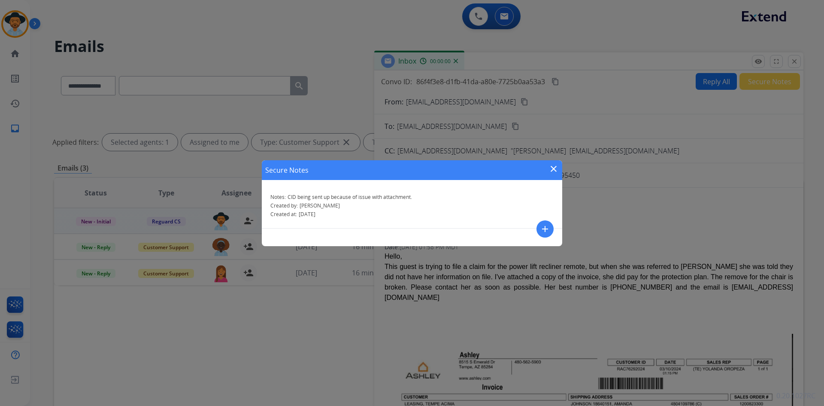
click at [555, 170] on mat-icon "close" at bounding box center [554, 169] width 10 height 10
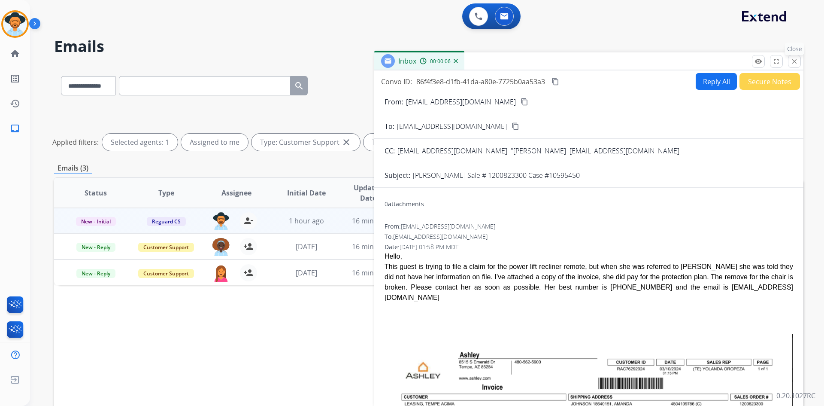
click at [791, 64] on mat-icon "close" at bounding box center [795, 62] width 8 height 8
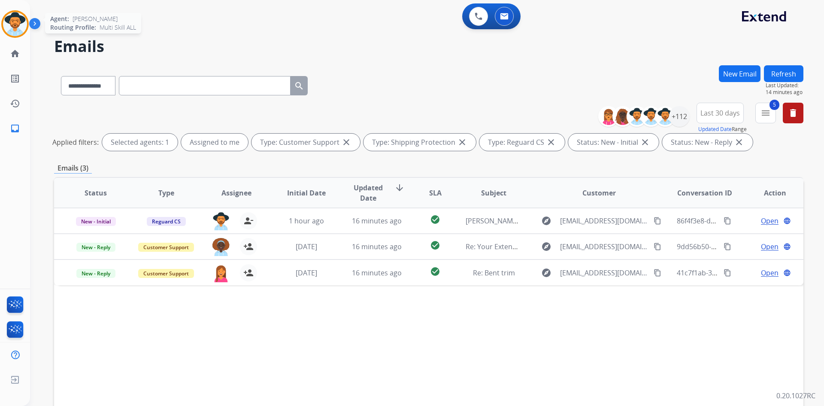
click at [23, 29] on img at bounding box center [15, 24] width 24 height 24
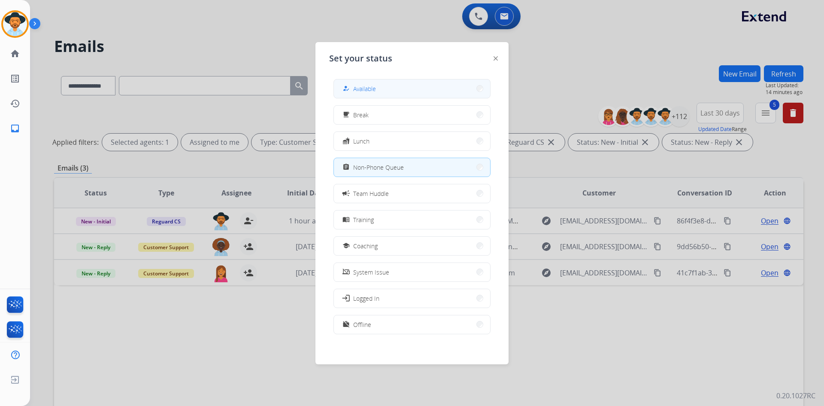
click at [398, 93] on button "how_to_reg Available" at bounding box center [412, 88] width 156 height 18
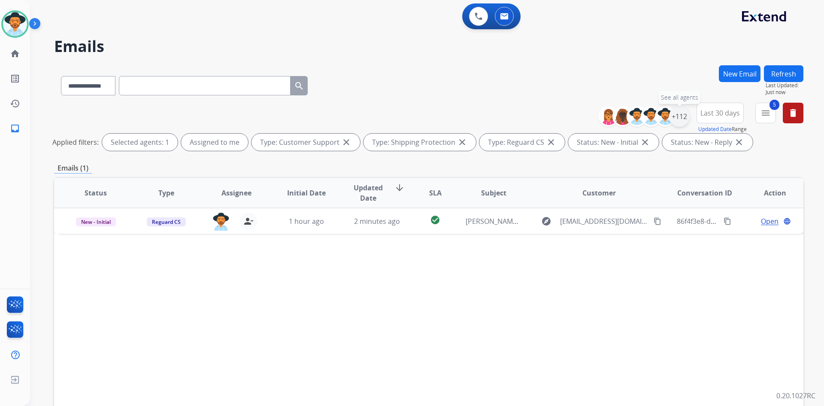
click at [680, 115] on div "+112" at bounding box center [679, 116] width 21 height 21
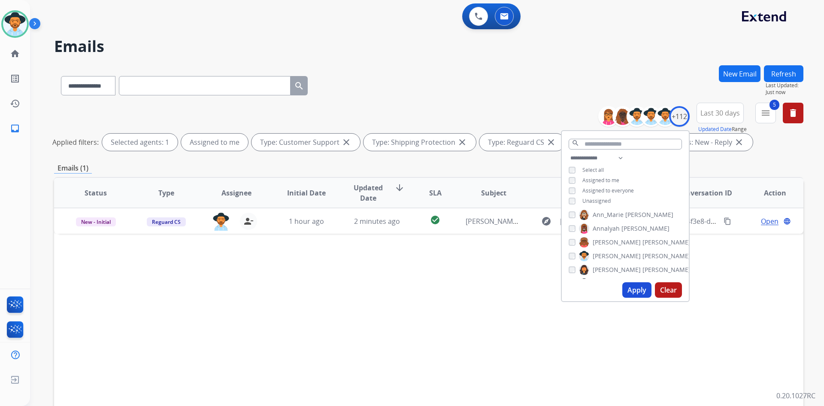
click at [597, 200] on span "Unassigned" at bounding box center [597, 200] width 28 height 7
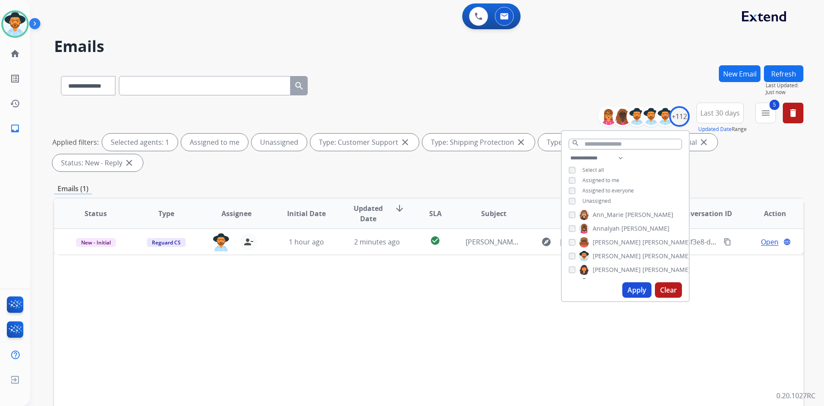
click at [637, 292] on button "Apply" at bounding box center [637, 289] width 29 height 15
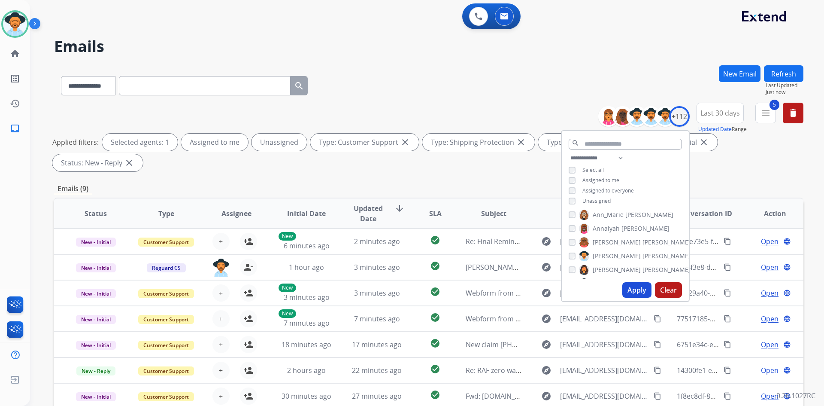
click at [472, 74] on div "**********" at bounding box center [429, 83] width 750 height 37
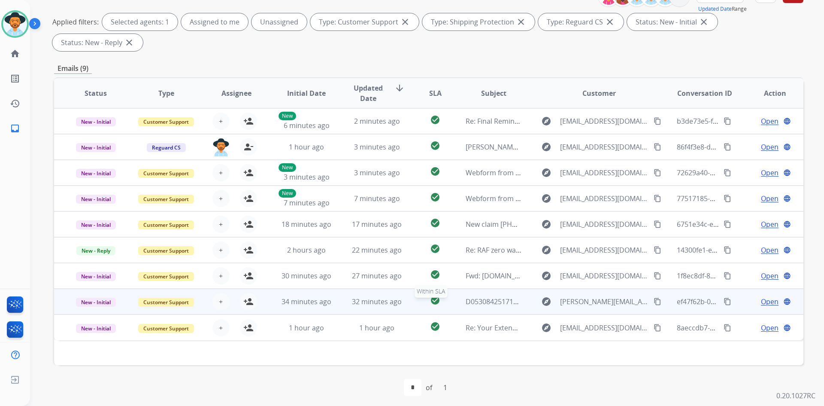
scroll to position [124, 0]
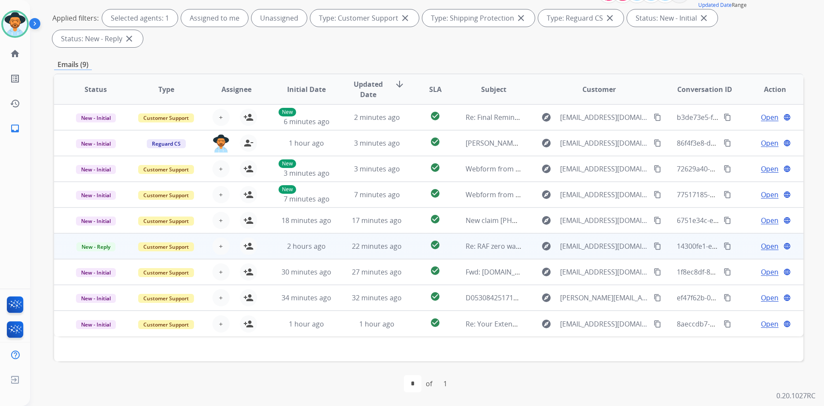
click at [654, 246] on mat-icon "content_copy" at bounding box center [658, 246] width 8 height 8
click at [761, 249] on span "Open" at bounding box center [770, 246] width 18 height 10
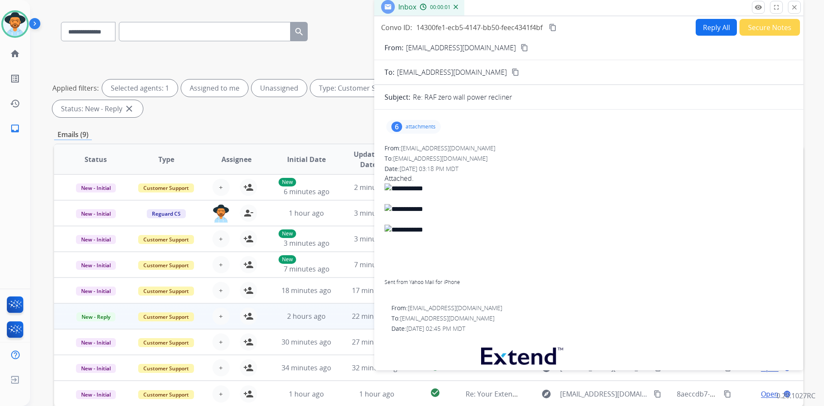
scroll to position [0, 0]
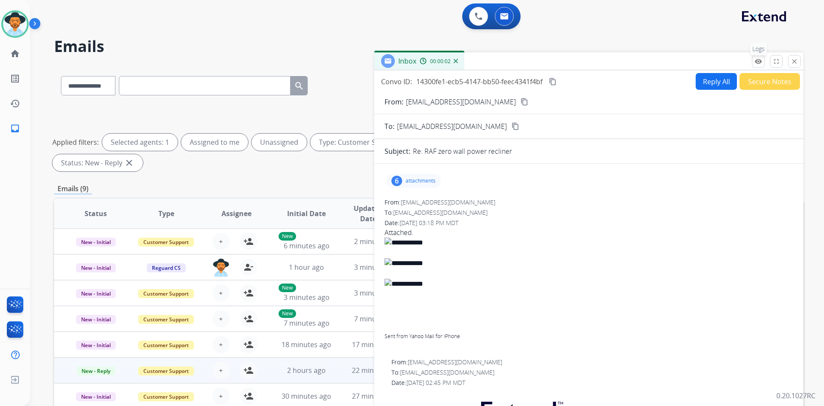
click at [758, 64] on mat-icon "remove_red_eye" at bounding box center [759, 62] width 8 height 8
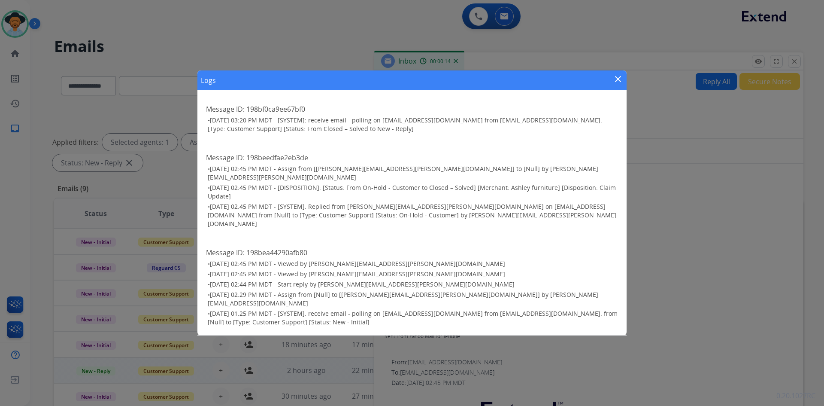
click at [619, 84] on mat-icon "close" at bounding box center [618, 79] width 10 height 10
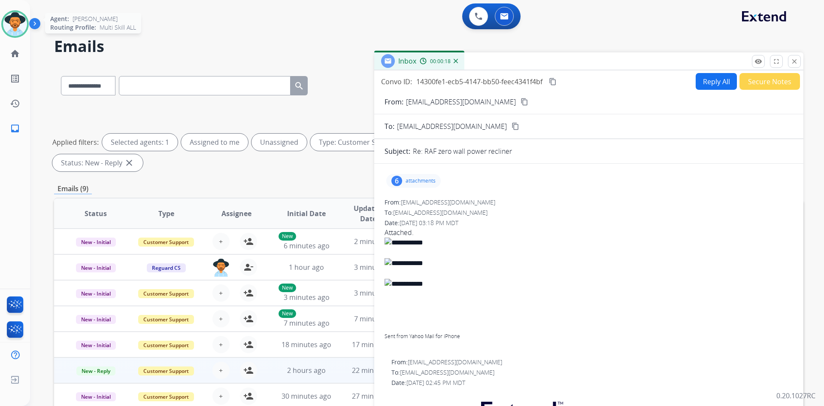
click at [22, 23] on img at bounding box center [15, 24] width 24 height 24
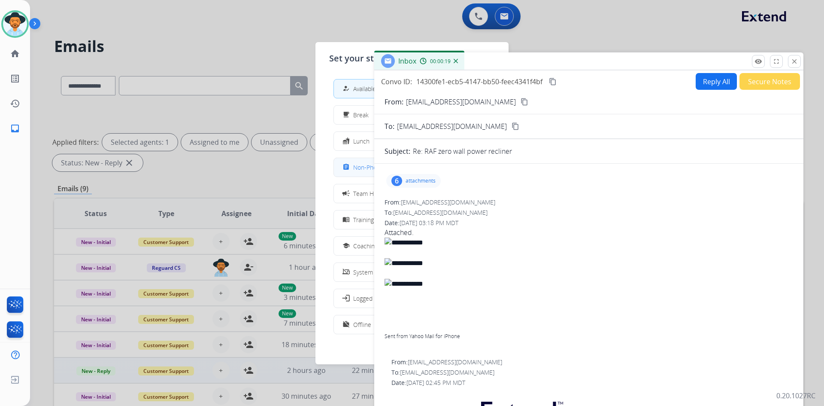
click at [364, 167] on span "Non-Phone Queue" at bounding box center [378, 167] width 51 height 9
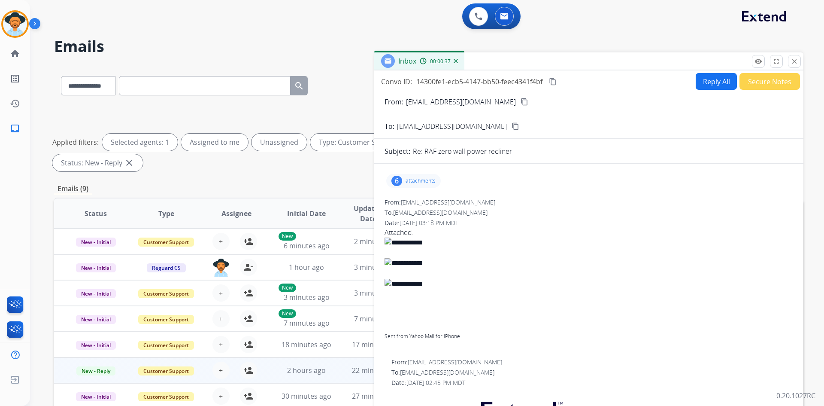
click at [556, 82] on mat-icon "content_copy" at bounding box center [553, 82] width 8 height 8
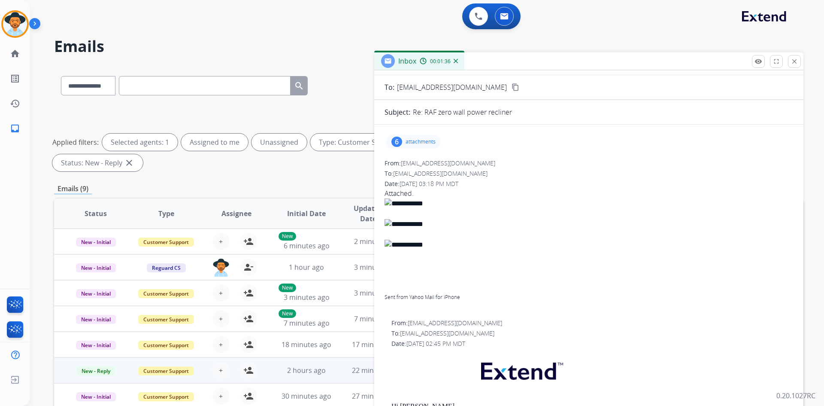
scroll to position [43, 0]
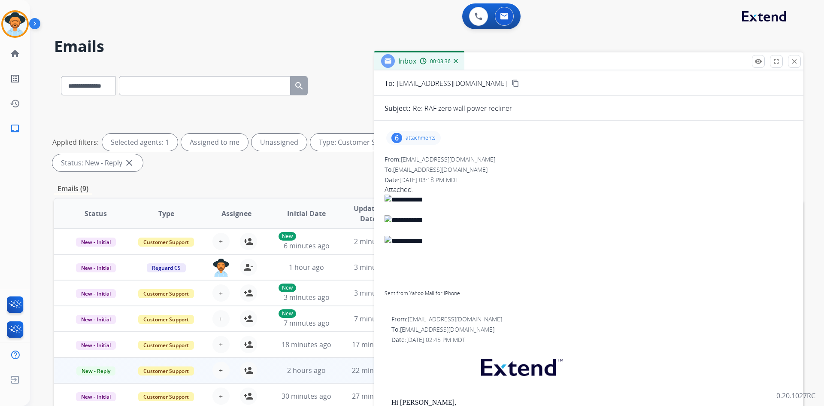
click at [420, 136] on p "attachments" at bounding box center [421, 137] width 30 height 7
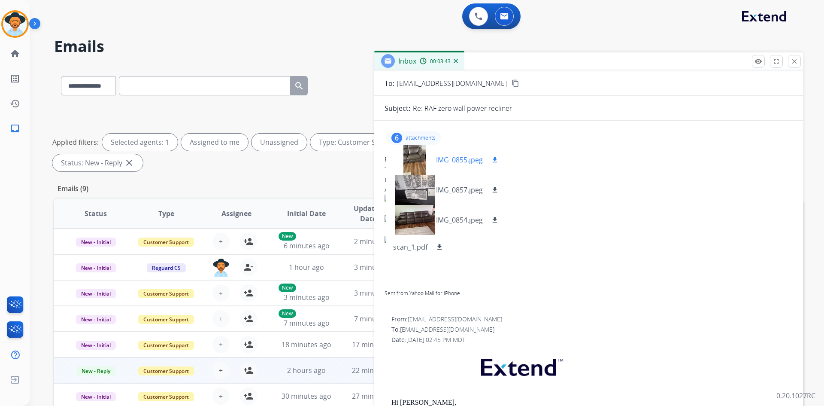
click at [451, 156] on p "IMG_0855.jpeg" at bounding box center [459, 160] width 47 height 10
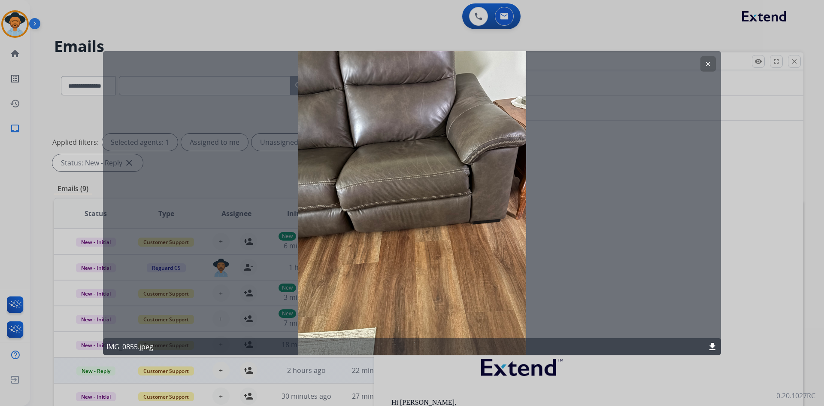
drag, startPoint x: 708, startPoint y: 61, endPoint x: 645, endPoint y: 91, distance: 68.8
click at [708, 61] on mat-icon "clear" at bounding box center [709, 64] width 8 height 8
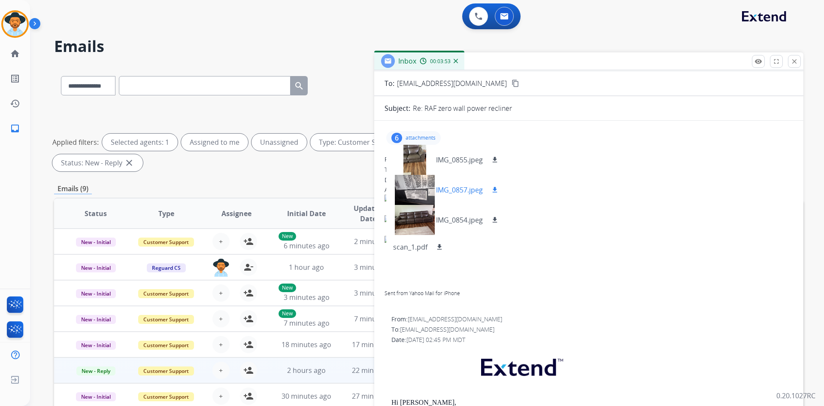
click at [455, 190] on p "IMG_0857.jpeg" at bounding box center [459, 190] width 47 height 10
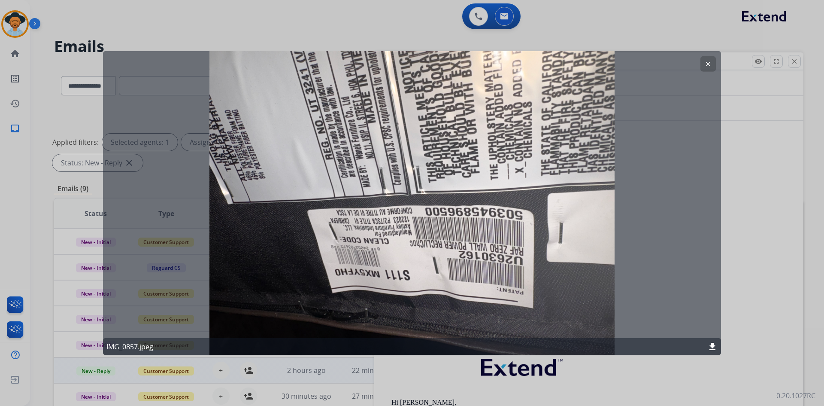
click at [705, 68] on button "clear" at bounding box center [708, 63] width 15 height 15
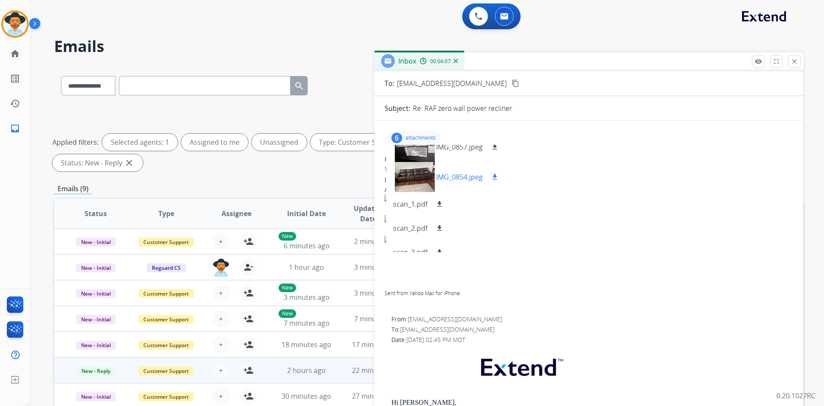
click at [463, 173] on p "IMG_0854.jpeg" at bounding box center [459, 177] width 47 height 10
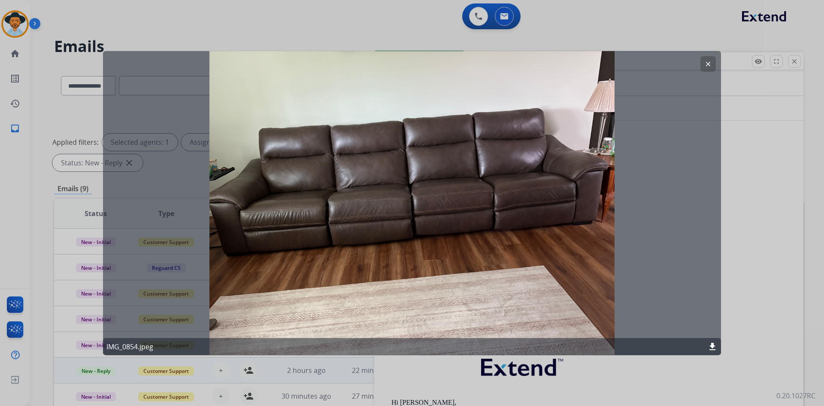
click at [705, 67] on mat-icon "clear" at bounding box center [709, 64] width 8 height 8
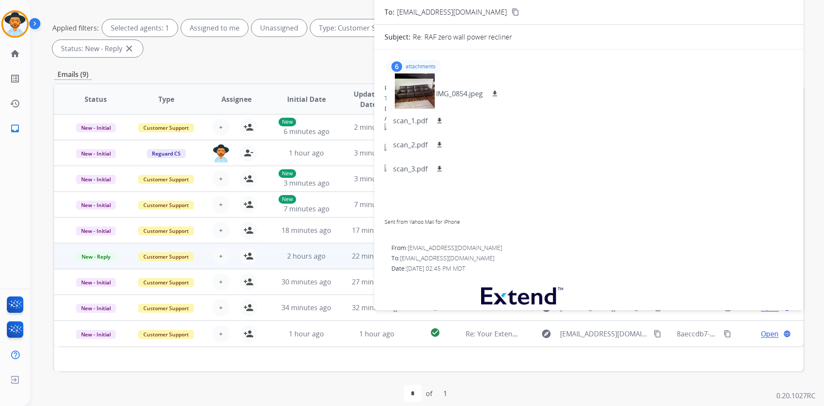
scroll to position [81, 0]
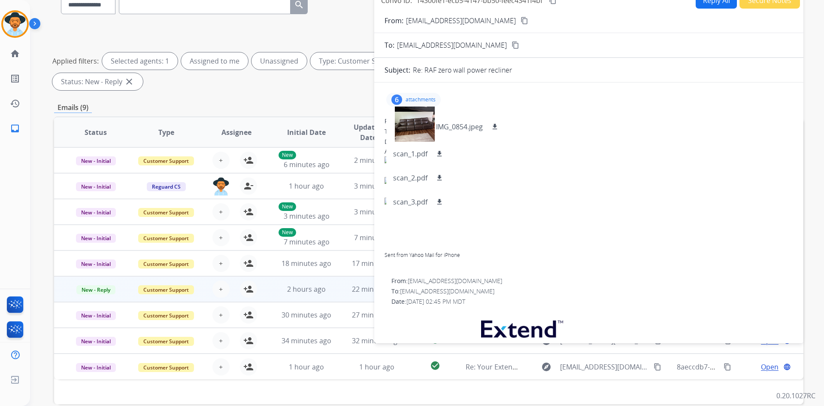
click at [419, 96] on p "attachments" at bounding box center [421, 99] width 30 height 7
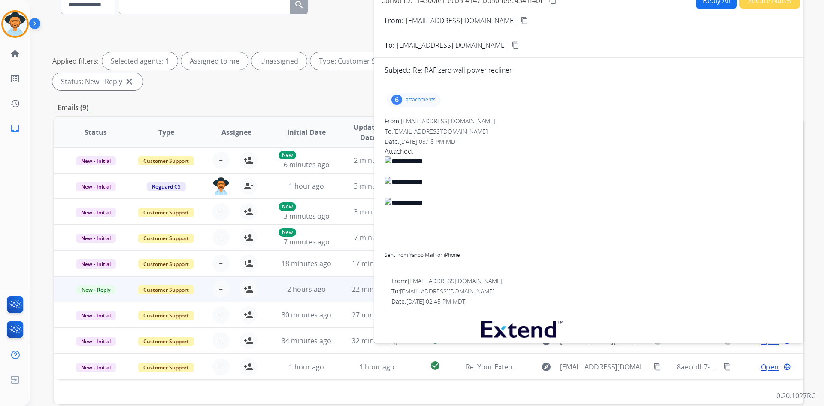
scroll to position [0, 0]
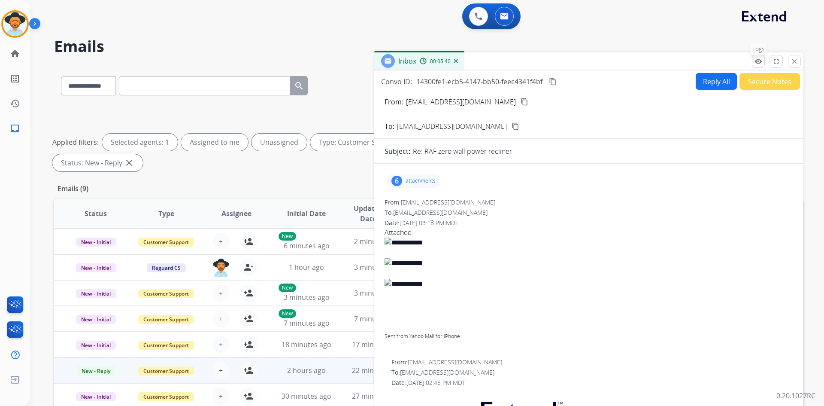
click at [756, 60] on mat-icon "remove_red_eye" at bounding box center [759, 62] width 8 height 8
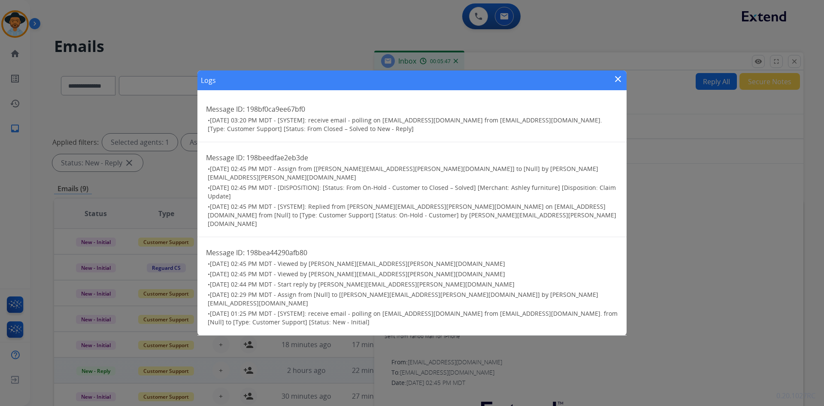
click at [614, 84] on mat-icon "close" at bounding box center [618, 79] width 10 height 10
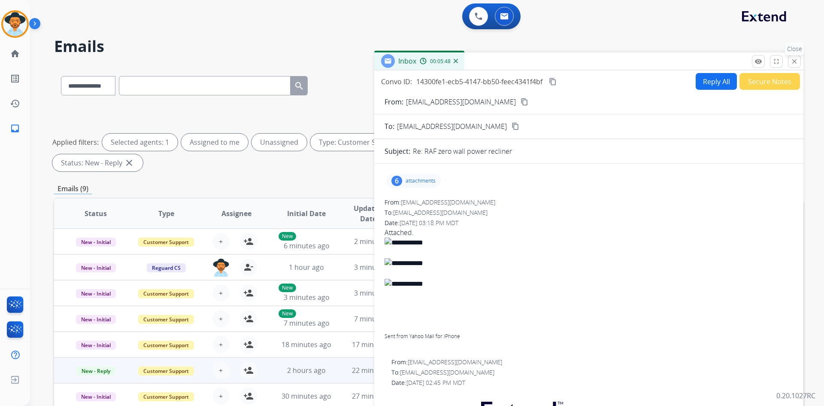
click at [798, 59] on mat-icon "close" at bounding box center [795, 62] width 8 height 8
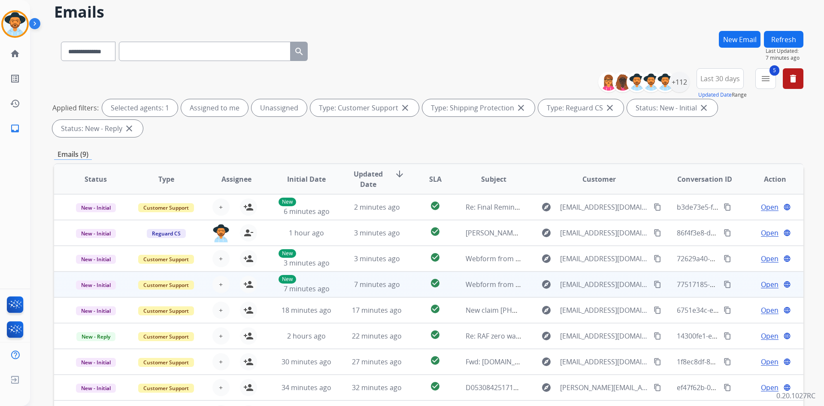
scroll to position [43, 0]
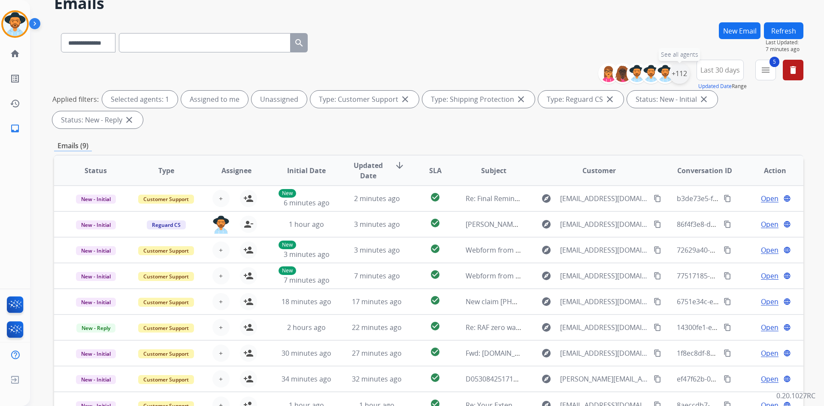
click at [680, 68] on div "+112" at bounding box center [679, 73] width 21 height 21
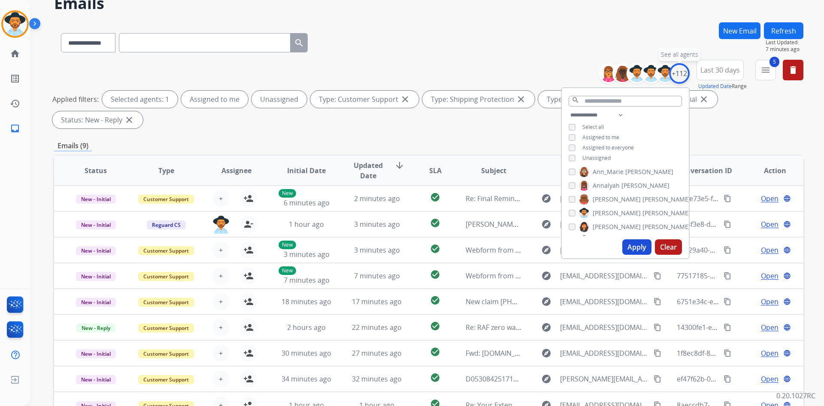
click at [680, 68] on div "+112" at bounding box center [679, 73] width 21 height 21
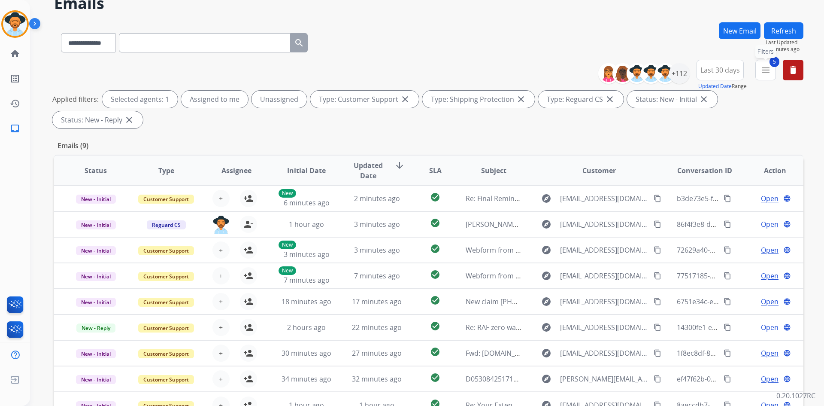
click at [758, 70] on button "5 menu Filters" at bounding box center [766, 70] width 21 height 21
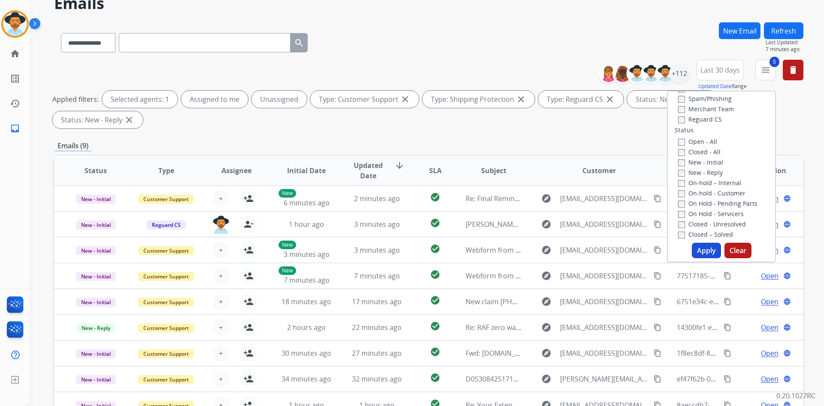
click at [479, 135] on div "**********" at bounding box center [429, 254] width 750 height 465
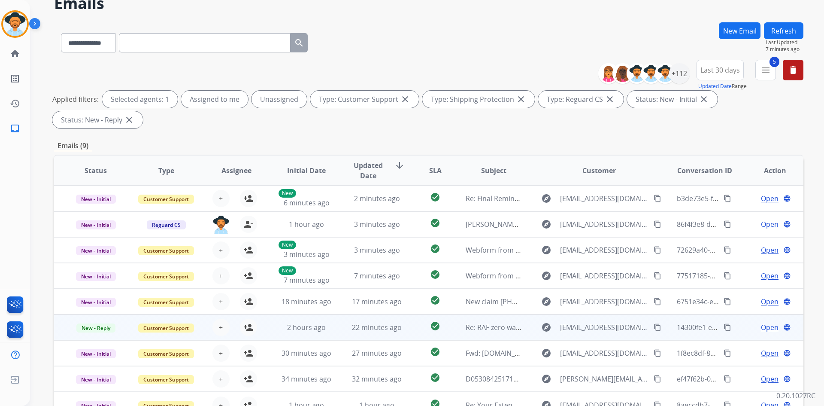
click at [765, 328] on span "Open" at bounding box center [770, 327] width 18 height 10
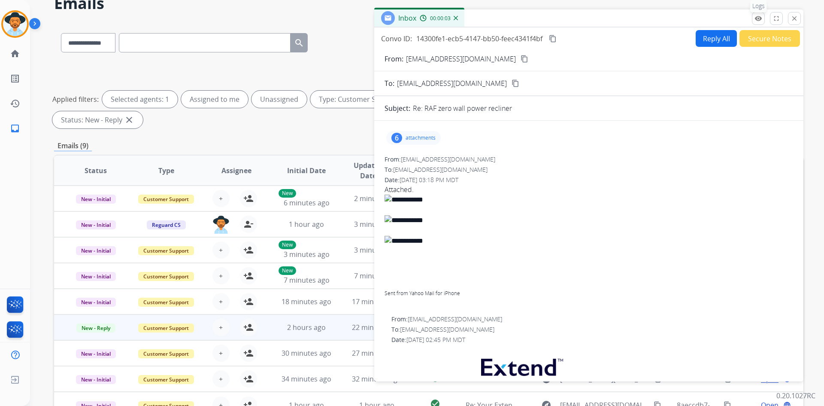
click at [761, 18] on mat-icon "remove_red_eye" at bounding box center [759, 19] width 8 height 8
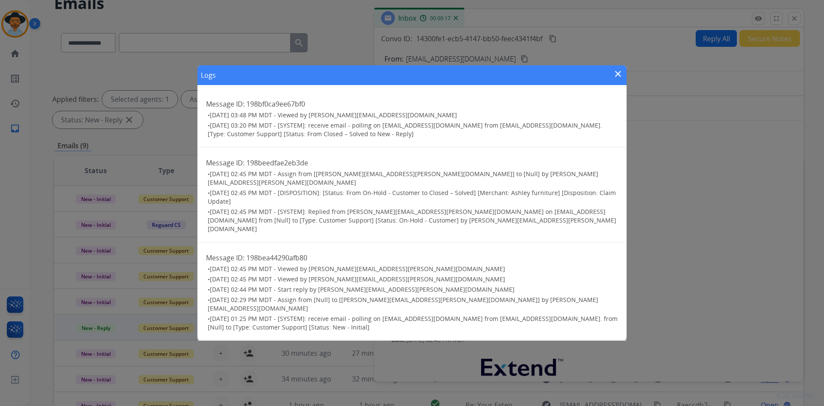
click at [621, 79] on mat-icon "close" at bounding box center [618, 74] width 10 height 10
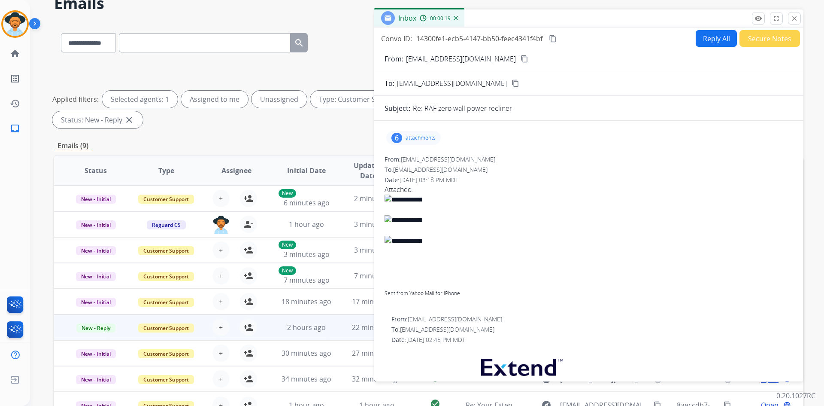
click at [521, 59] on mat-icon "content_copy" at bounding box center [525, 59] width 8 height 8
drag, startPoint x: 70, startPoint y: 40, endPoint x: 74, endPoint y: 45, distance: 6.4
click at [70, 40] on select "**********" at bounding box center [88, 42] width 54 height 19
select select "**********"
click at [61, 33] on select "**********" at bounding box center [88, 42] width 54 height 19
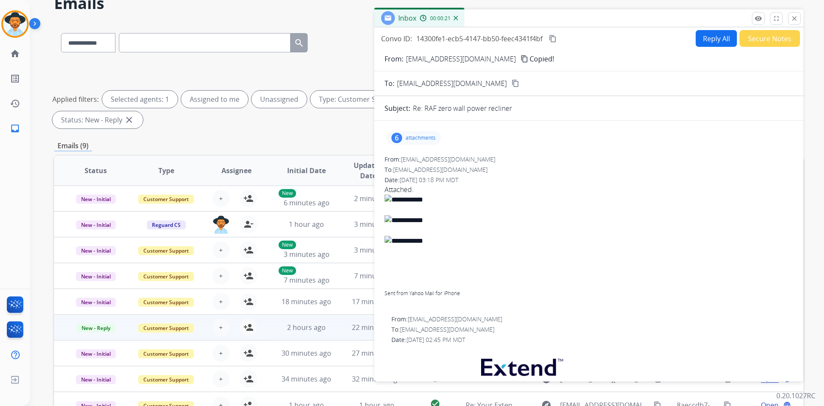
click at [176, 41] on input "text" at bounding box center [205, 42] width 172 height 19
paste input "**********"
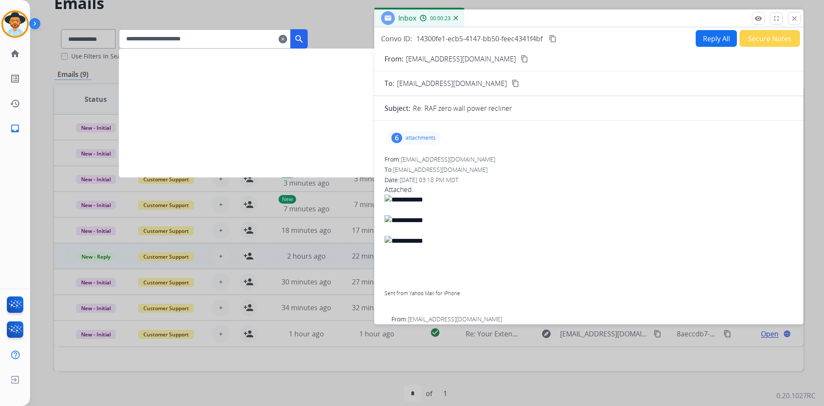
type input "**********"
click at [304, 39] on mat-icon "search" at bounding box center [299, 39] width 10 height 10
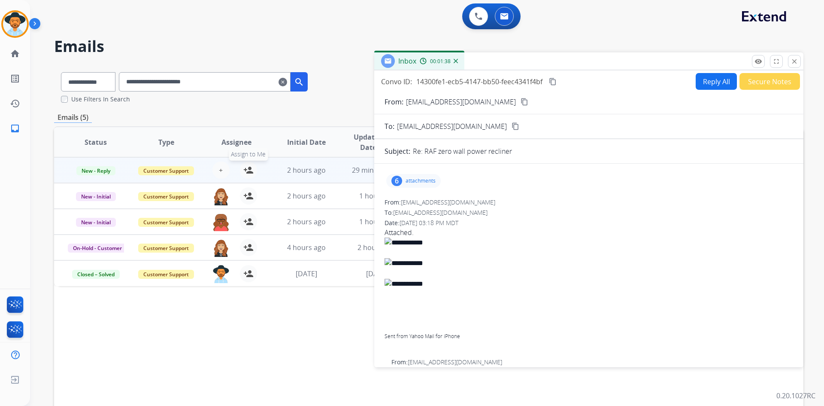
click at [248, 169] on mat-icon "person_add" at bounding box center [248, 170] width 10 height 10
click at [556, 80] on mat-icon "content_copy" at bounding box center [553, 82] width 8 height 8
click at [707, 81] on button "Reply All" at bounding box center [716, 81] width 41 height 17
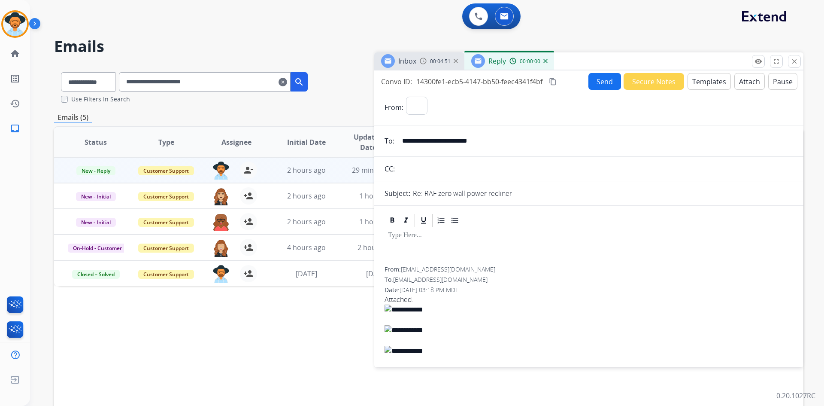
select select "**********"
click at [702, 81] on button "Templates" at bounding box center [709, 81] width 43 height 17
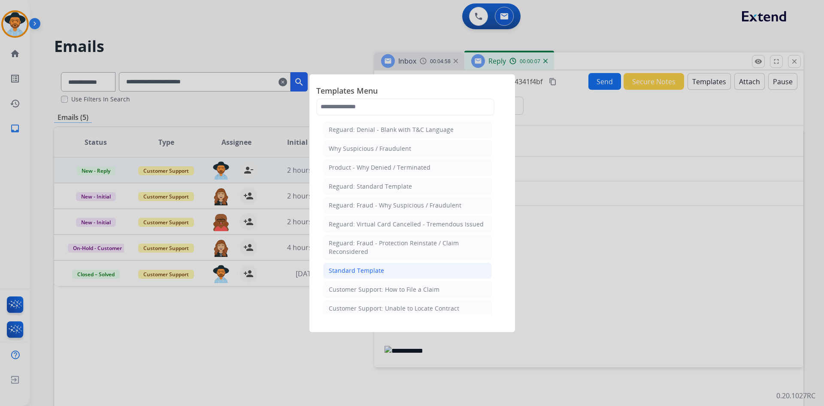
click at [374, 267] on div "Standard Template" at bounding box center [356, 270] width 55 height 9
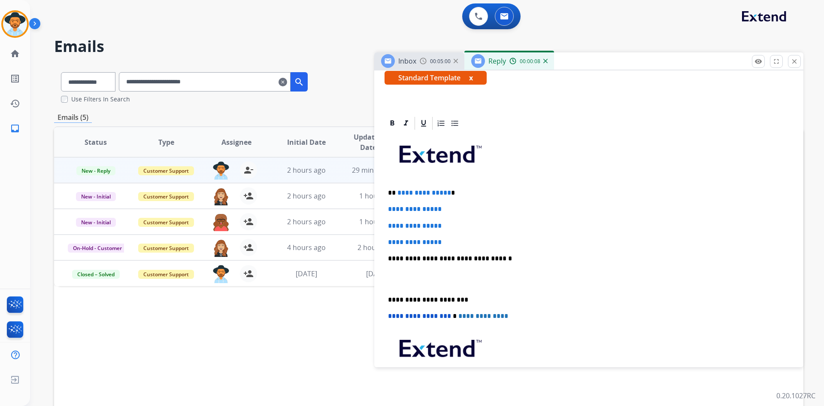
scroll to position [172, 0]
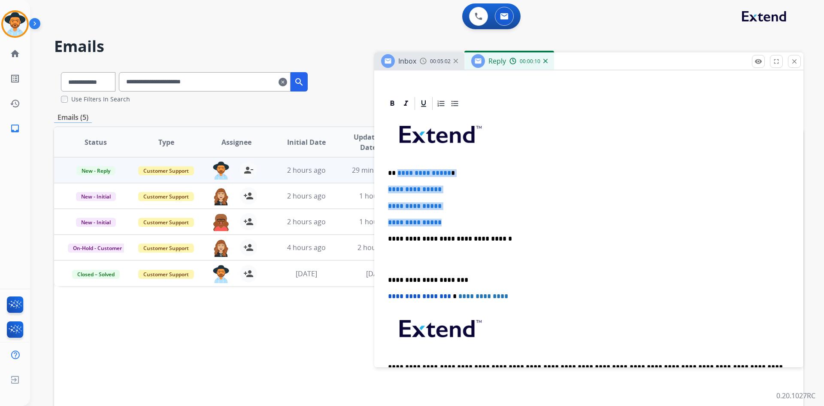
drag, startPoint x: 397, startPoint y: 172, endPoint x: 458, endPoint y: 217, distance: 75.8
click at [458, 217] on div "**********" at bounding box center [589, 258] width 409 height 295
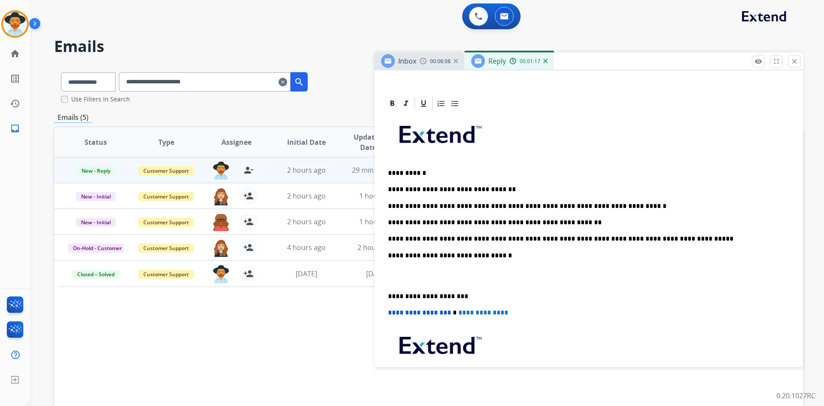
click at [425, 279] on p at bounding box center [589, 276] width 402 height 16
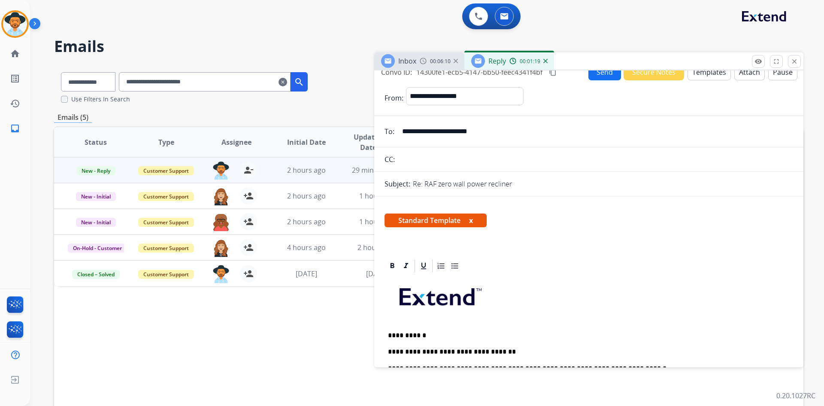
scroll to position [0, 0]
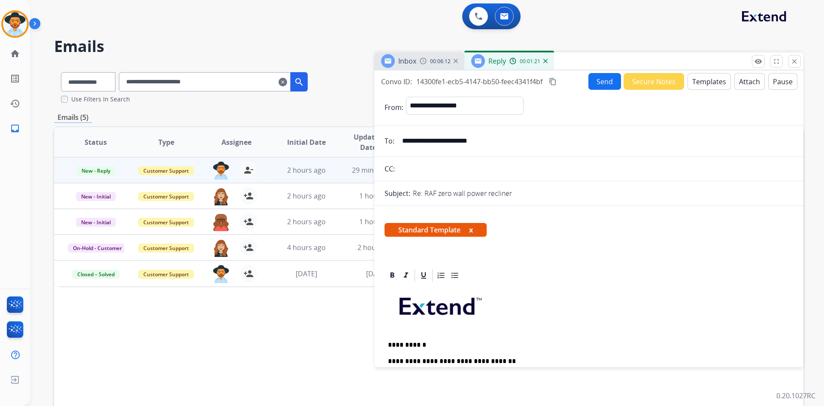
click at [591, 79] on button "Send" at bounding box center [605, 81] width 33 height 17
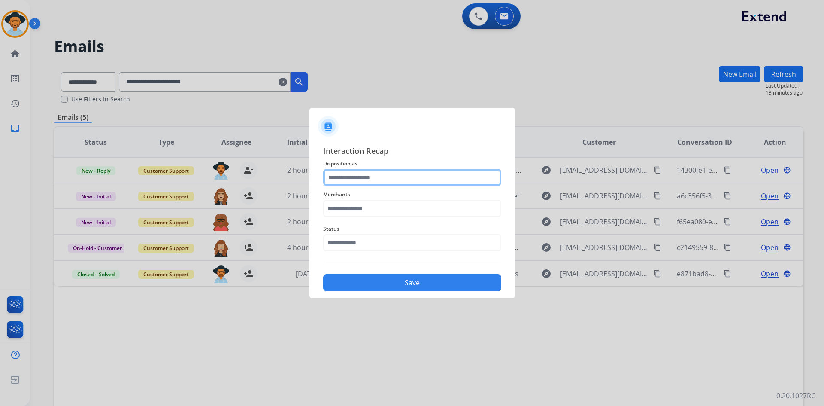
click at [370, 178] on input "text" at bounding box center [412, 177] width 178 height 17
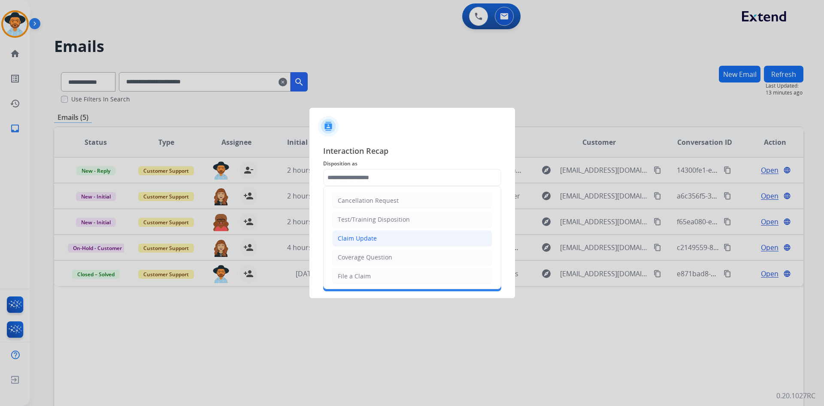
click at [367, 243] on li "Claim Update" at bounding box center [412, 238] width 160 height 16
type input "**********"
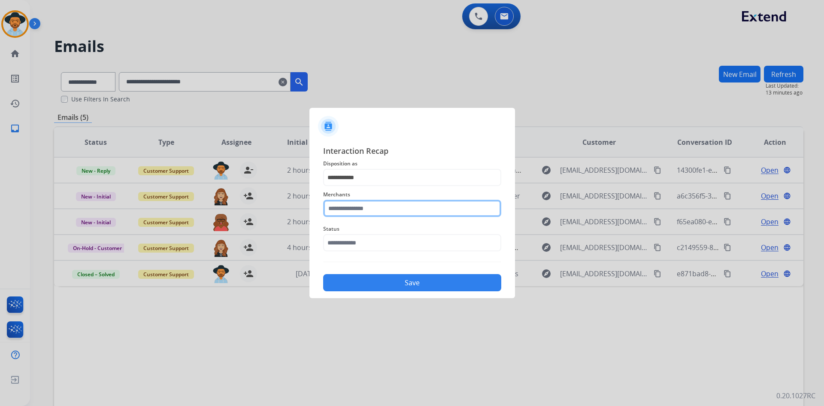
click at [370, 210] on input "text" at bounding box center [412, 208] width 178 height 17
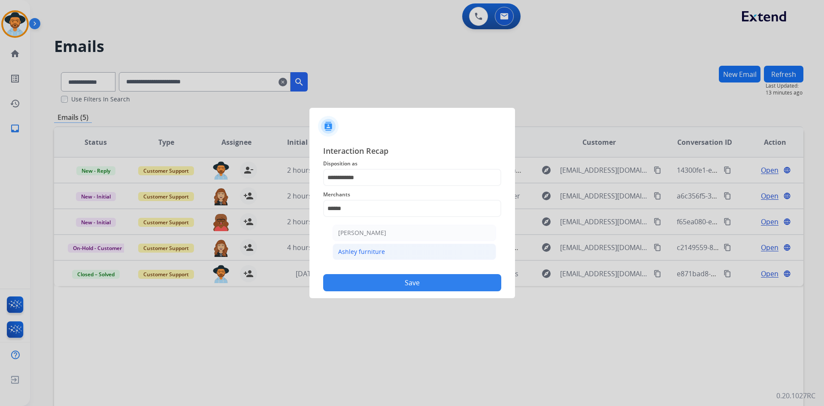
click at [376, 251] on div "Ashley furniture" at bounding box center [361, 251] width 47 height 9
type input "**********"
click at [382, 246] on input "text" at bounding box center [412, 242] width 178 height 17
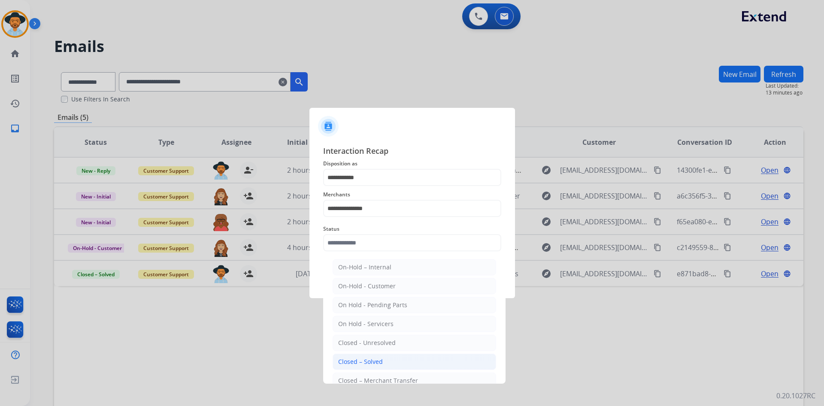
click at [377, 357] on li "Closed – Solved" at bounding box center [415, 361] width 164 height 16
type input "**********"
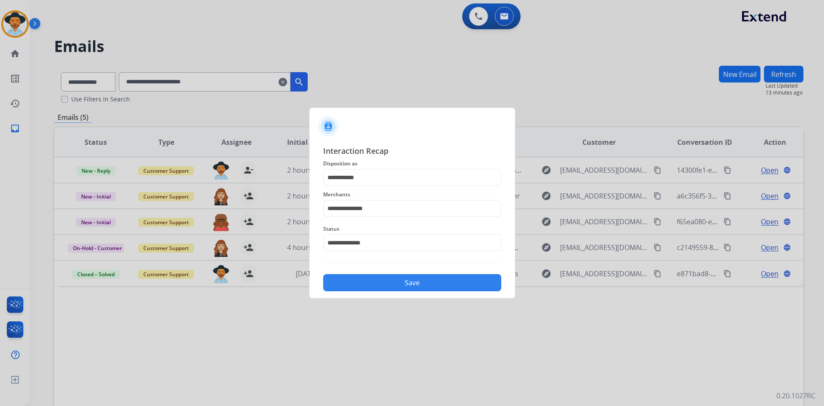
click at [413, 281] on button "Save" at bounding box center [412, 282] width 178 height 17
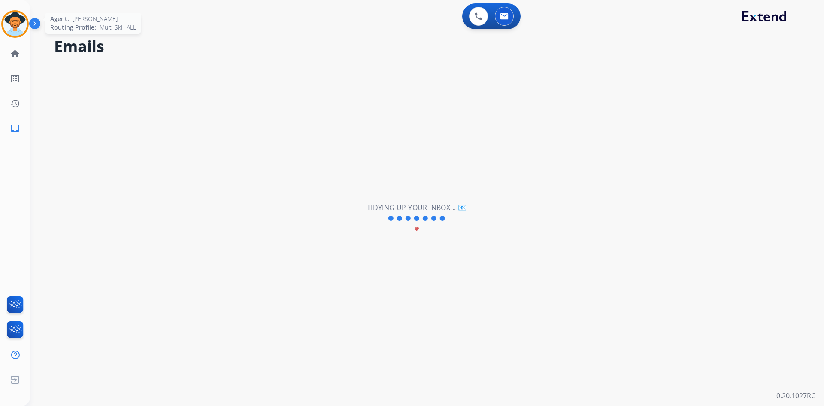
click at [10, 21] on img at bounding box center [15, 24] width 24 height 24
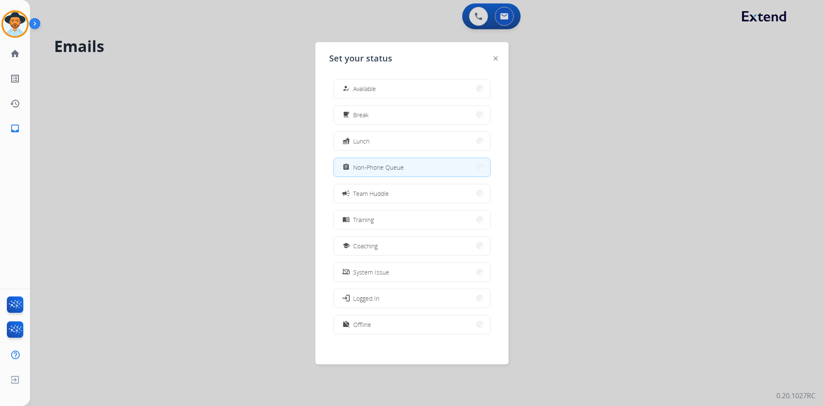
click at [95, 157] on div at bounding box center [412, 203] width 824 height 406
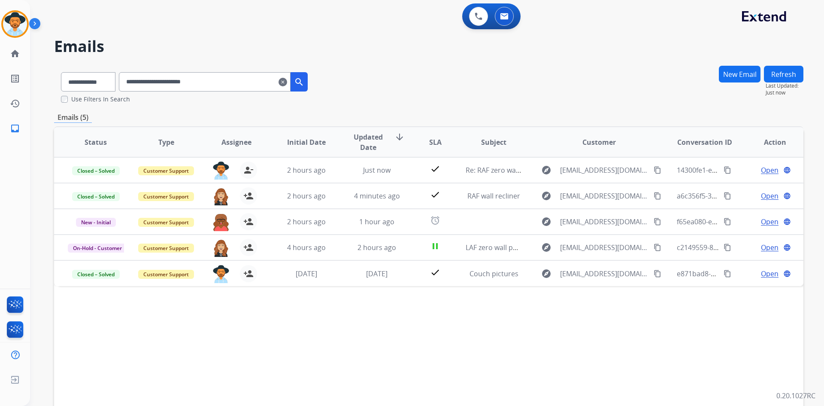
drag, startPoint x: 12, startPoint y: 29, endPoint x: 32, endPoint y: 32, distance: 20.4
click at [12, 29] on img at bounding box center [15, 24] width 24 height 24
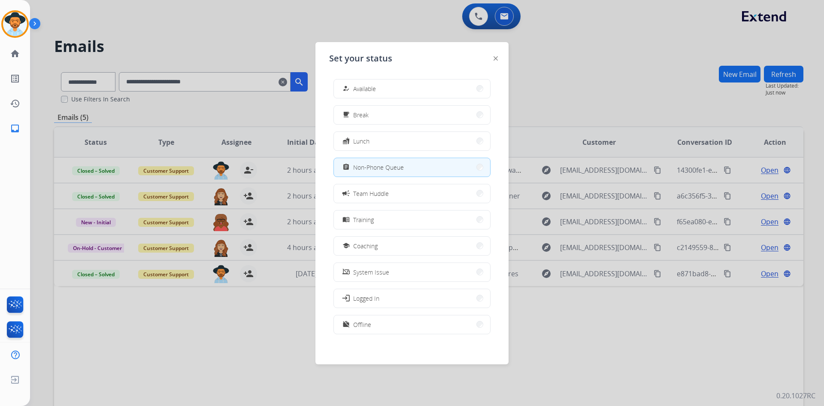
drag, startPoint x: 401, startPoint y: 87, endPoint x: 370, endPoint y: 99, distance: 32.2
click at [401, 88] on button "how_to_reg Available" at bounding box center [412, 88] width 156 height 18
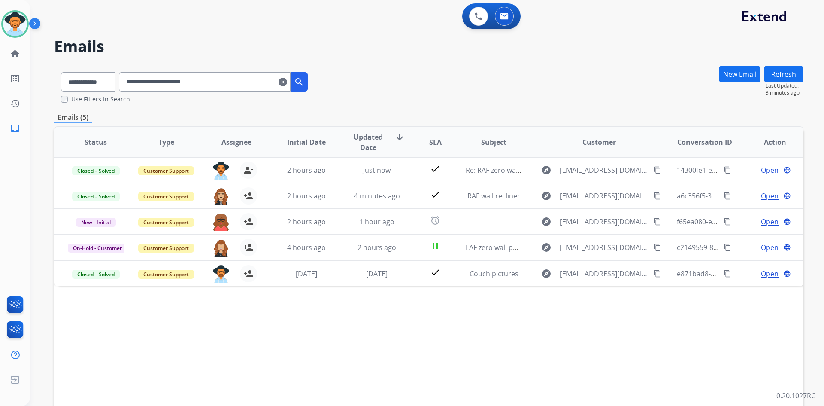
click at [38, 21] on img at bounding box center [36, 25] width 15 height 16
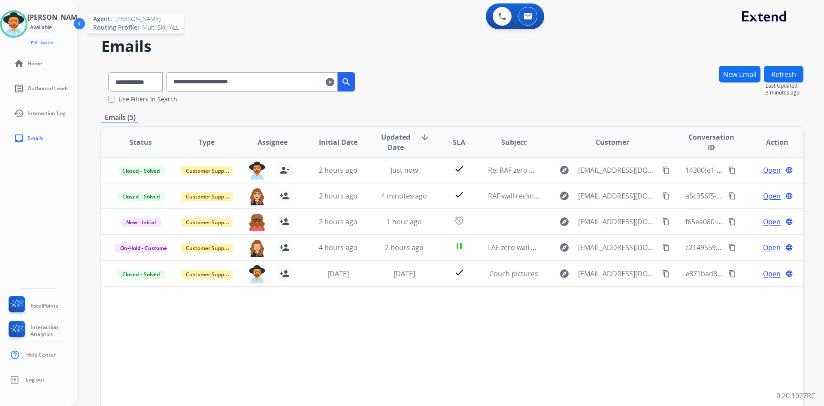
click at [23, 26] on img at bounding box center [14, 24] width 24 height 24
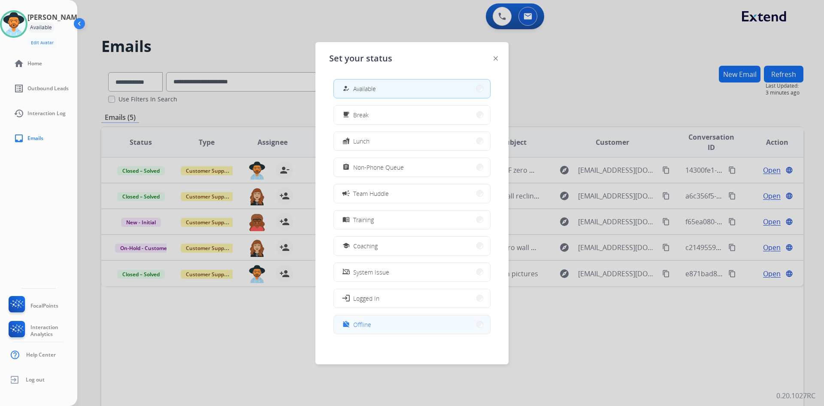
scroll to position [3, 0]
click at [397, 322] on button "work_off Offline" at bounding box center [412, 322] width 156 height 18
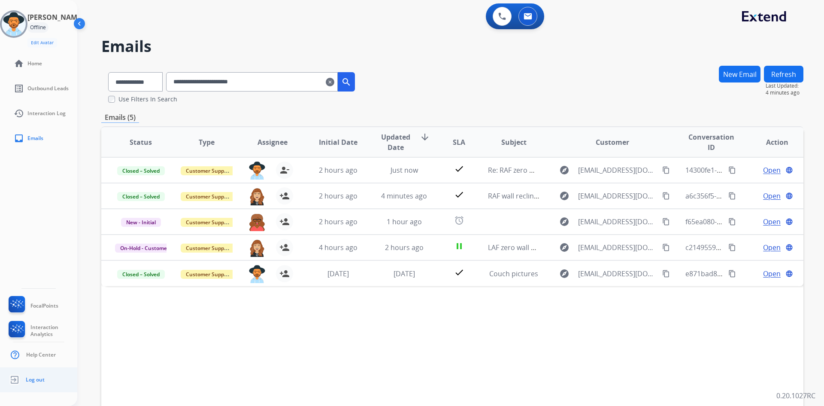
click at [43, 381] on span "Log out" at bounding box center [35, 379] width 19 height 7
